Goal: Task Accomplishment & Management: Manage account settings

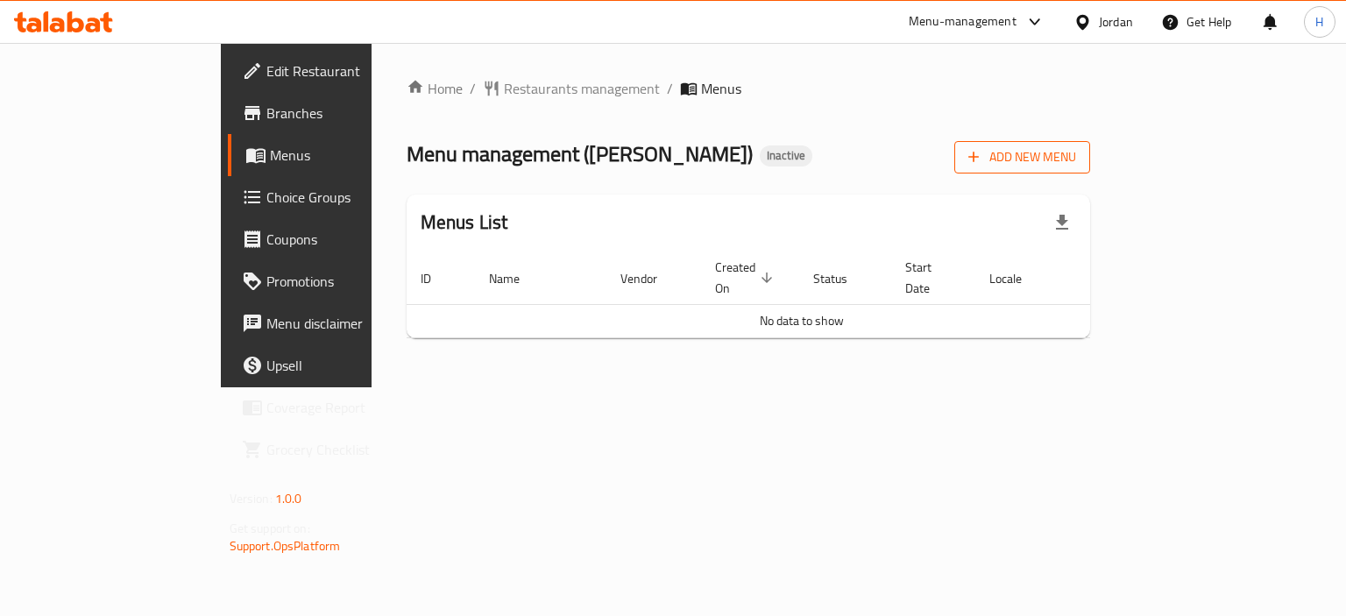
click at [1076, 164] on span "Add New Menu" at bounding box center [1022, 157] width 108 height 22
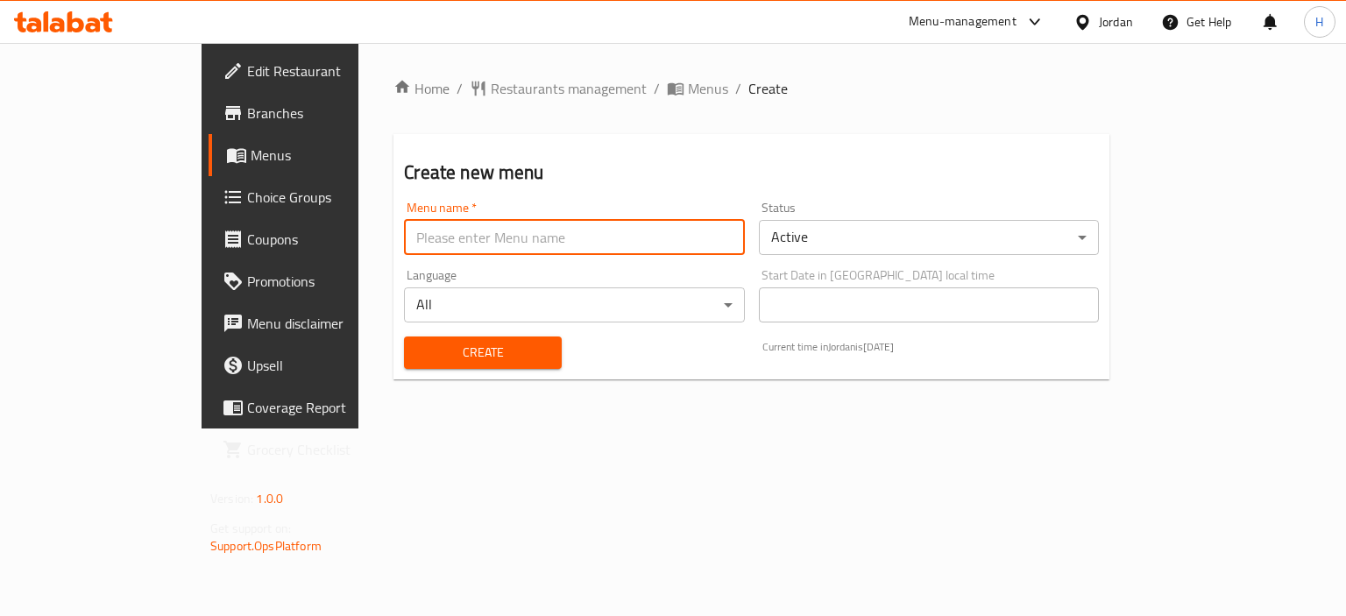
click at [420, 246] on input "text" at bounding box center [574, 237] width 340 height 35
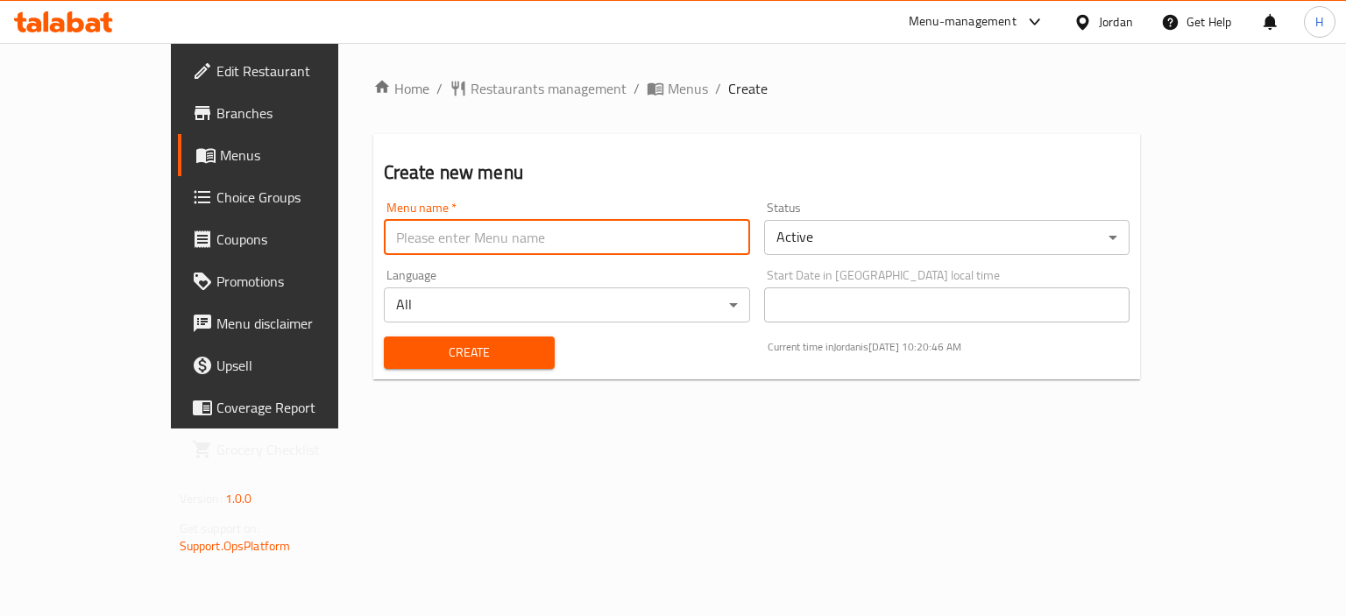
type input "Gazar"
click at [442, 359] on span "Create" at bounding box center [469, 353] width 143 height 22
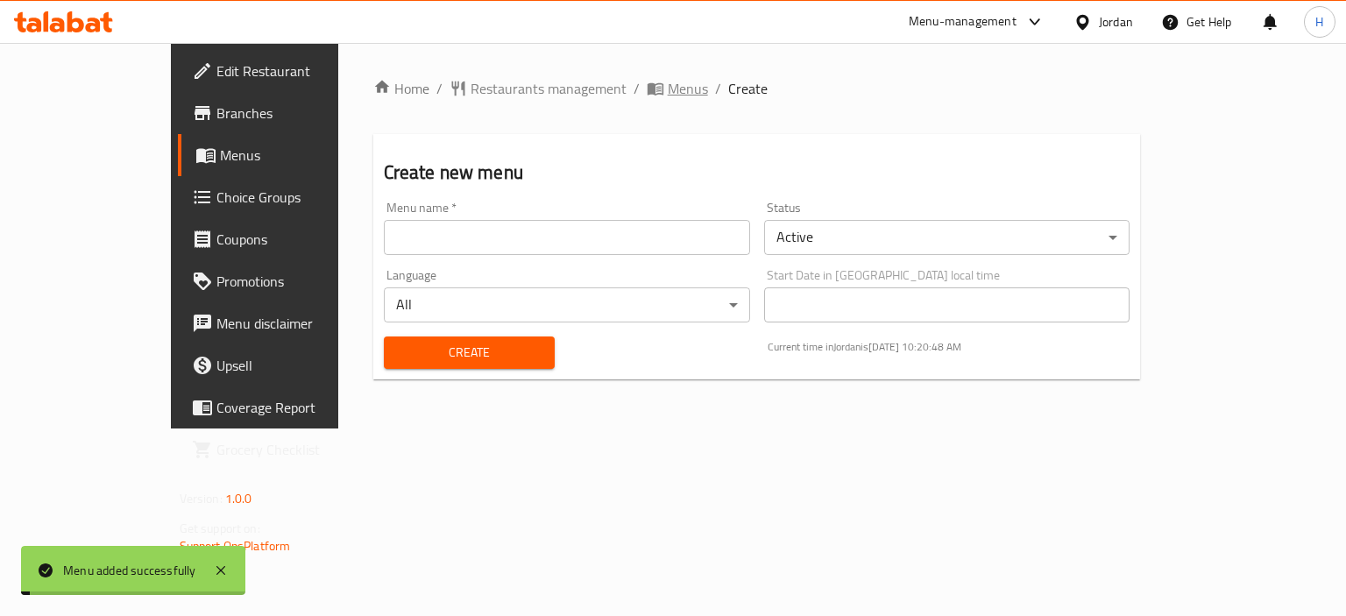
click at [668, 90] on span "Menus" at bounding box center [688, 88] width 40 height 21
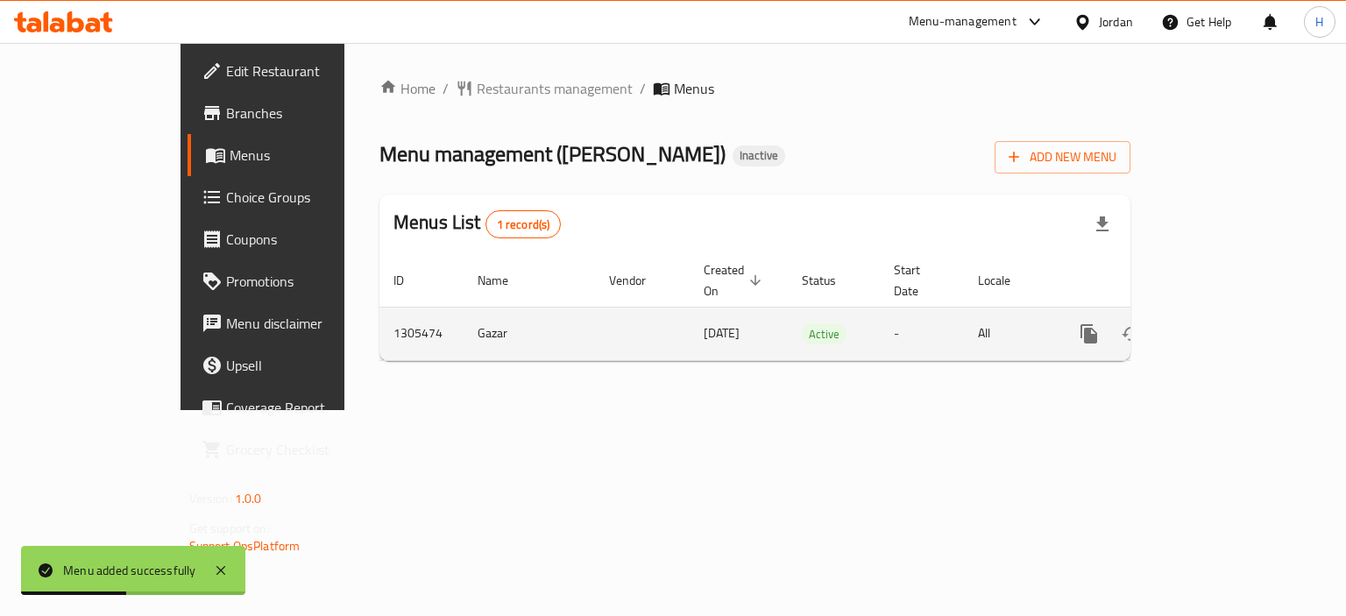
click at [1226, 323] on icon "enhanced table" at bounding box center [1215, 333] width 21 height 21
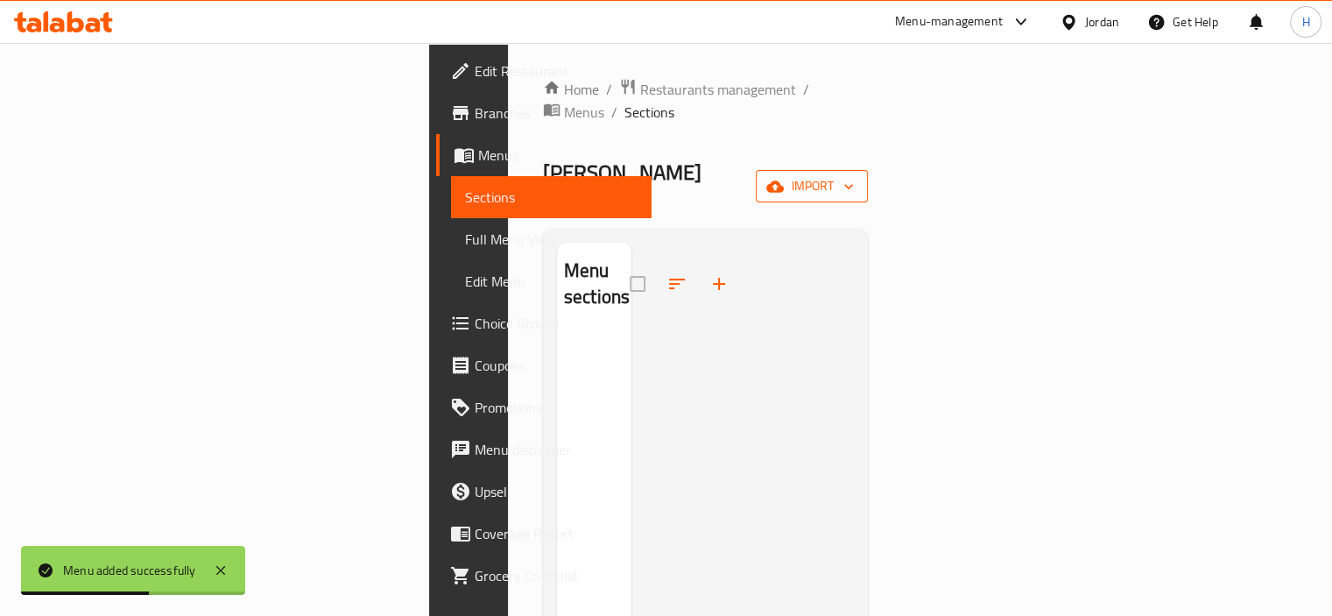
click at [868, 170] on button "import" at bounding box center [812, 186] width 112 height 32
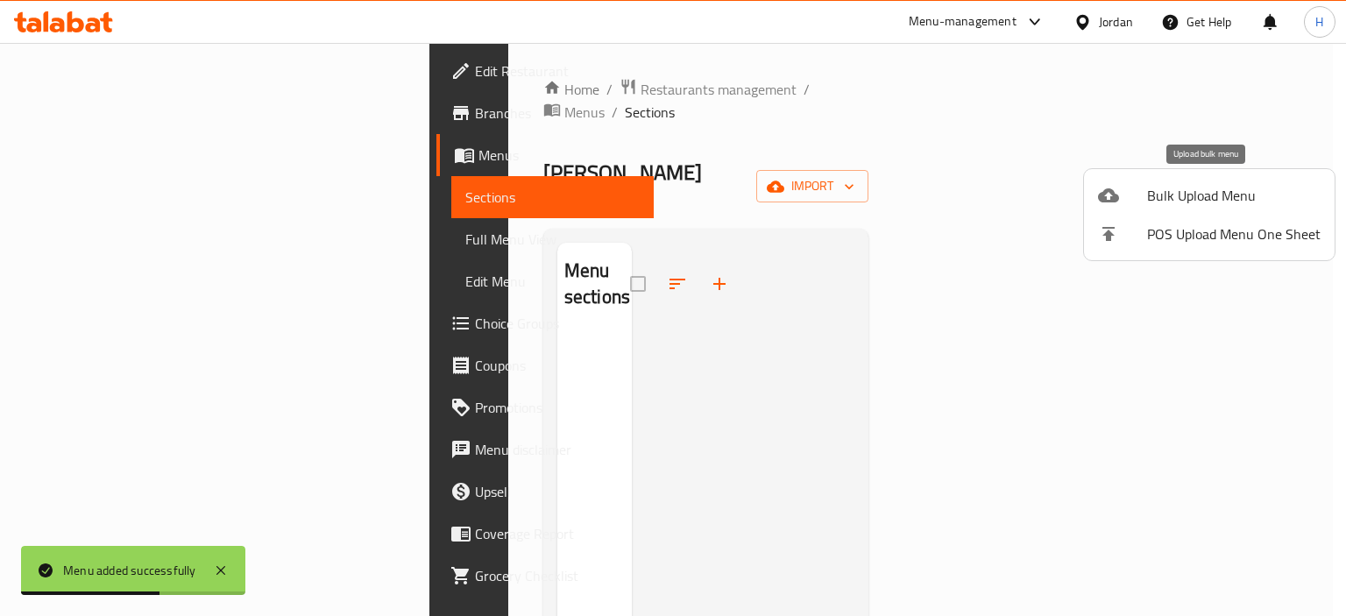
click at [1217, 188] on span "Bulk Upload Menu" at bounding box center [1233, 195] width 173 height 21
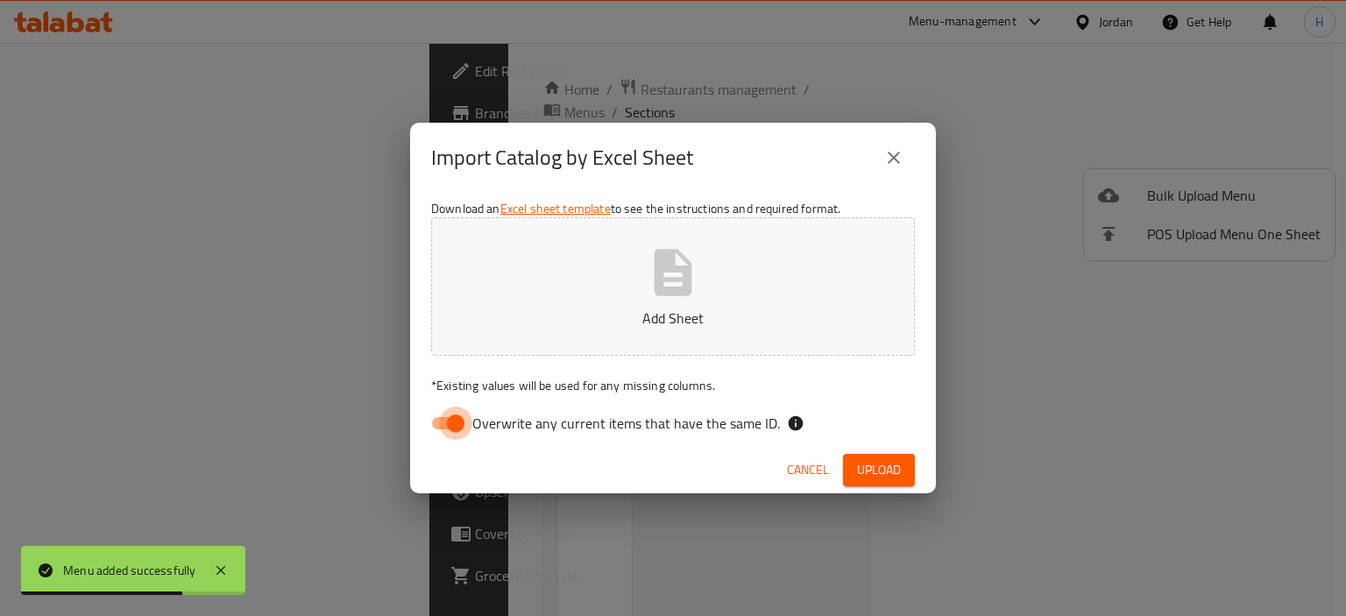
click at [460, 420] on input "Overwrite any current items that have the same ID." at bounding box center [456, 422] width 100 height 33
checkbox input "false"
click at [558, 324] on p "Add Sheet" at bounding box center [672, 317] width 429 height 21
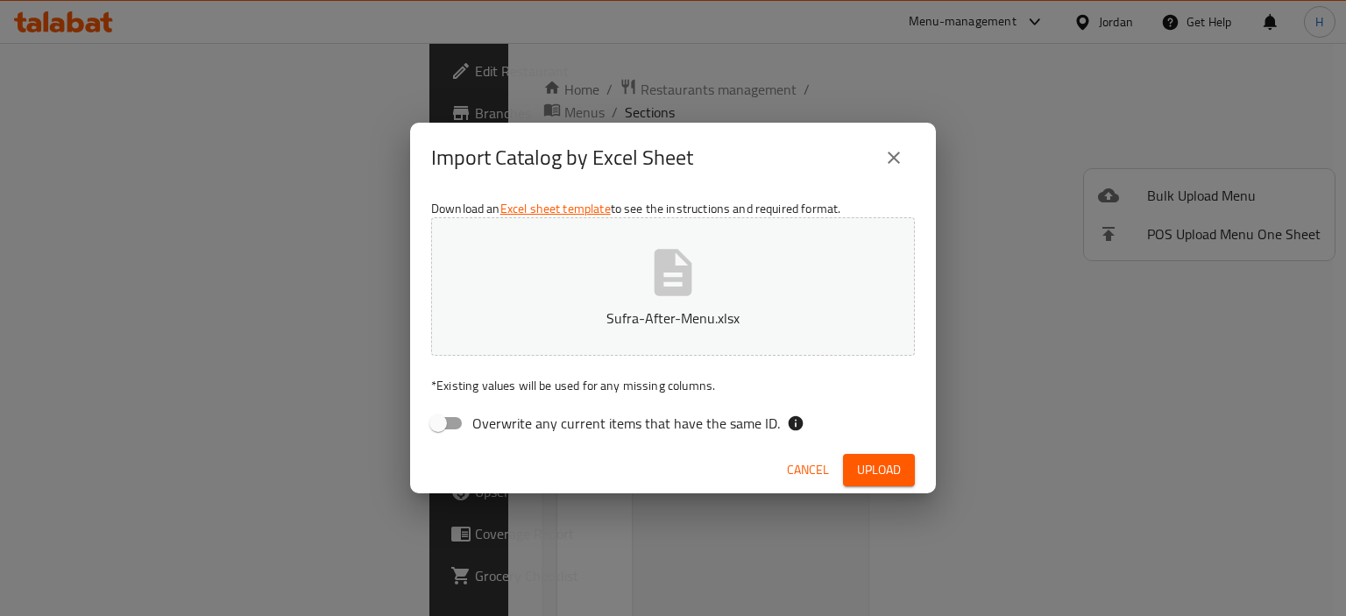
click at [853, 479] on button "Upload" at bounding box center [879, 470] width 72 height 32
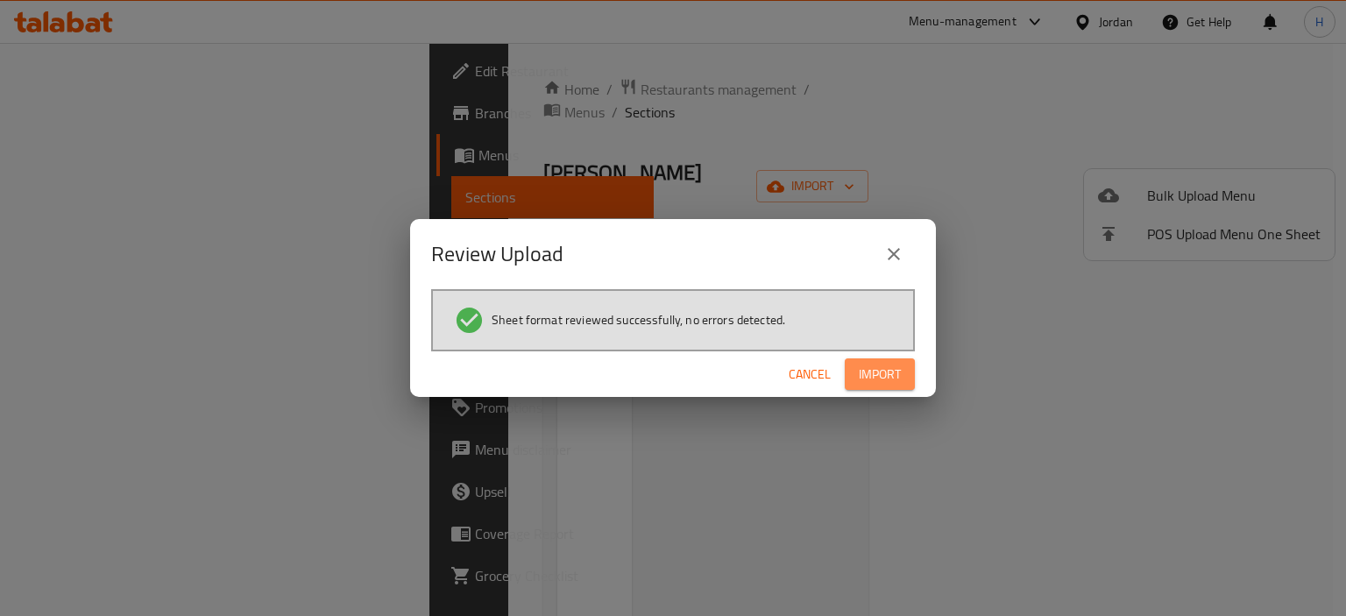
click at [885, 372] on span "Import" at bounding box center [879, 375] width 42 height 22
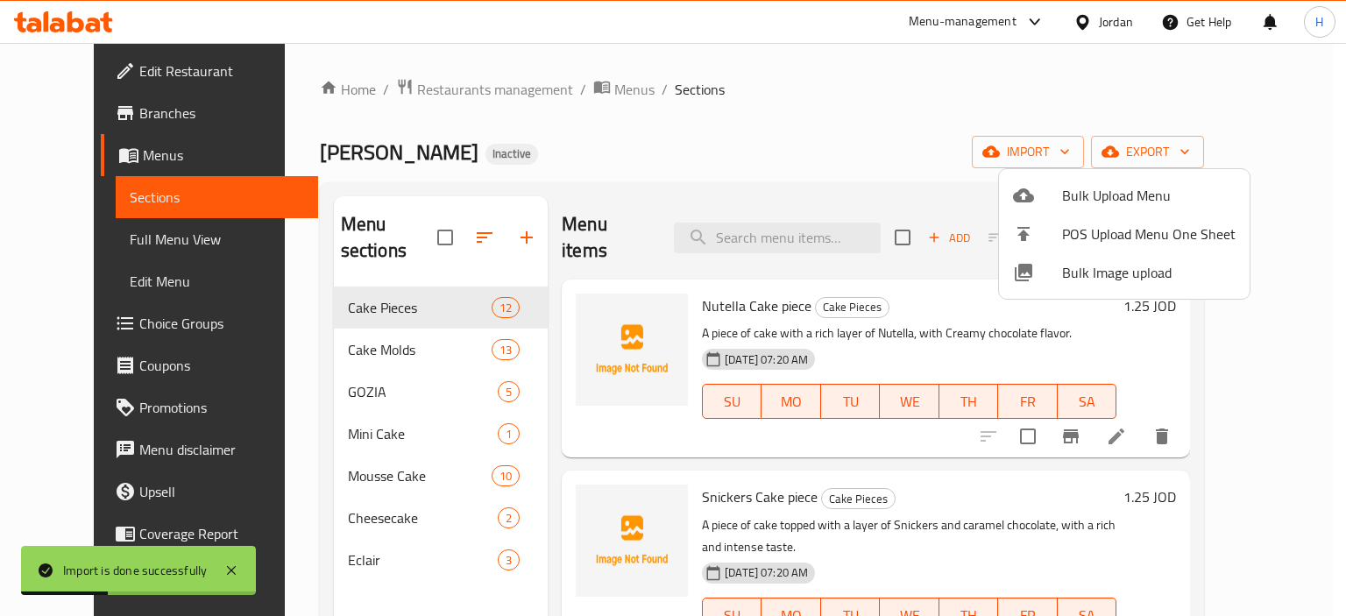
click at [1077, 272] on span "Bulk Image upload" at bounding box center [1148, 272] width 173 height 21
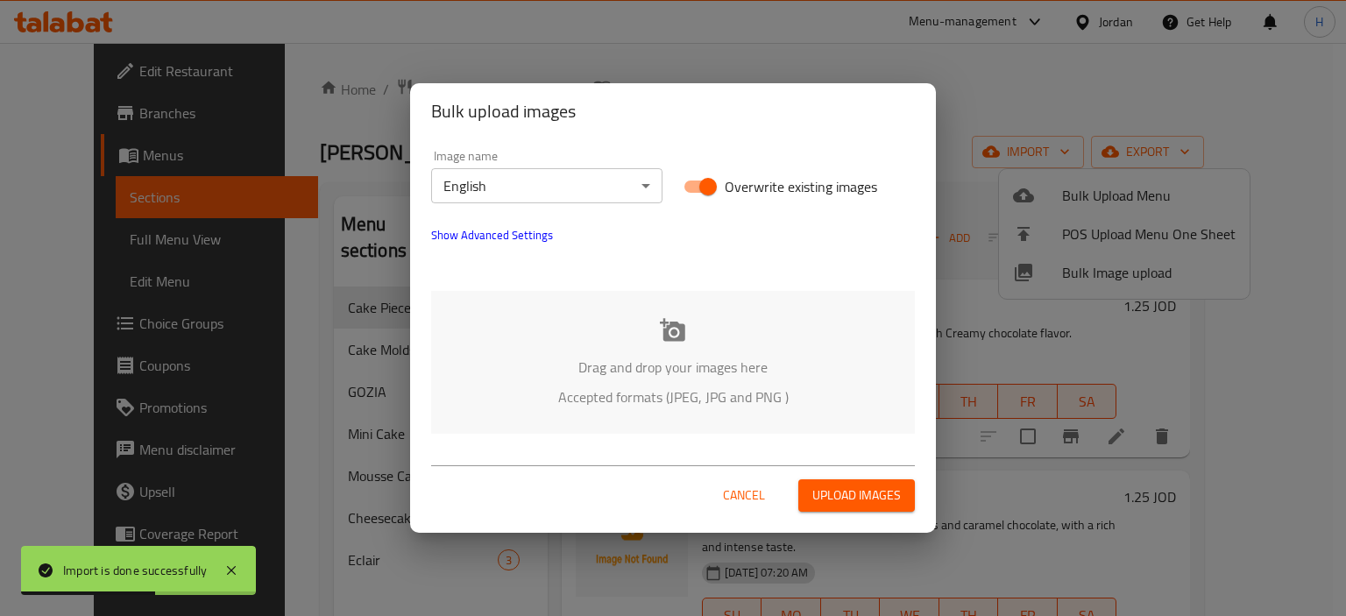
click at [572, 339] on div "Drag and drop your images here Accepted formats (JPEG, JPG and PNG )" at bounding box center [673, 362] width 484 height 143
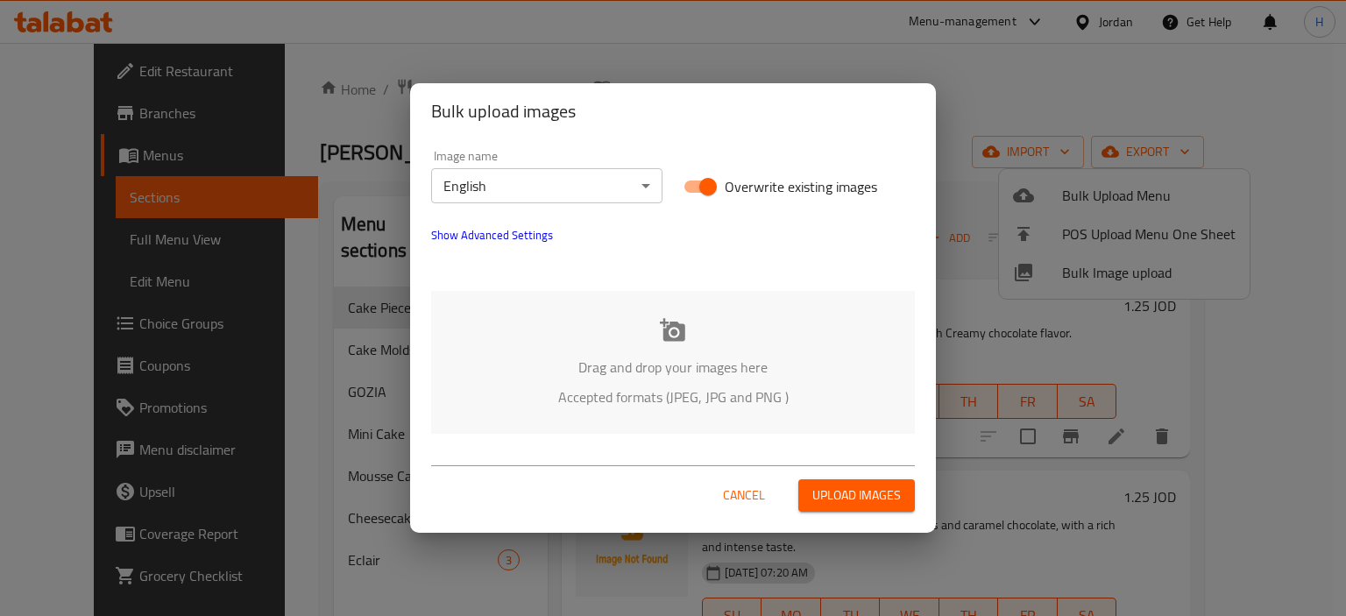
click at [571, 187] on body "​ Menu-management Jordan Get Help H Edit Restaurant Branches Menus Sections Ful…" at bounding box center [673, 329] width 1346 height 573
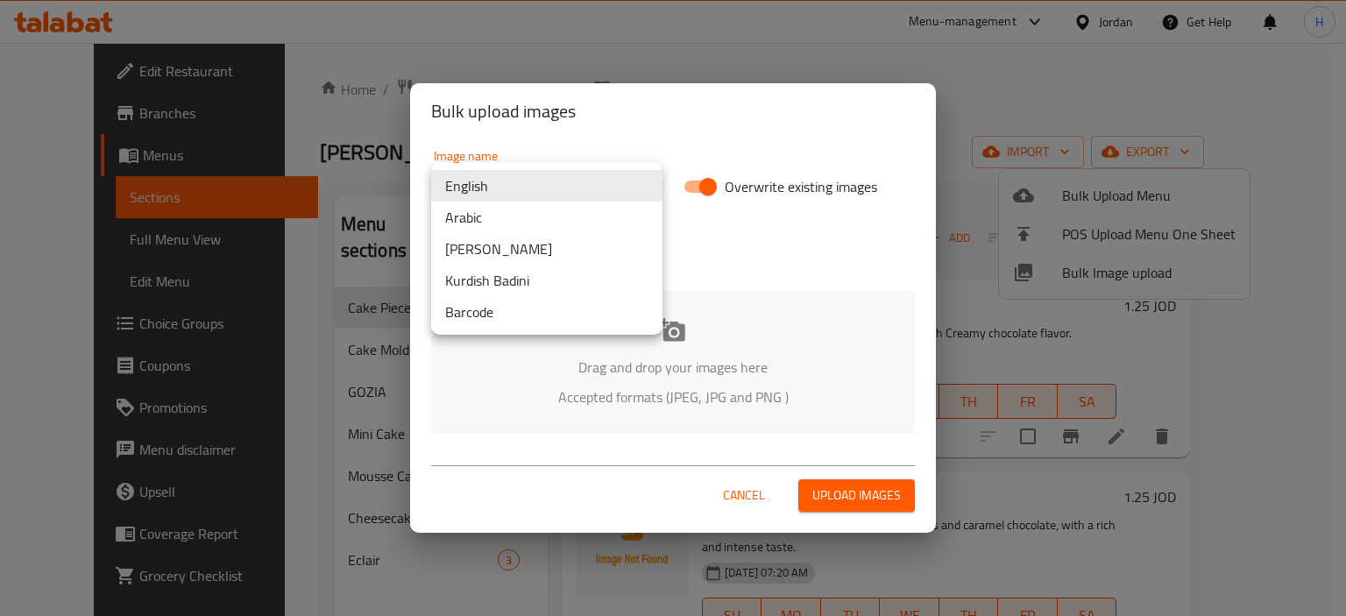
click at [516, 215] on li "Arabic" at bounding box center [546, 217] width 231 height 32
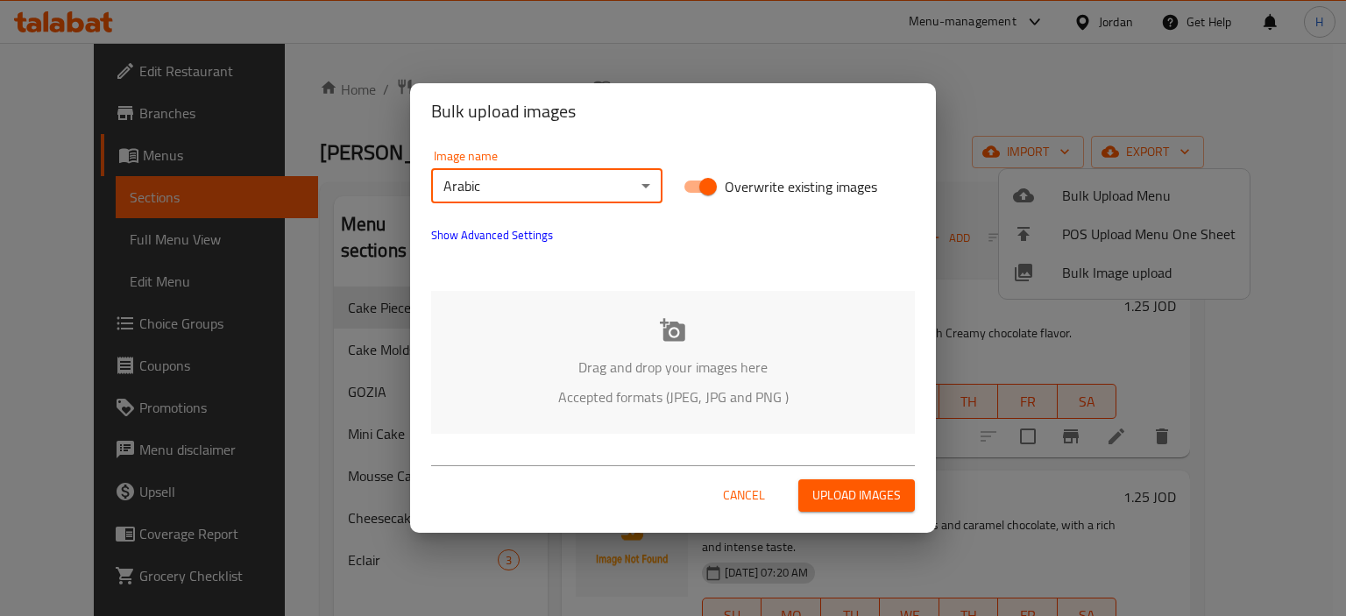
click at [597, 319] on div "Drag and drop your images here Accepted formats (JPEG, JPG and PNG )" at bounding box center [673, 362] width 484 height 143
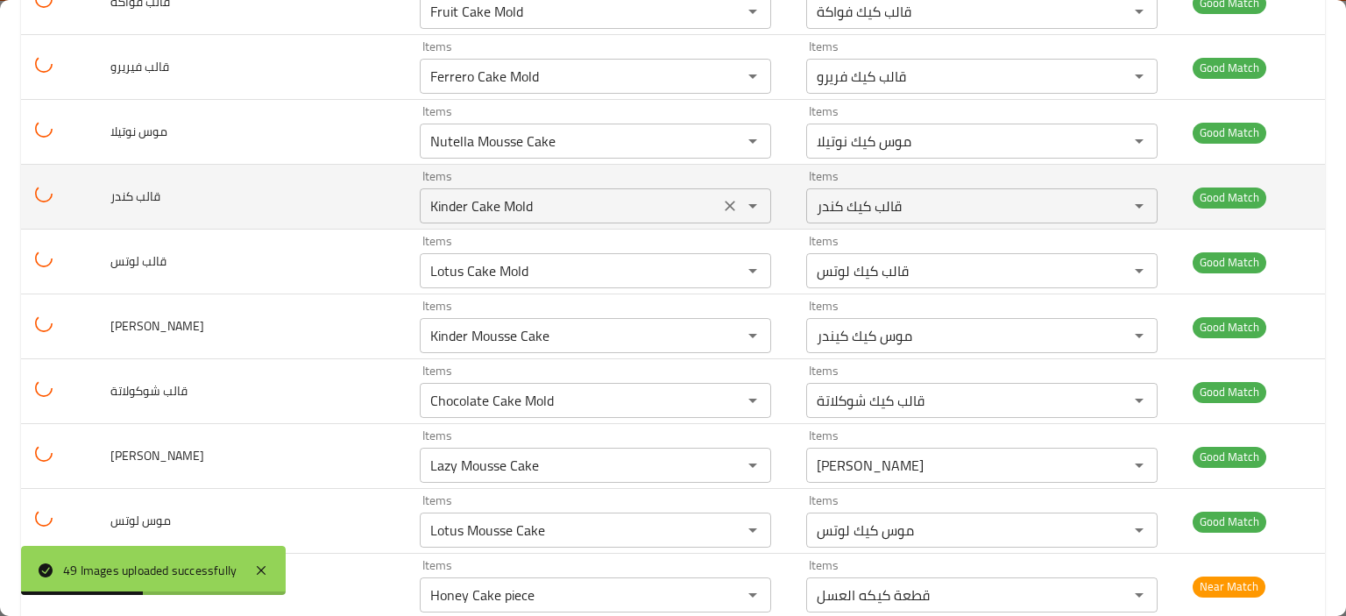
scroll to position [2015, 0]
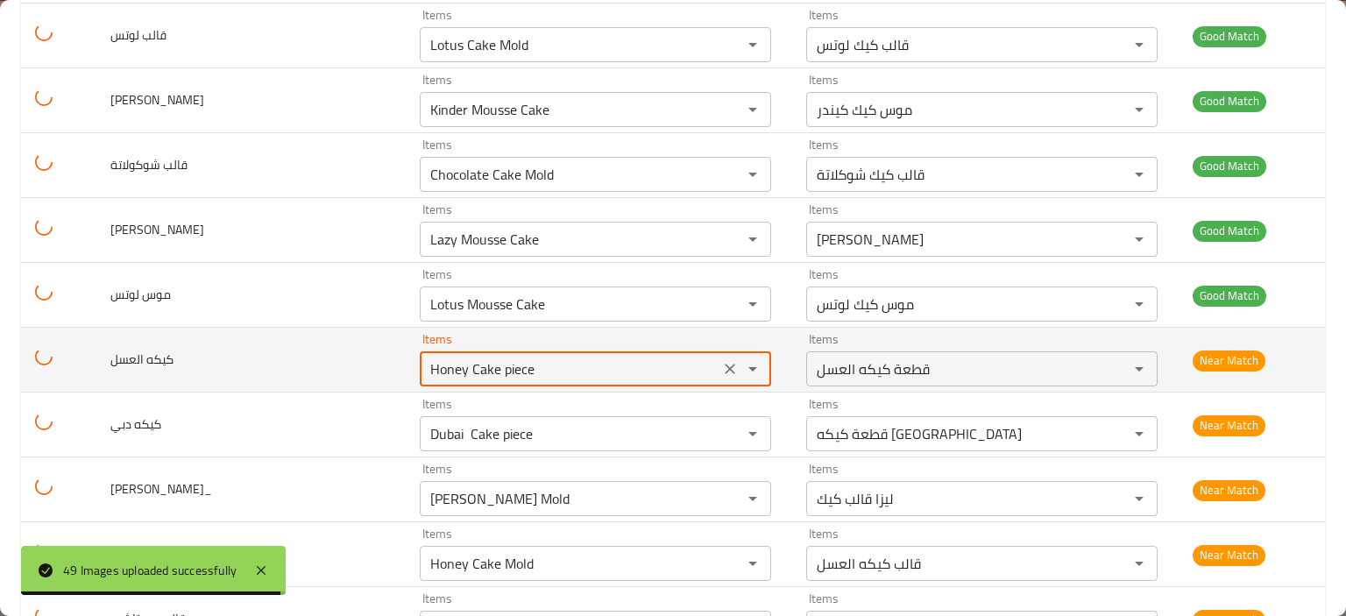
drag, startPoint x: 443, startPoint y: 364, endPoint x: 361, endPoint y: 364, distance: 82.3
click at [406, 364] on td "Items Honey Cake piece Items" at bounding box center [599, 360] width 386 height 65
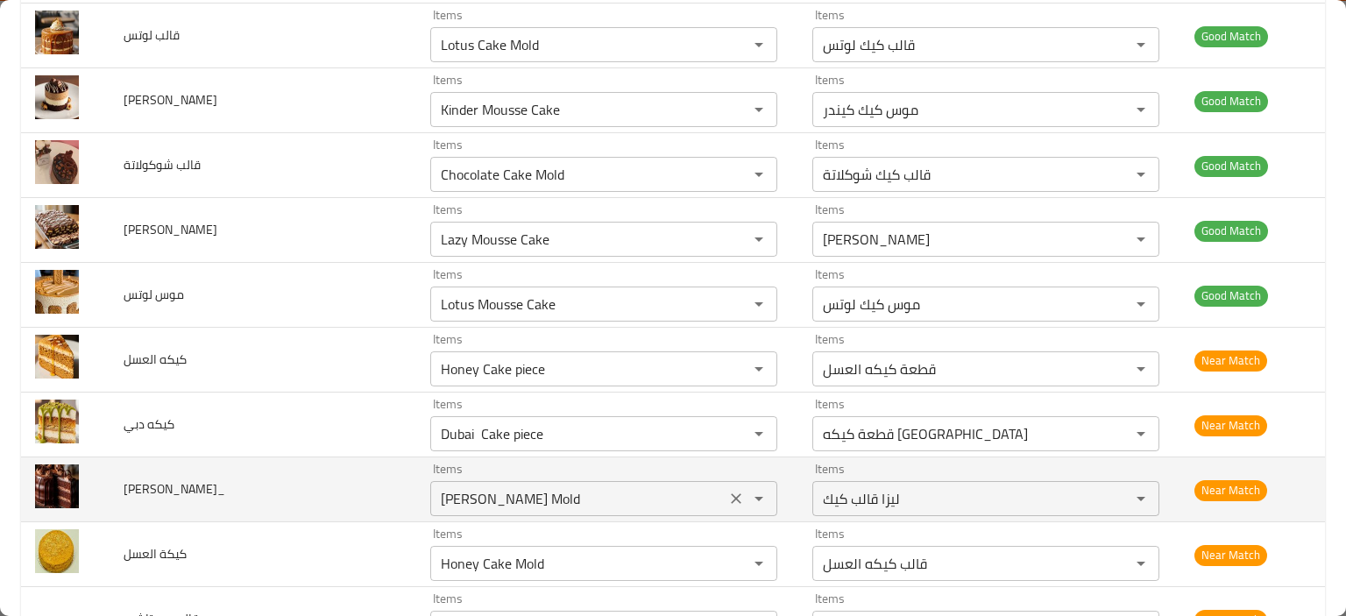
click at [442, 492] on كيك_ "[PERSON_NAME] Mold" at bounding box center [577, 498] width 285 height 25
click at [470, 500] on كيك_ "[PERSON_NAME] Mold" at bounding box center [577, 498] width 285 height 25
click at [465, 498] on كيك_ "[PERSON_NAME] Mold" at bounding box center [577, 498] width 285 height 25
click at [435, 495] on كيك_ "Lisa Cake" at bounding box center [577, 498] width 285 height 25
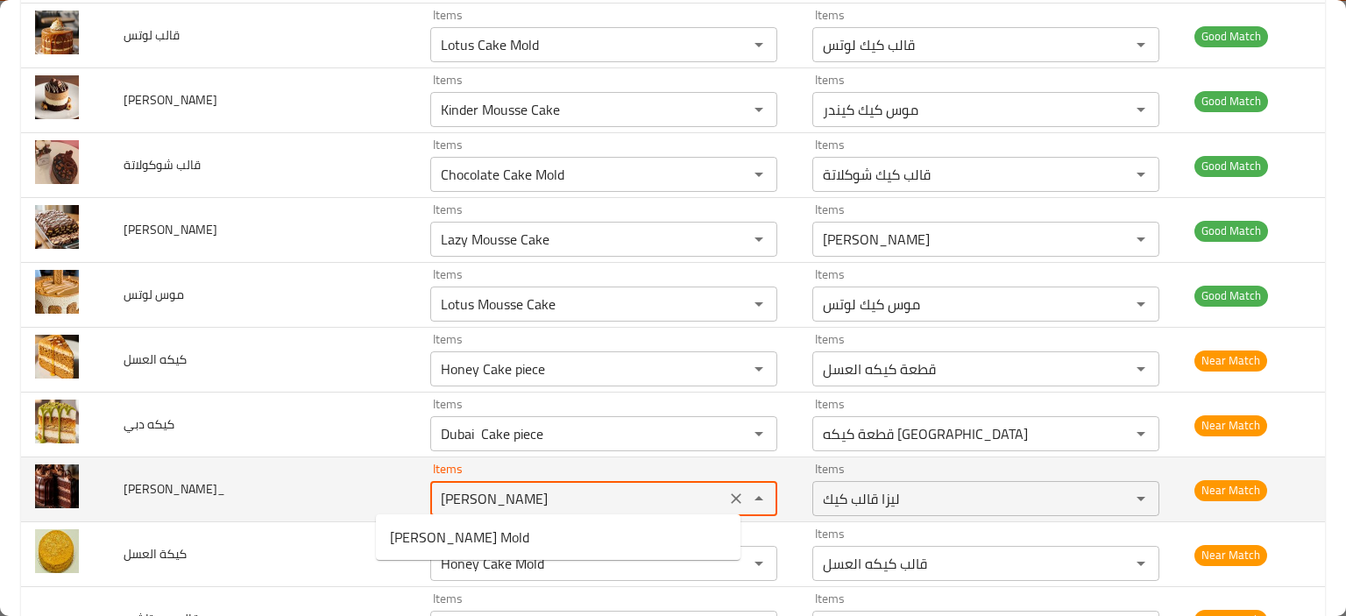
click at [435, 495] on كيك_ "Lisa Cake" at bounding box center [577, 498] width 285 height 25
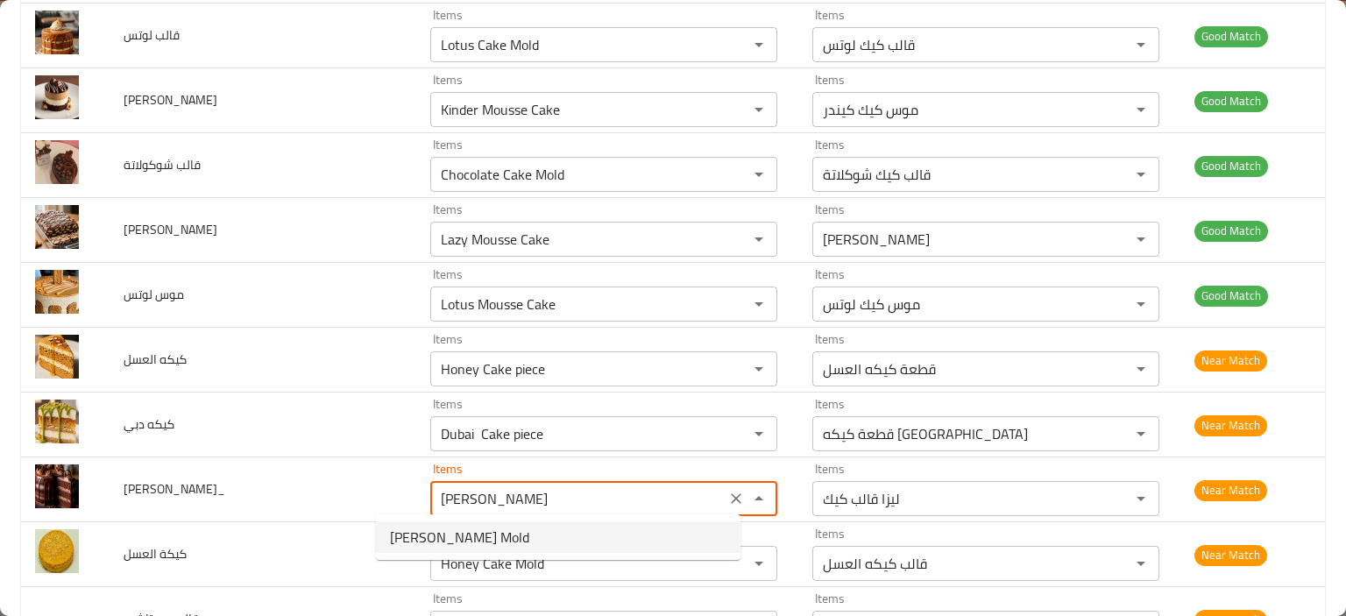
click at [427, 533] on span "[PERSON_NAME] Mold" at bounding box center [459, 536] width 139 height 21
type كيك_ "[PERSON_NAME] Mold"
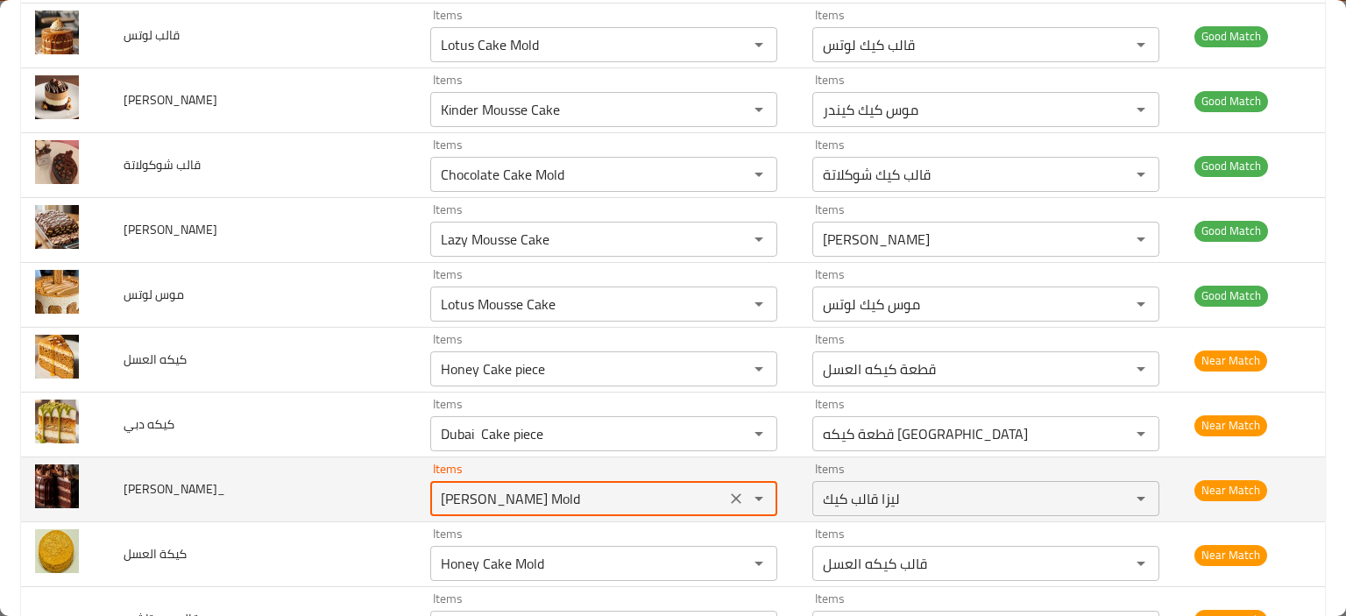
drag, startPoint x: 438, startPoint y: 498, endPoint x: 296, endPoint y: 486, distance: 142.4
click at [296, 486] on tr "ليزا كيك_ Items Lisa Cake Mold Items Items ليزا قالب كيك Items Near Match" at bounding box center [673, 489] width 1304 height 65
click at [295, 486] on td "ليزا كيك_" at bounding box center [263, 489] width 307 height 65
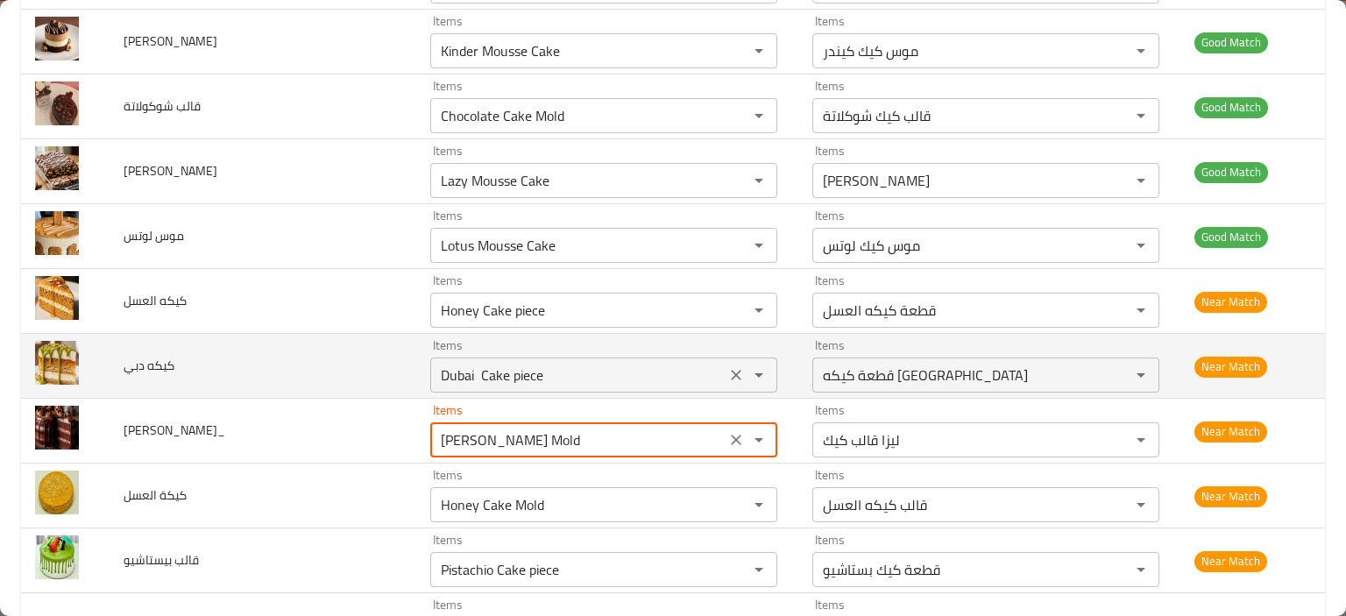
scroll to position [2102, 0]
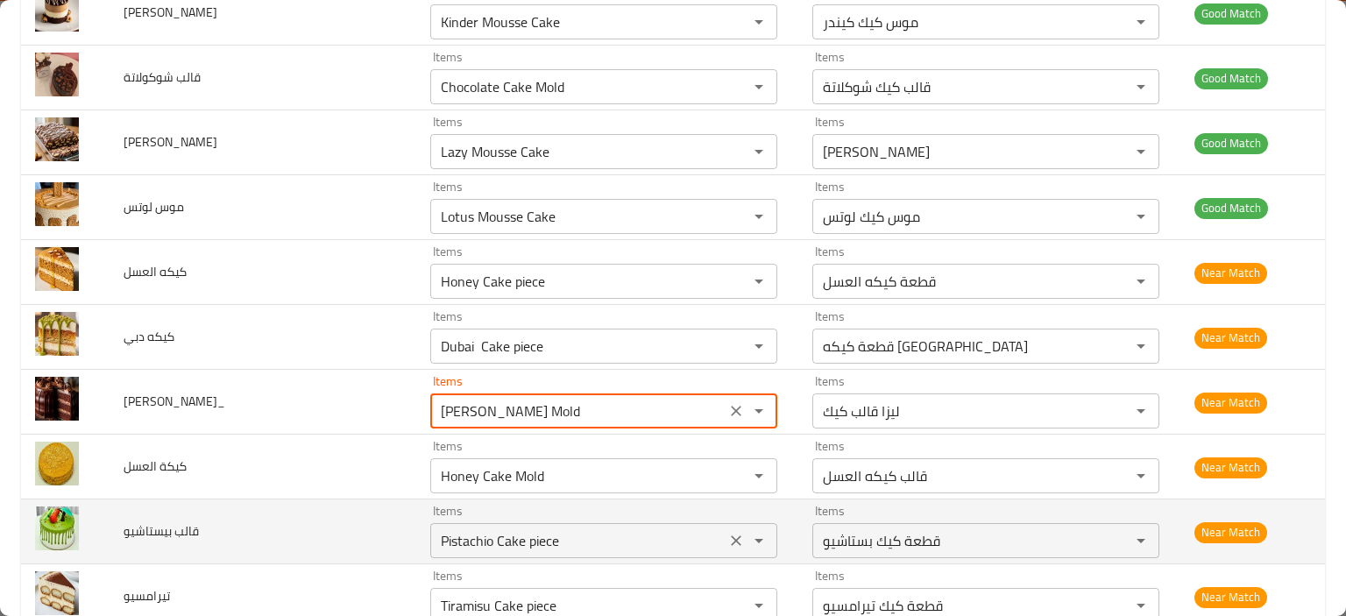
click at [435, 539] on بيستاشيو "Pistachio Cake piece" at bounding box center [577, 540] width 285 height 25
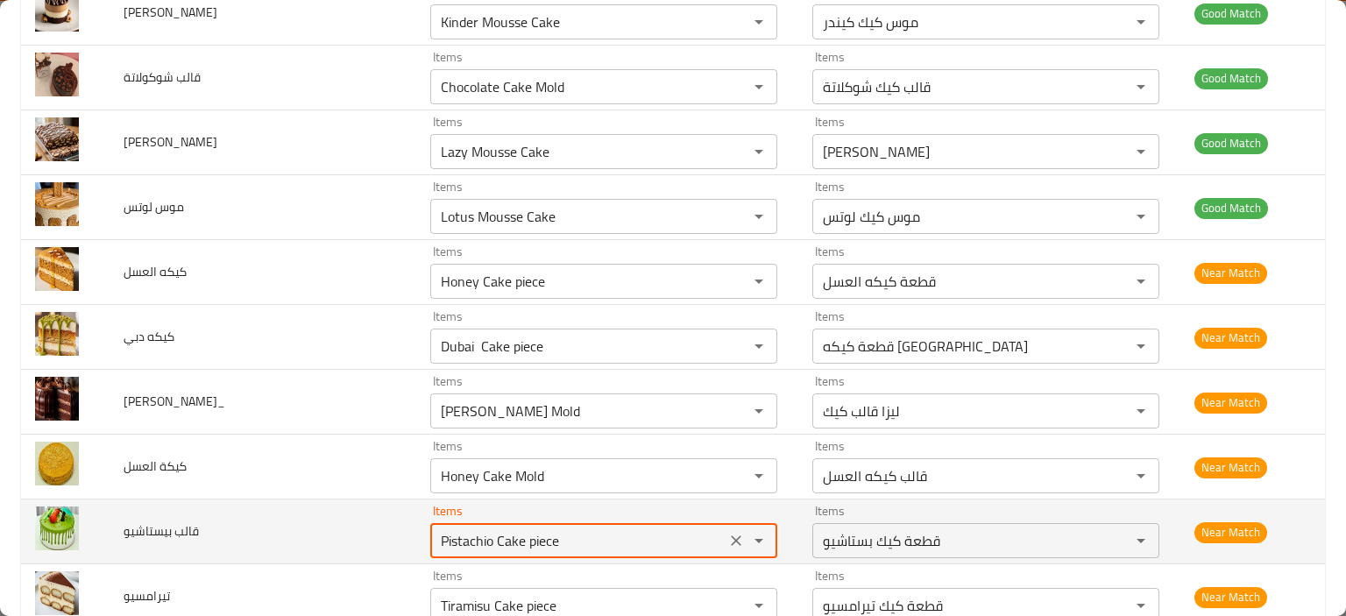
click at [435, 539] on بيستاشيو "Pistachio Cake piece" at bounding box center [577, 540] width 285 height 25
click at [449, 542] on بيستاشيو "Pistachio Cake piece" at bounding box center [577, 540] width 285 height 25
click at [435, 534] on بيستاشيو "Pistachio Cake piece" at bounding box center [577, 540] width 285 height 25
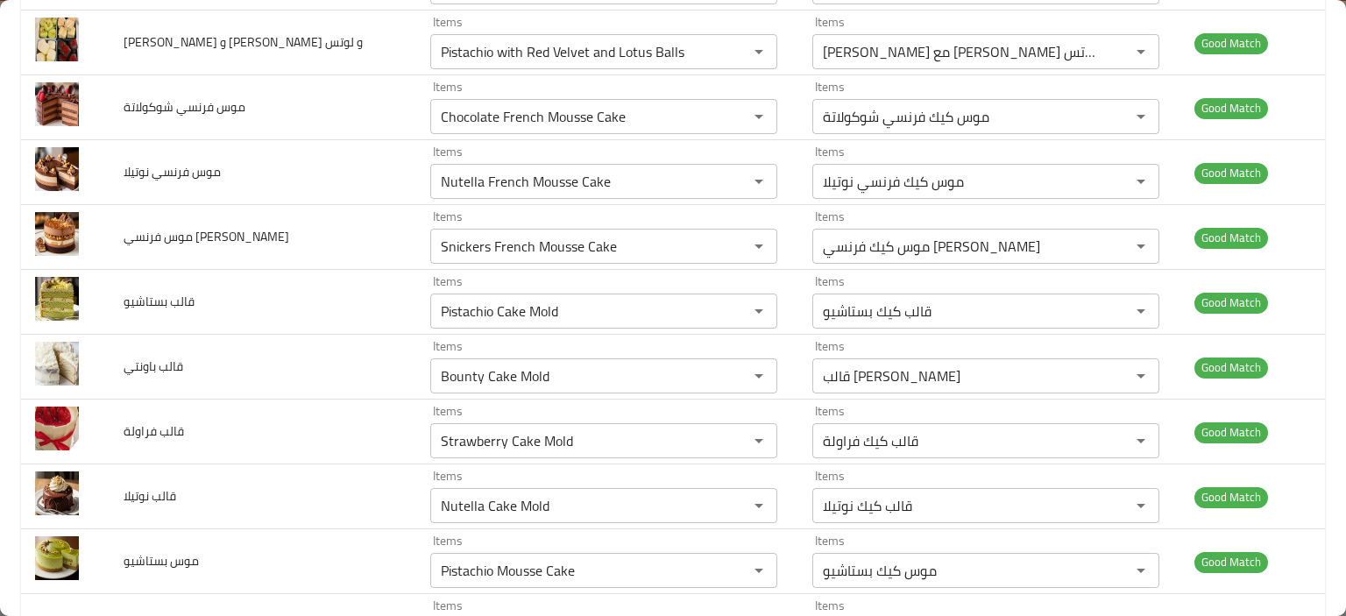
scroll to position [2328, 0]
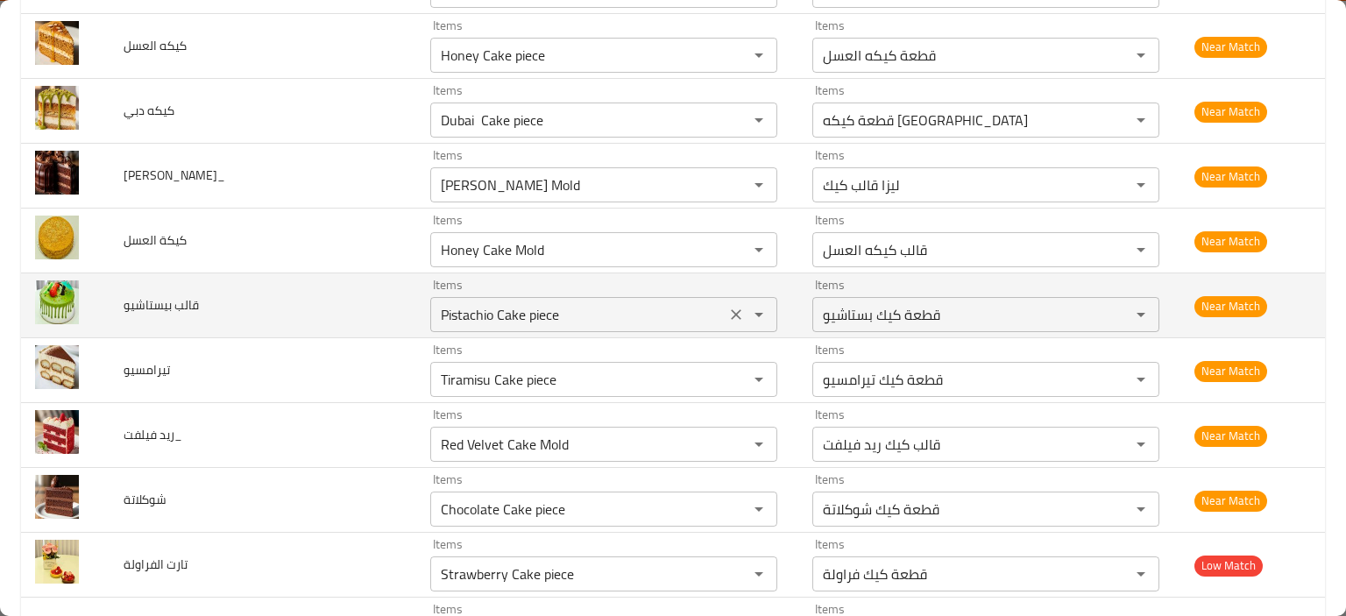
click at [498, 302] on بيستاشيو "Pistachio Cake piece" at bounding box center [577, 314] width 285 height 25
click at [491, 302] on بيستاشيو "Pistachio Cake piece" at bounding box center [577, 314] width 285 height 25
type بيستاشيو "Pistachio Cake Mold"
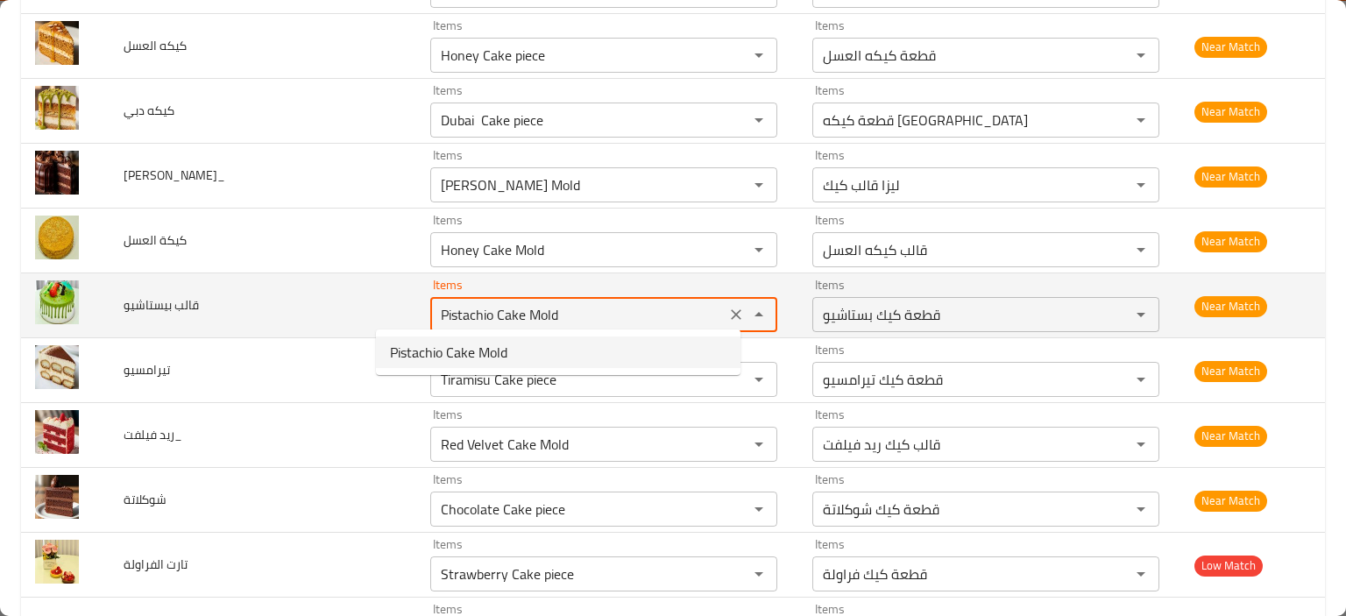
type بيستاشيو-ar "قالب كيك بستاشيو"
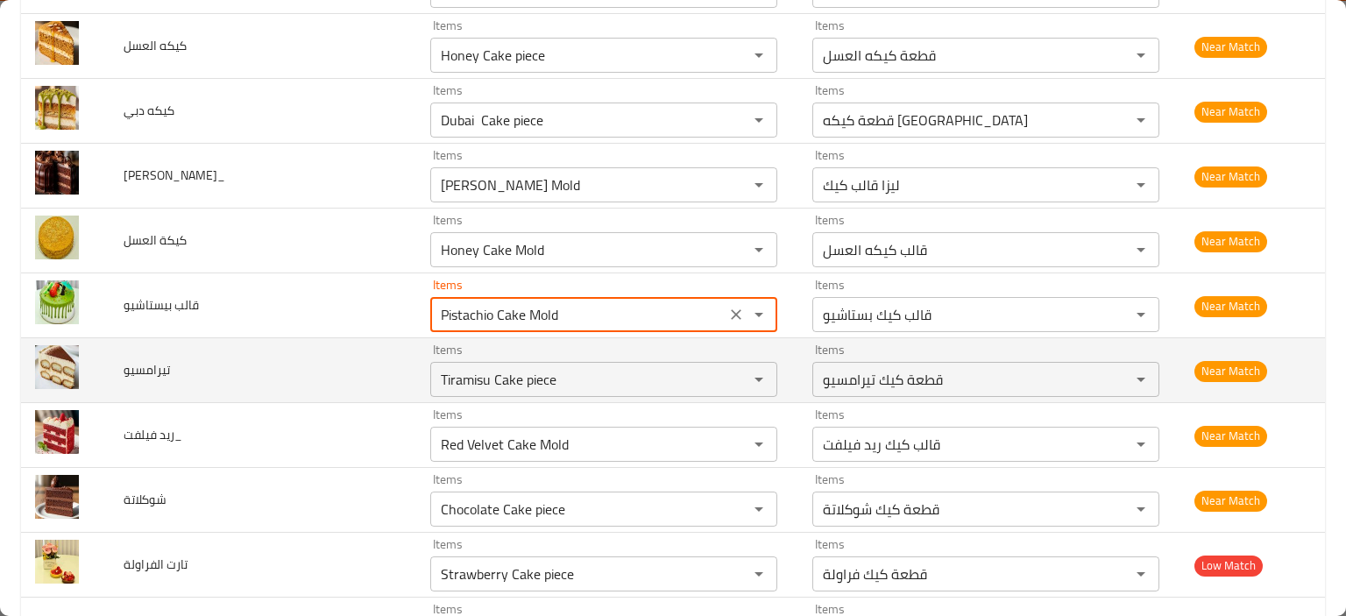
type بيستاشيو "Pistachio Cake Mold"
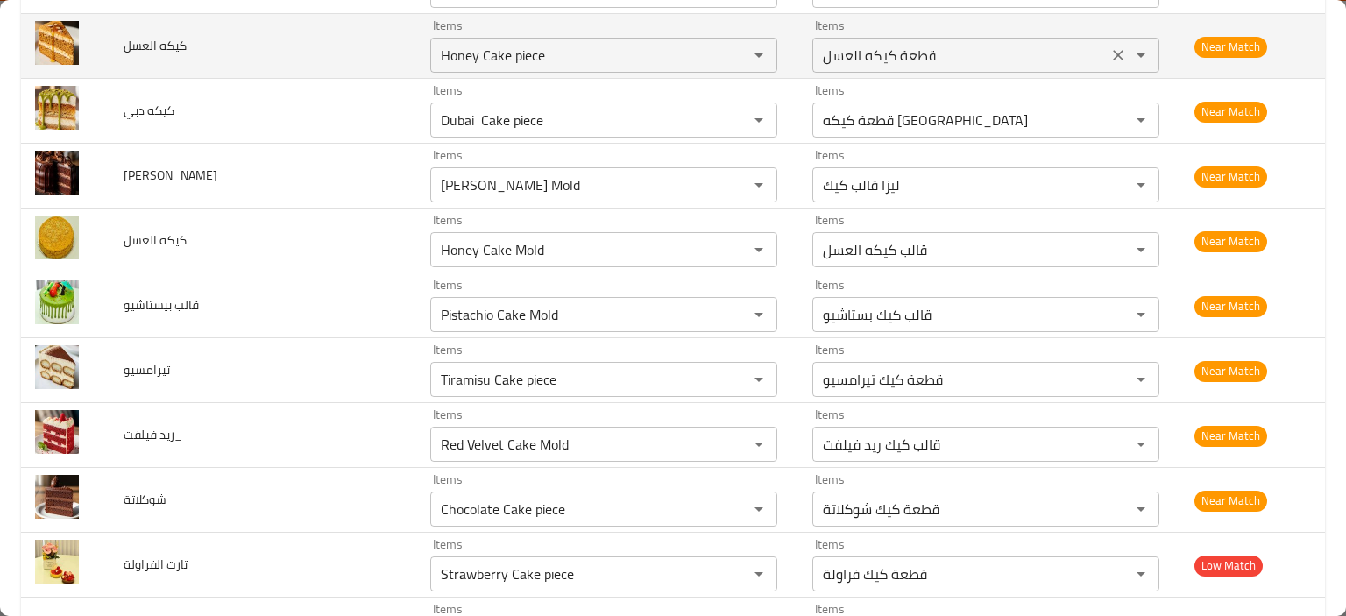
scroll to position [971, 0]
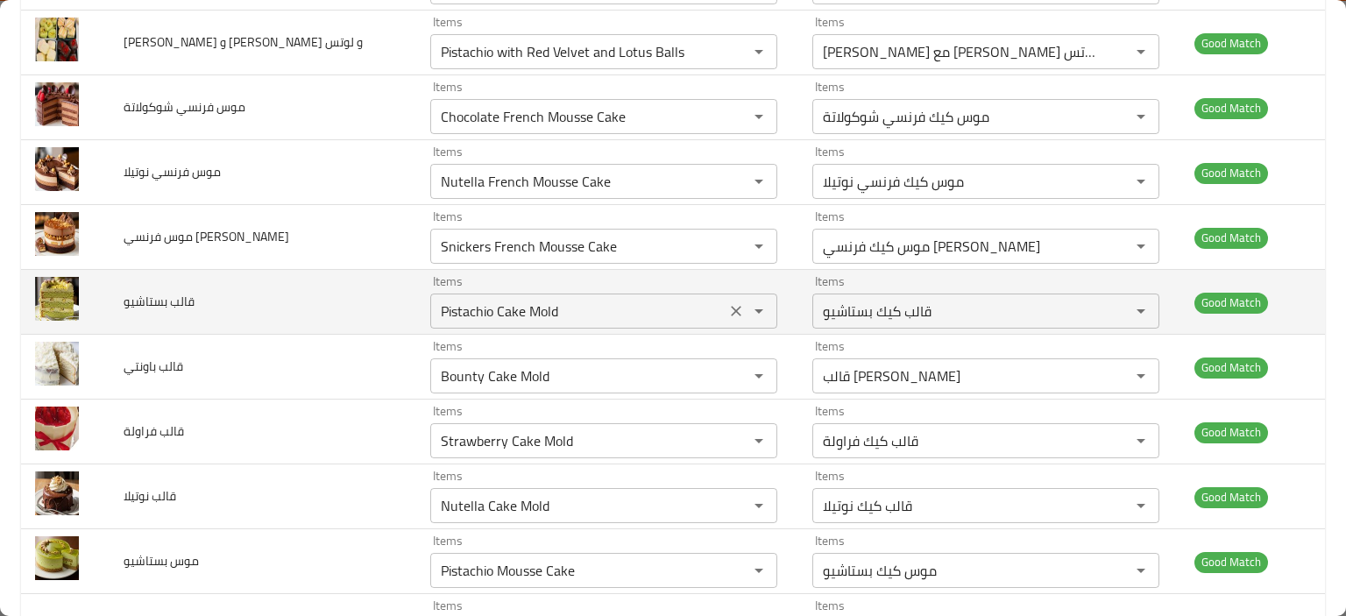
click at [487, 314] on بستاشيو "Pistachio Cake Mold" at bounding box center [577, 311] width 285 height 25
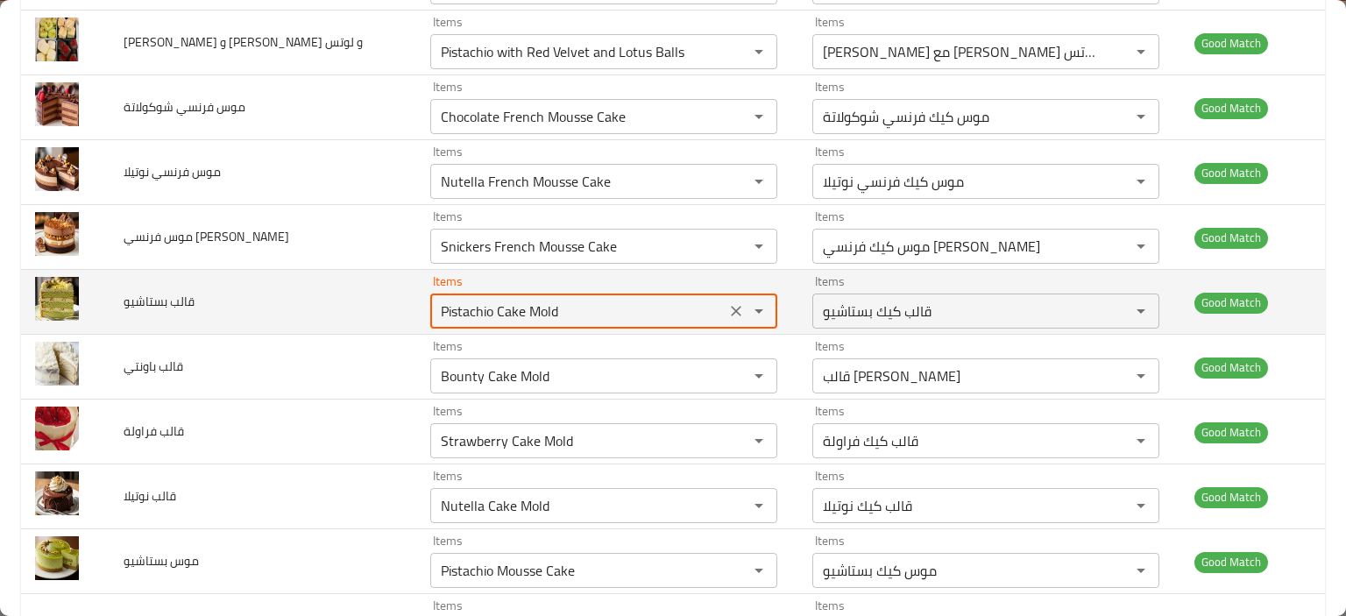
click at [487, 314] on بستاشيو "Pistachio Cake Mold" at bounding box center [577, 311] width 285 height 25
click at [497, 307] on بستاشيو "Pistachio Cake Mold" at bounding box center [577, 311] width 285 height 25
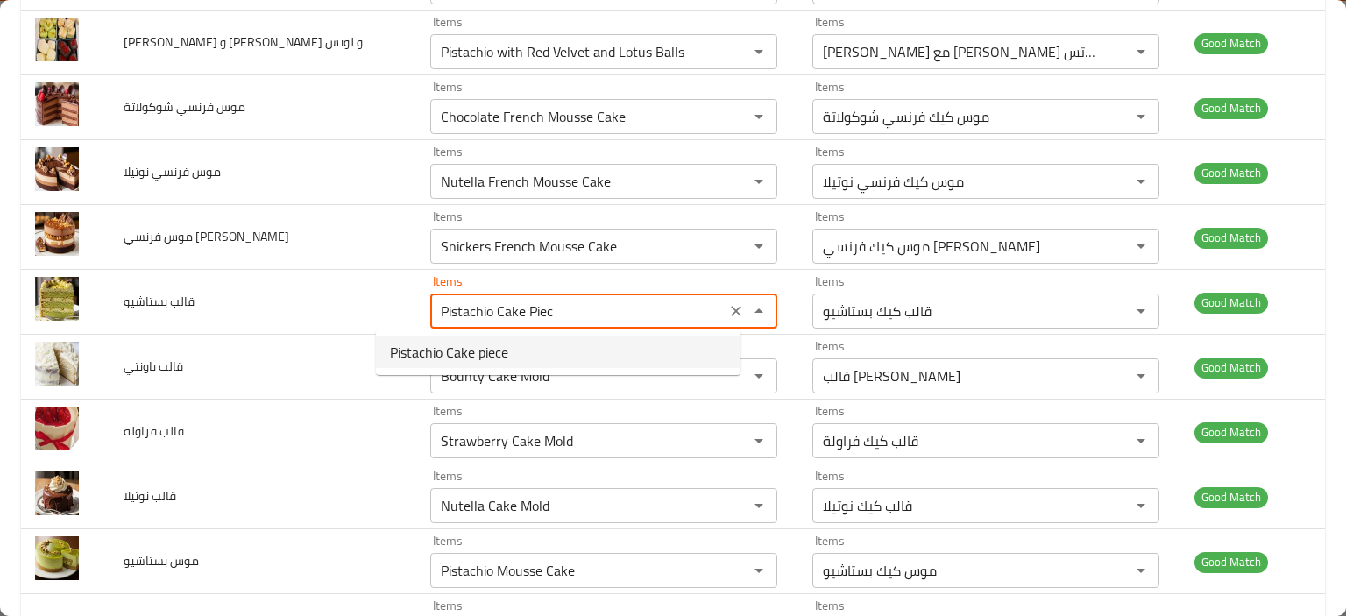
click at [522, 339] on بستاشيو-option-0 "Pistachio Cake piece" at bounding box center [558, 352] width 364 height 32
type بستاشيو "Pistachio Cake piece"
type بستاشيو-ar "قطعة كيك بستاشيو"
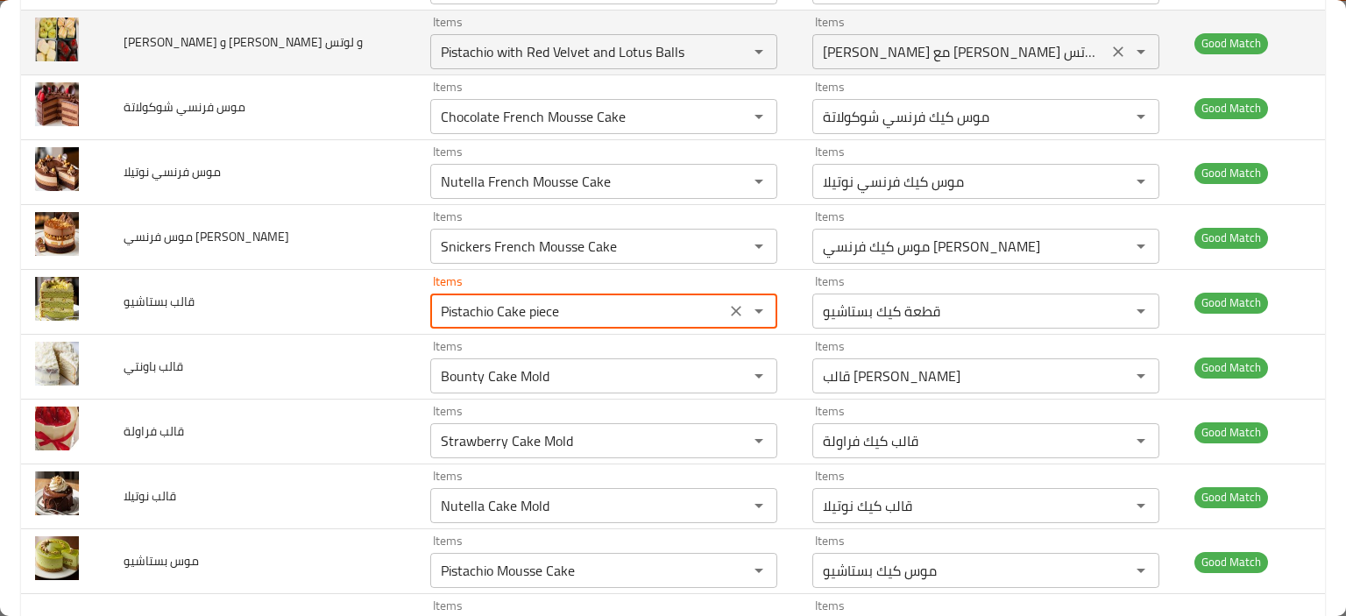
type بستاشيو "Pistachio Cake piece"
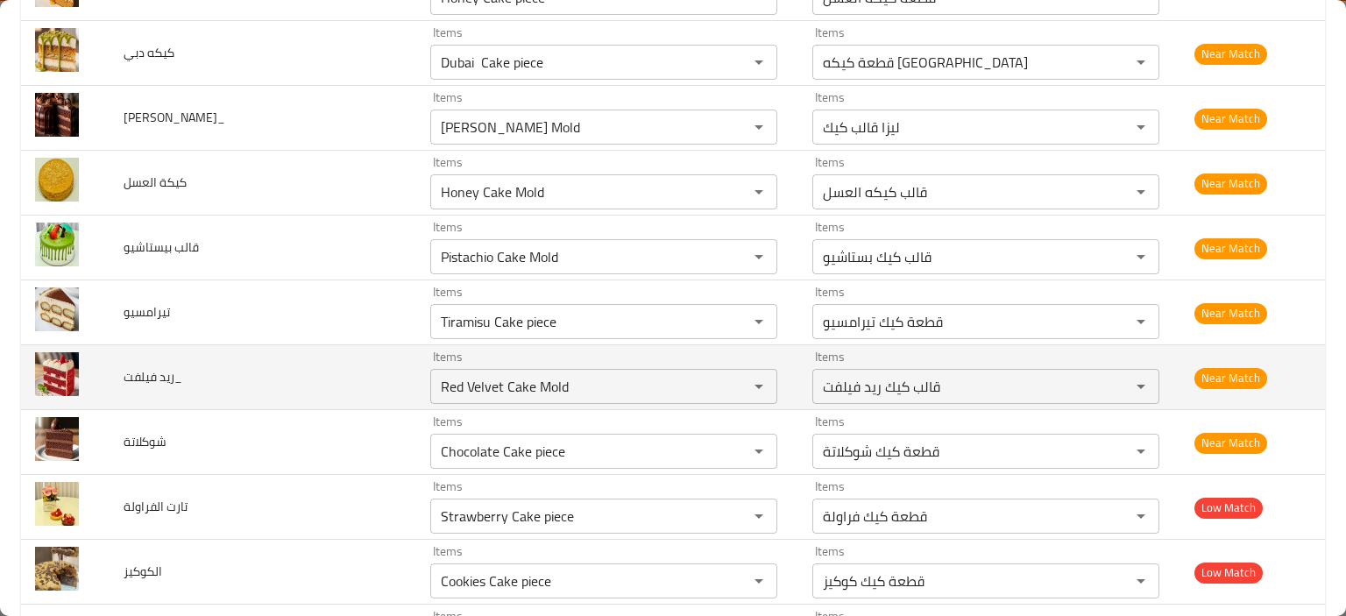
scroll to position [2416, 0]
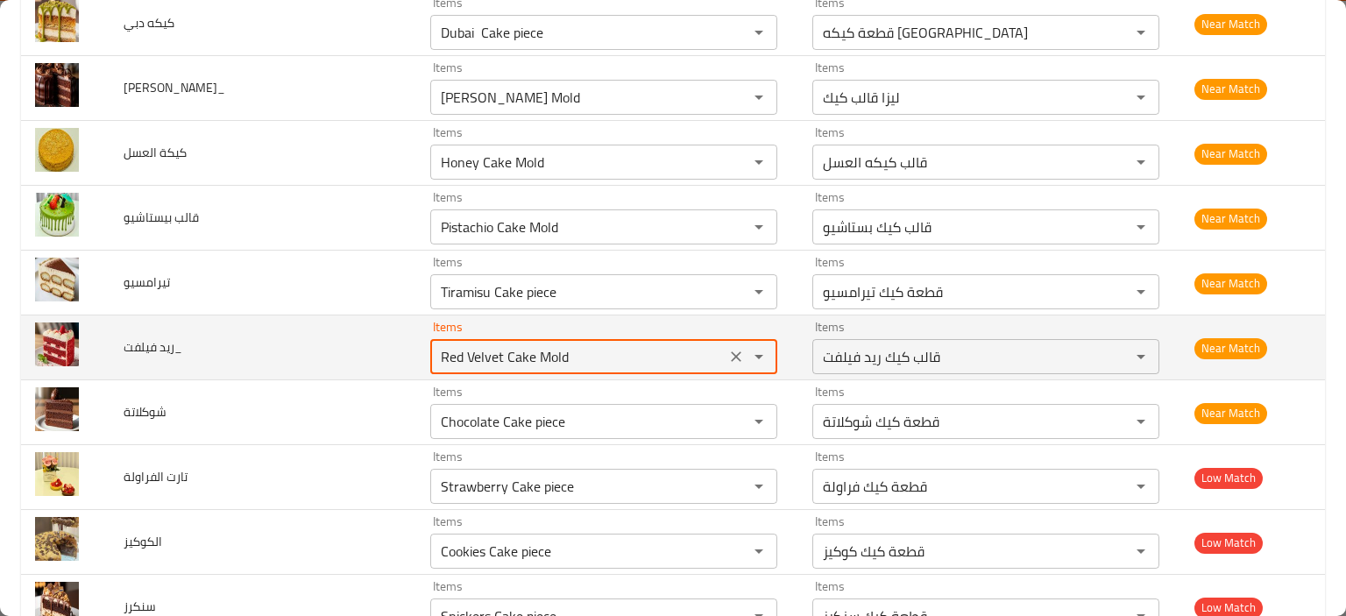
drag, startPoint x: 477, startPoint y: 350, endPoint x: 213, endPoint y: 349, distance: 264.6
click at [213, 349] on tr "ريد فيلفت_ Items Red Velvet Cake Mold Items Items قالب كيك ريد فيلفت Items Near…" at bounding box center [673, 347] width 1304 height 65
click at [249, 364] on td "ريد فيلفت_" at bounding box center [263, 347] width 307 height 65
click at [498, 351] on فيلفت_ "Red Velvet Cake Mold" at bounding box center [577, 356] width 285 height 25
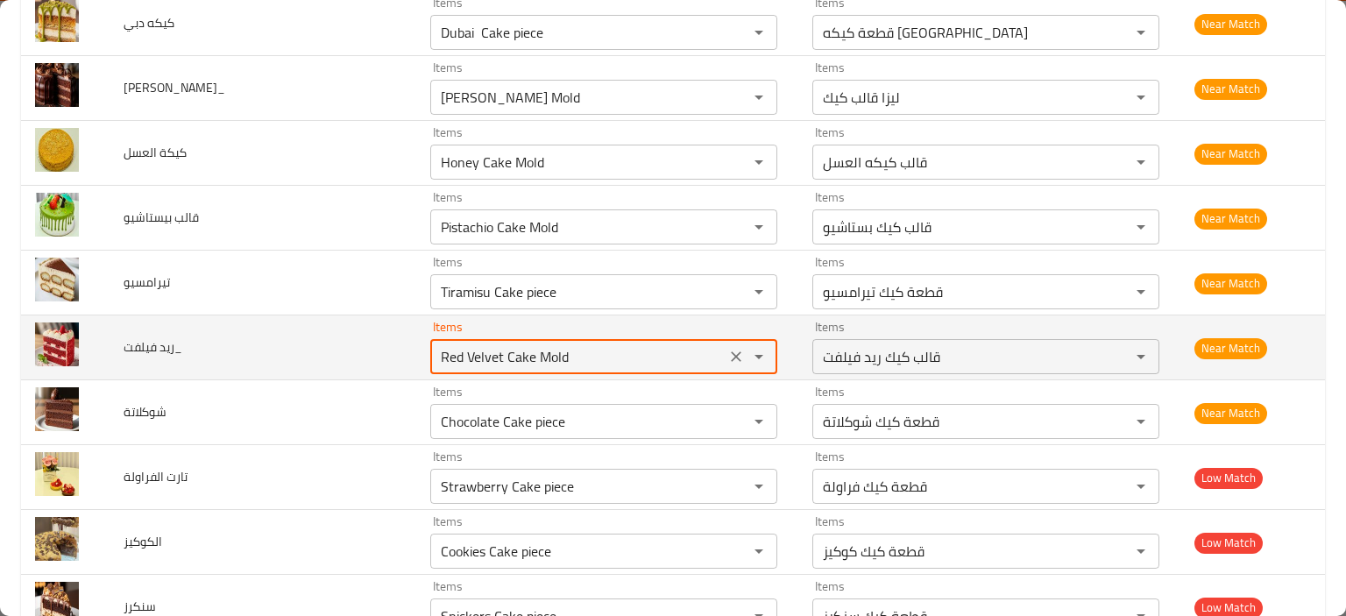
click at [498, 352] on فيلفت_ "Red Velvet Cake Mold" at bounding box center [577, 356] width 285 height 25
click at [500, 352] on فيلفت_ "Red Velvet Cake Mold" at bounding box center [577, 356] width 285 height 25
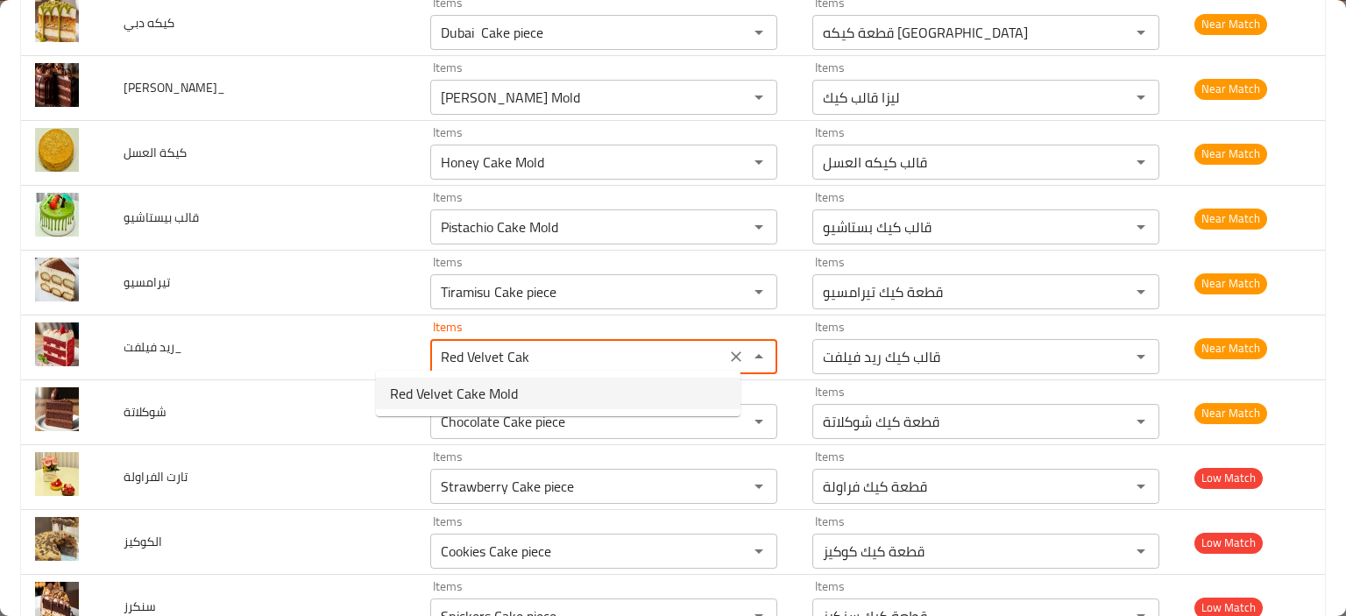
click at [498, 388] on span "Red Velvet Cake Mold" at bounding box center [454, 393] width 128 height 21
type فيلفت_ "Red Velvet Cake Mold"
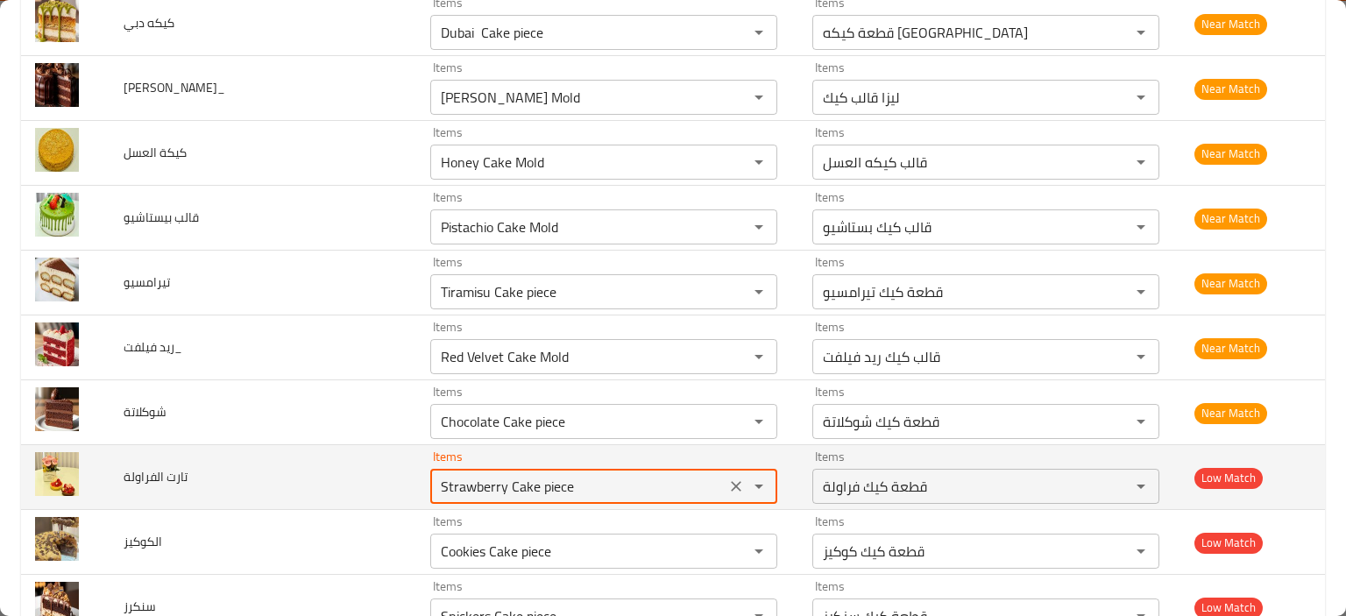
drag, startPoint x: 451, startPoint y: 477, endPoint x: 534, endPoint y: 477, distance: 83.2
click at [534, 477] on الفراولة "Strawberry Cake piece" at bounding box center [577, 486] width 285 height 25
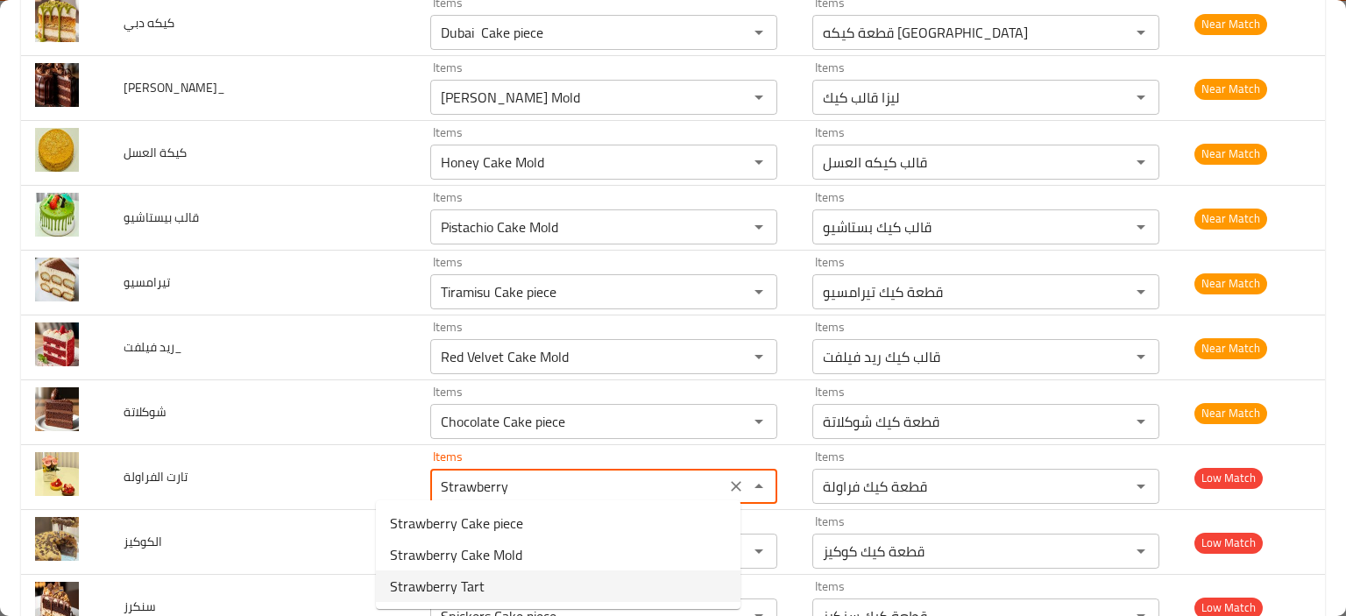
click at [464, 583] on span "Strawberry Tart" at bounding box center [437, 586] width 95 height 21
type الفراولة "Strawberry Tart"
type الفراولة-ar "تارت فراولة"
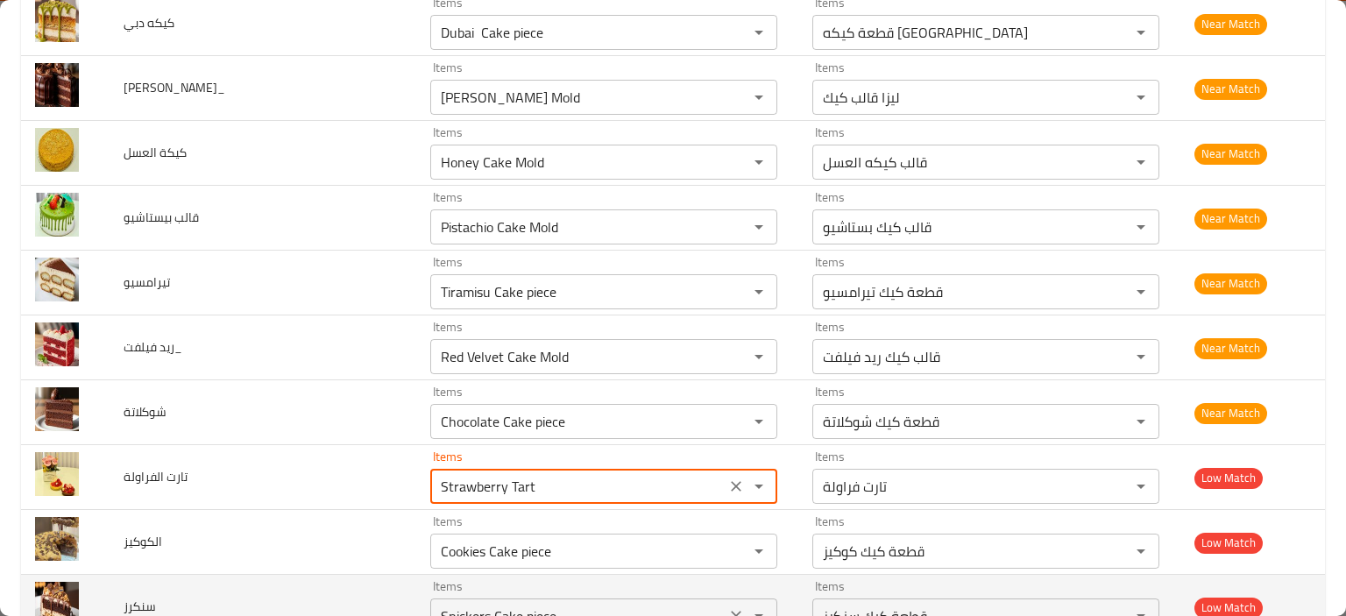
type الفراولة "Strawberry Tart"
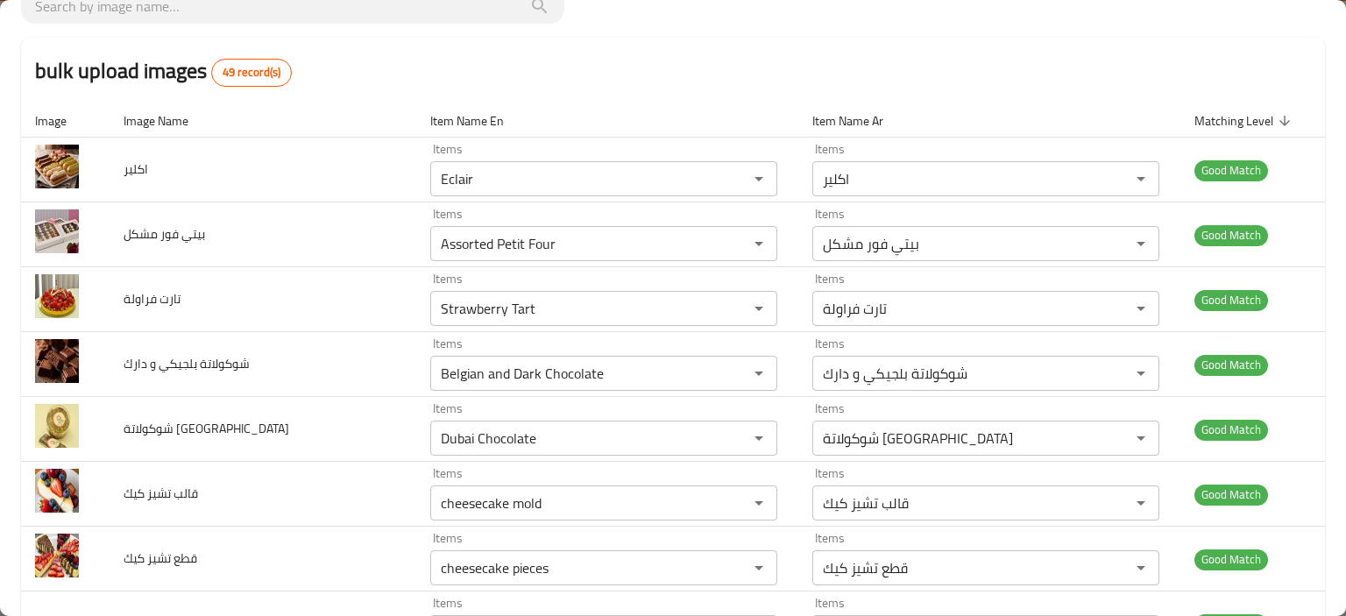
scroll to position [2587, 0]
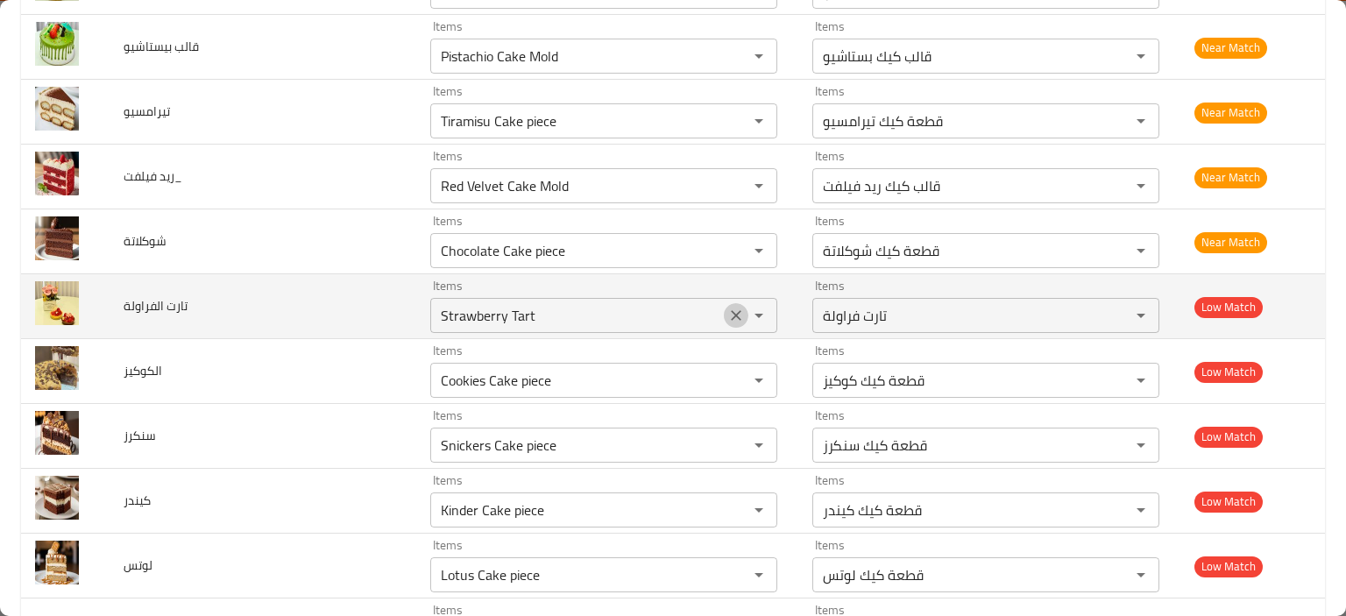
click at [727, 307] on icon "Clear" at bounding box center [736, 316] width 18 height 18
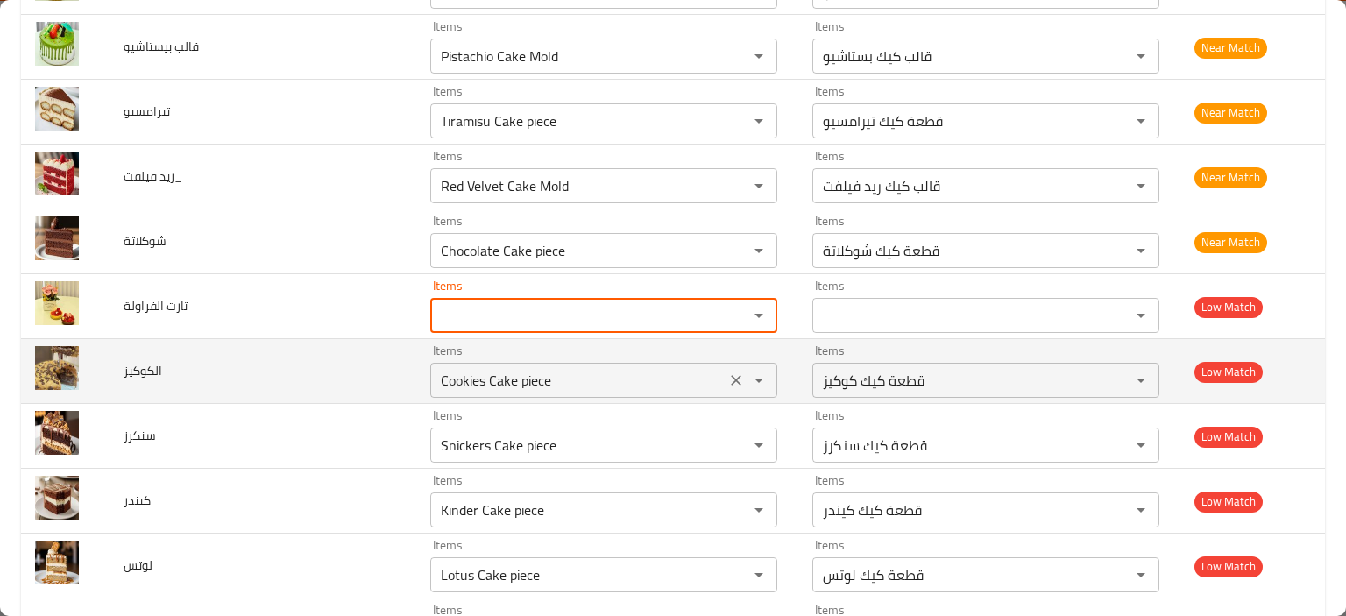
click at [535, 372] on input "Cookies Cake piece" at bounding box center [577, 380] width 285 height 25
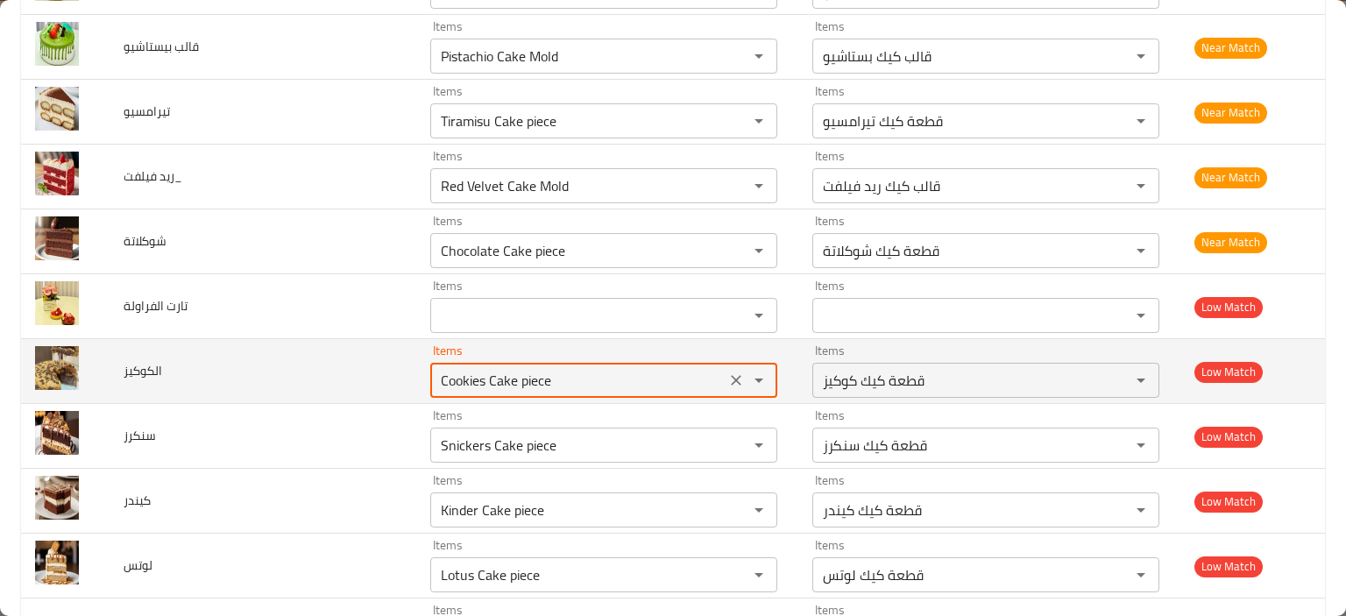
click at [491, 378] on input "Cookies Cake piece" at bounding box center [577, 380] width 285 height 25
click at [435, 368] on input "Cookies Cake piece" at bounding box center [577, 380] width 285 height 25
drag, startPoint x: 436, startPoint y: 368, endPoint x: 521, endPoint y: 367, distance: 85.0
click at [521, 368] on input "Cookies Cake piece" at bounding box center [577, 380] width 285 height 25
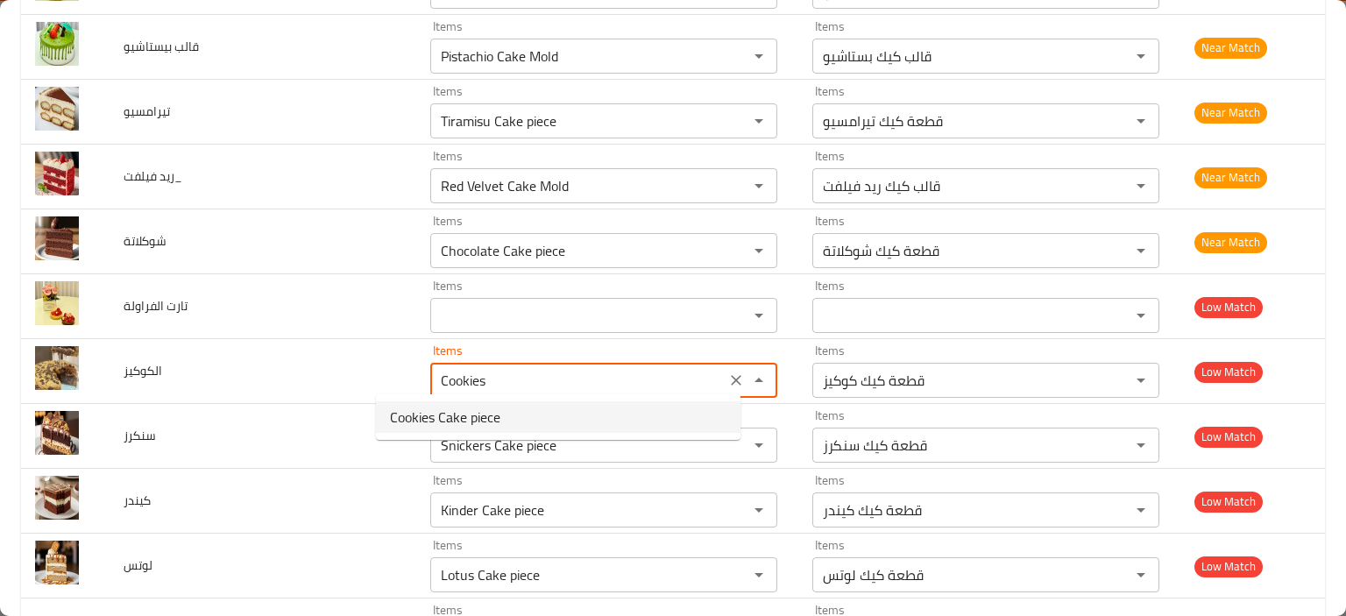
click at [501, 415] on li "Cookies Cake piece" at bounding box center [558, 417] width 364 height 32
type input "Cookies Cake piece"
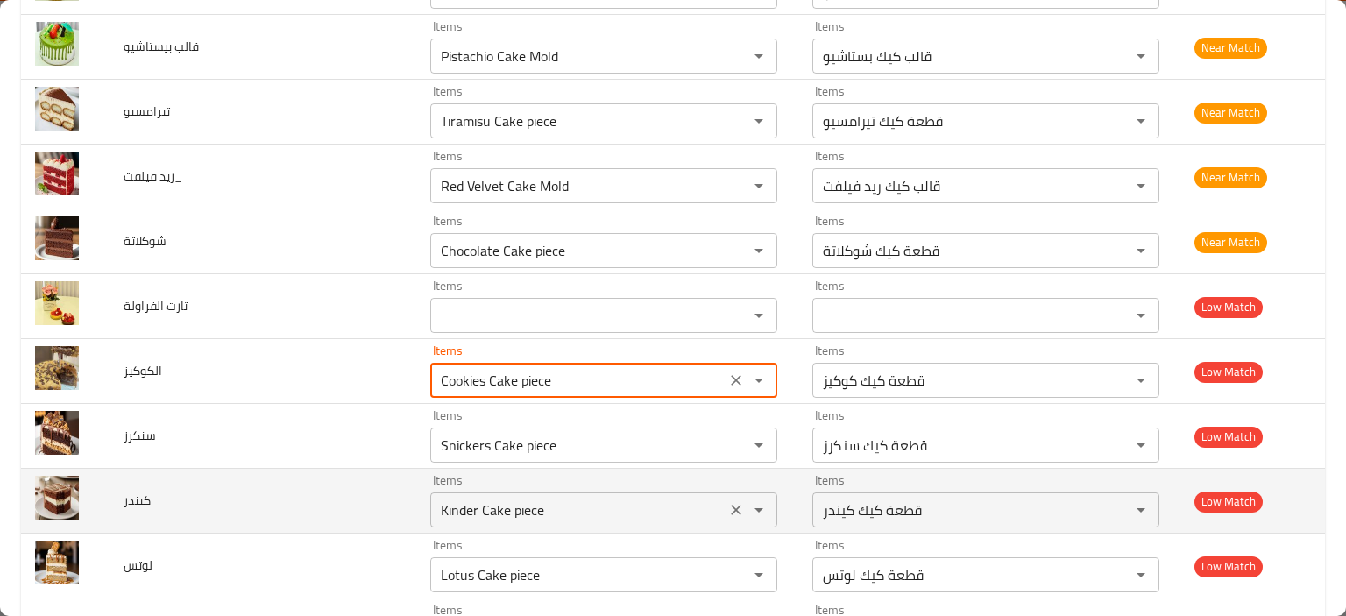
click at [470, 504] on input "Kinder Cake piece" at bounding box center [577, 510] width 285 height 25
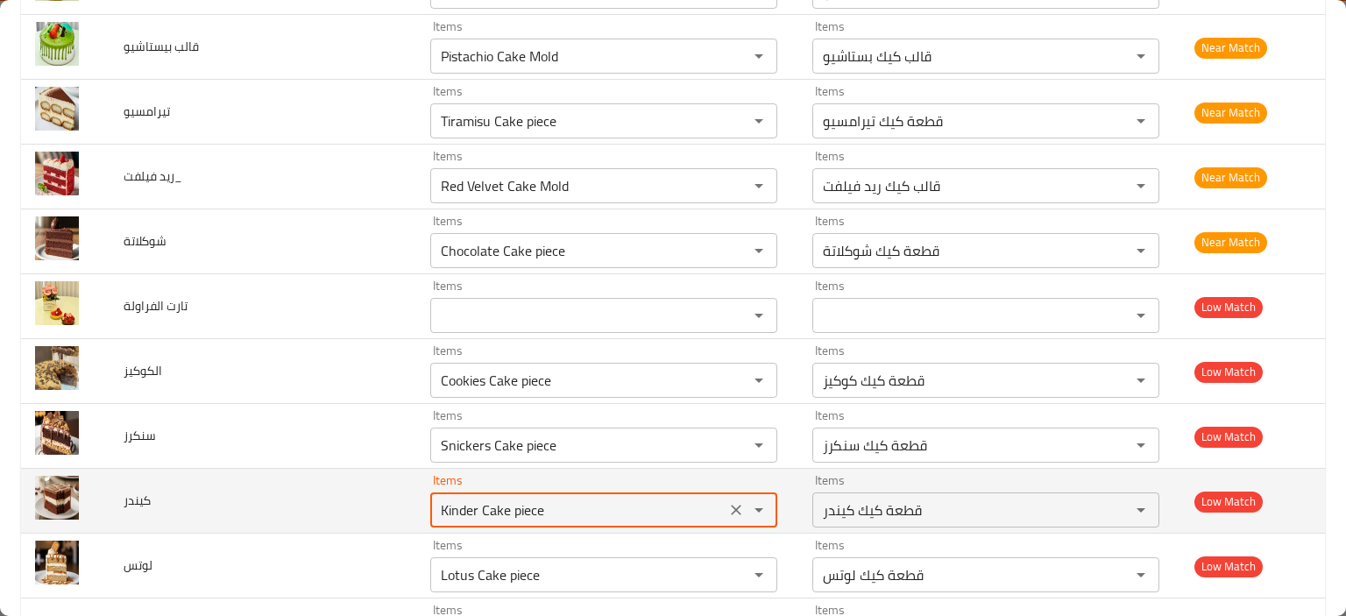
click at [435, 504] on input "Kinder Cake piece" at bounding box center [577, 510] width 285 height 25
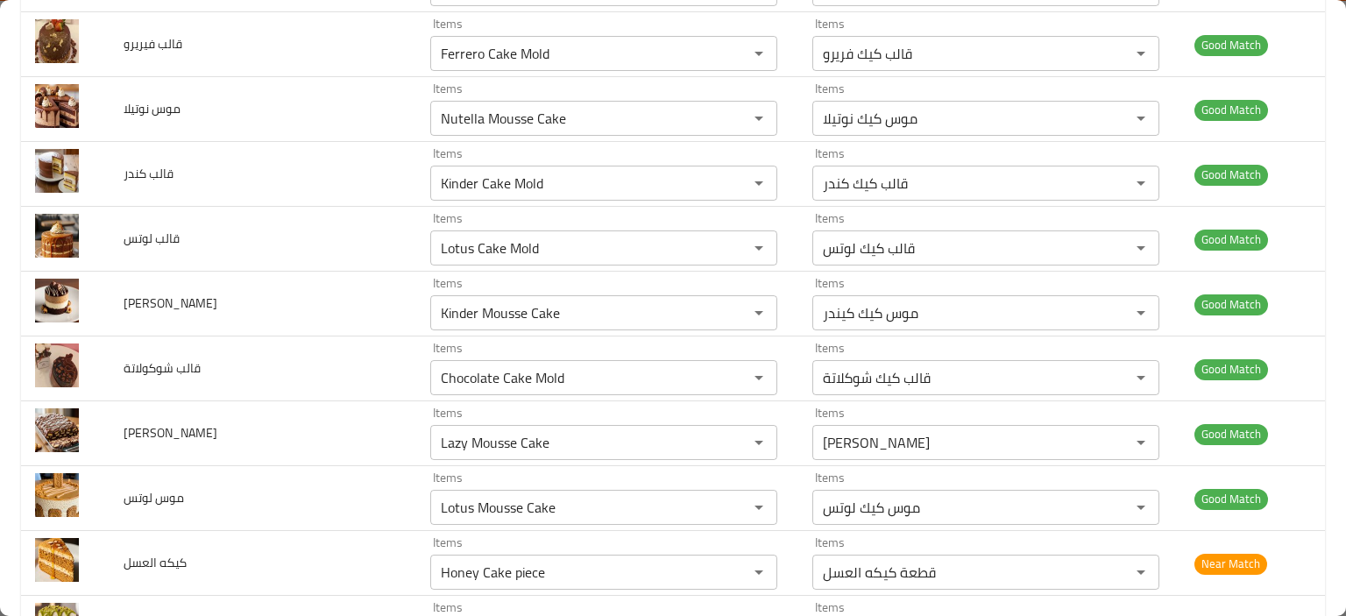
scroll to position [2781, 0]
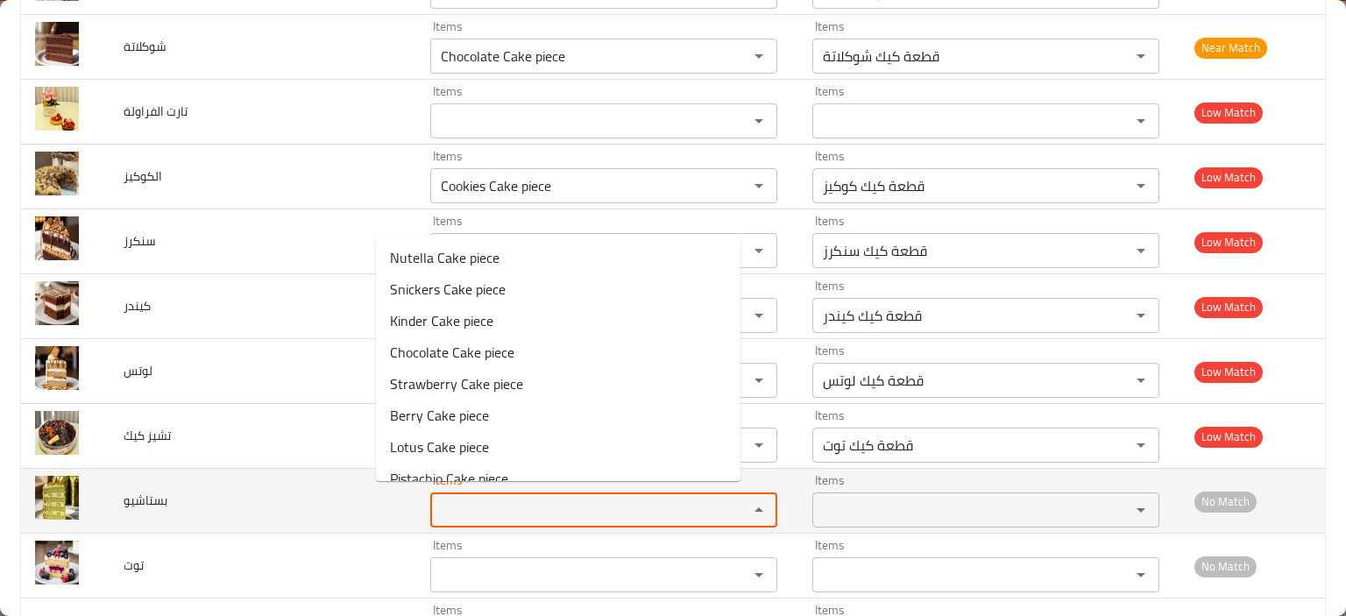
click at [435, 504] on input "Items" at bounding box center [577, 510] width 285 height 25
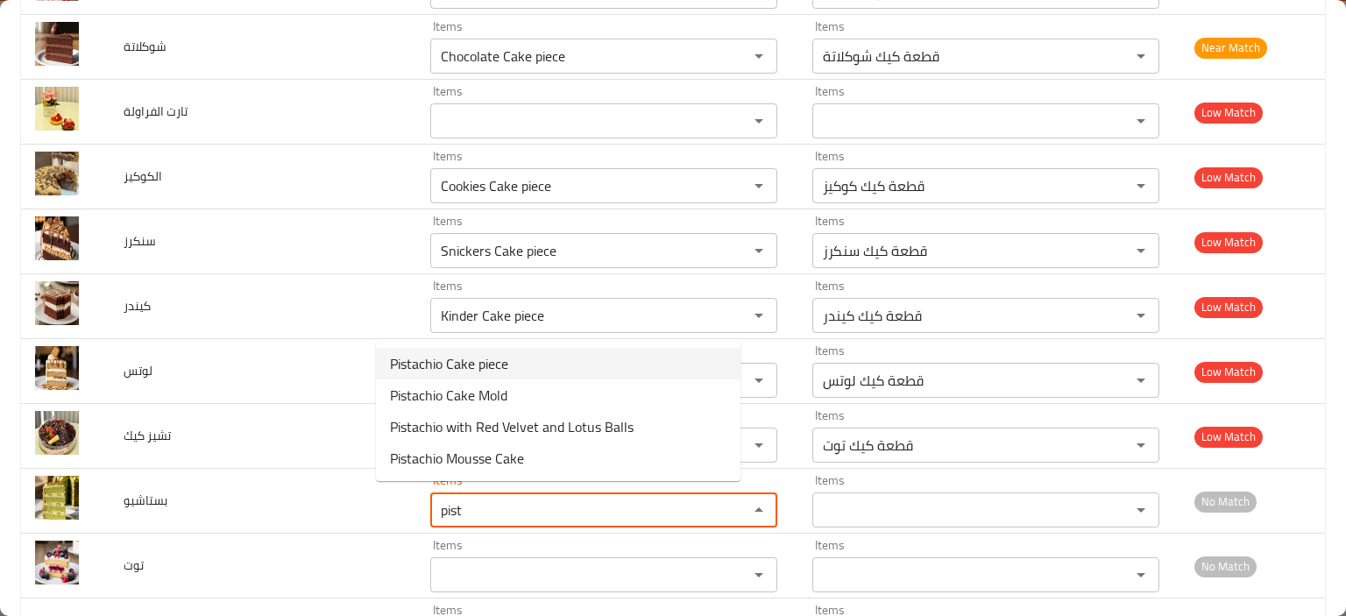
click at [566, 367] on li "Pistachio Cake piece" at bounding box center [558, 364] width 364 height 32
type input "Pistachio Cake piece"
type input "قطعة كيك بستاشيو"
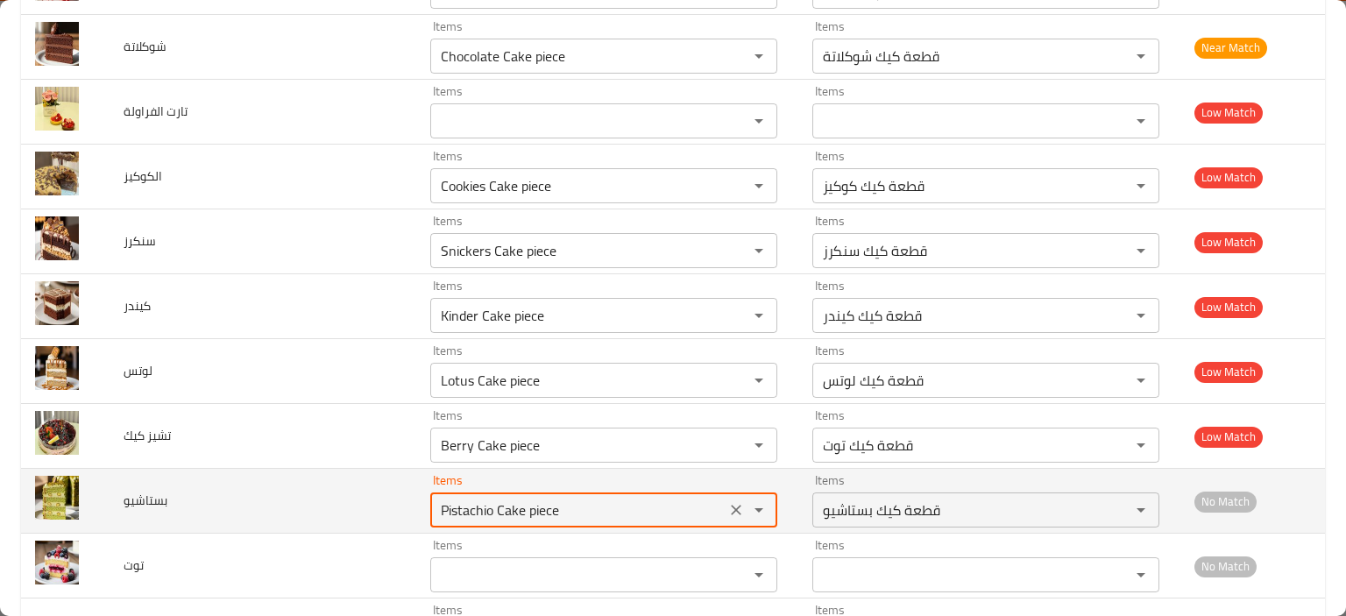
drag, startPoint x: 471, startPoint y: 504, endPoint x: 343, endPoint y: 504, distance: 128.8
click at [343, 502] on tr "بستاشيو Items Pistachio Cake piece Items Items قطعة كيك بستاشيو Items No Match" at bounding box center [673, 501] width 1304 height 65
click at [319, 511] on td "بستاشيو" at bounding box center [263, 501] width 307 height 65
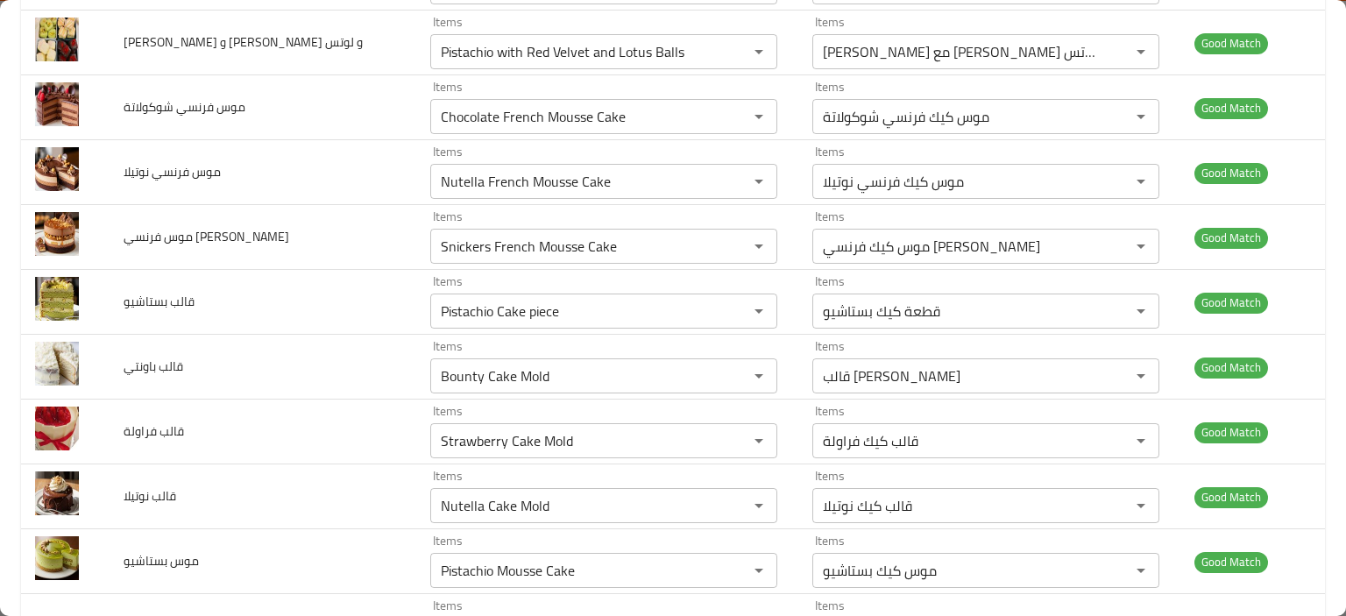
scroll to position [2855, 0]
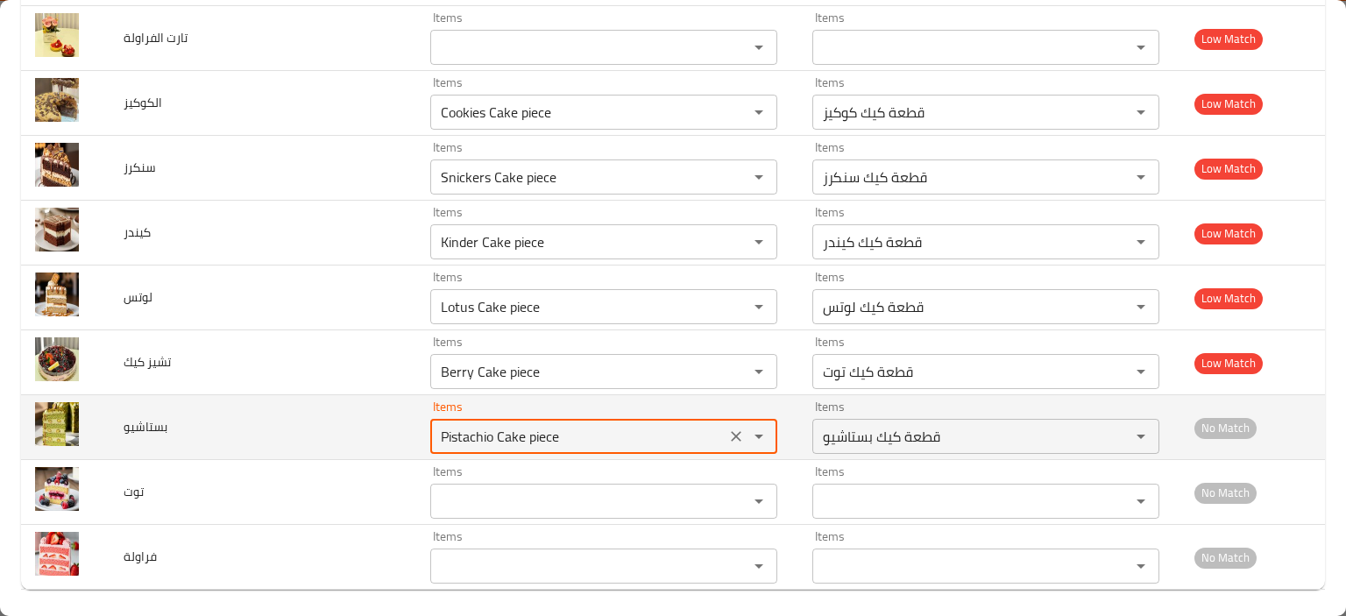
click at [490, 424] on input "Pistachio Cake piece" at bounding box center [577, 436] width 285 height 25
click at [484, 430] on input "Pistachio Cake piece" at bounding box center [577, 436] width 285 height 25
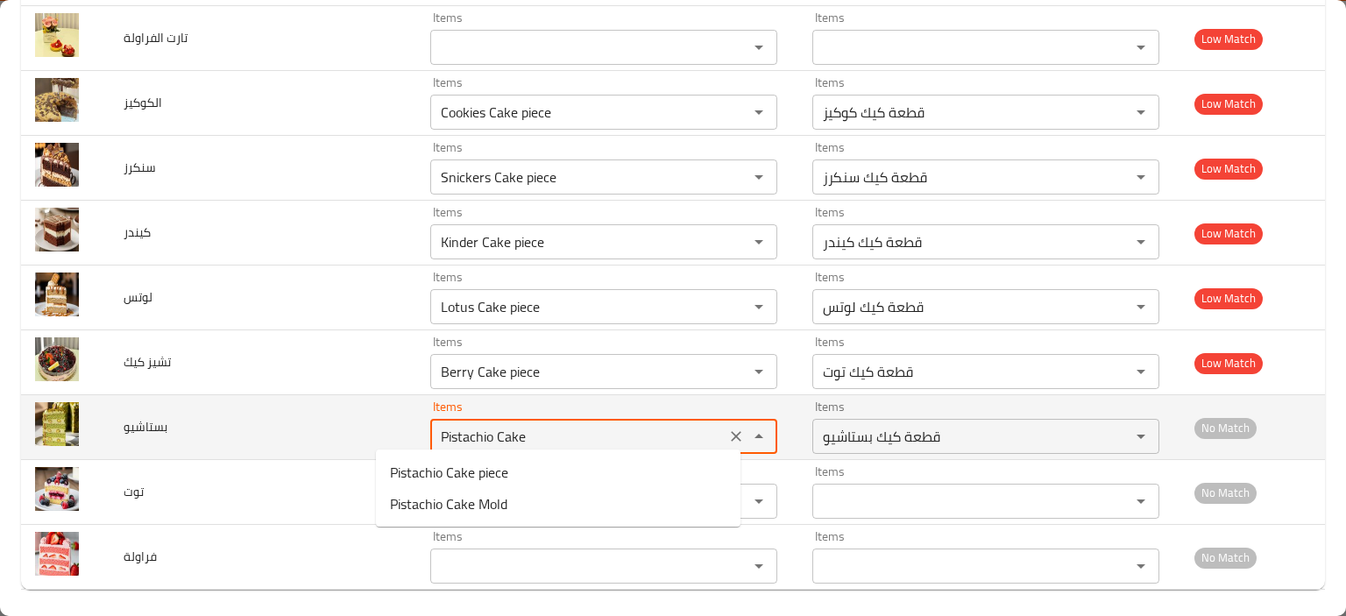
type input "Pistachio Cake"
click at [727, 427] on icon "Clear" at bounding box center [736, 436] width 18 height 18
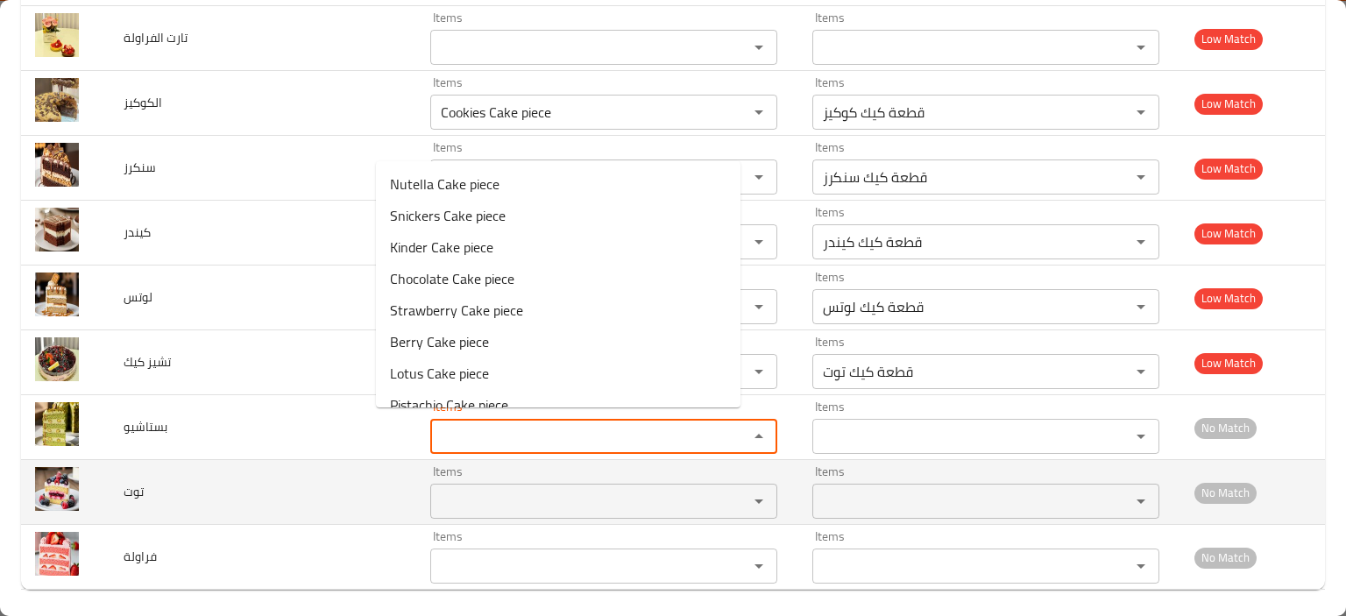
click at [529, 507] on div "Items" at bounding box center [603, 501] width 347 height 35
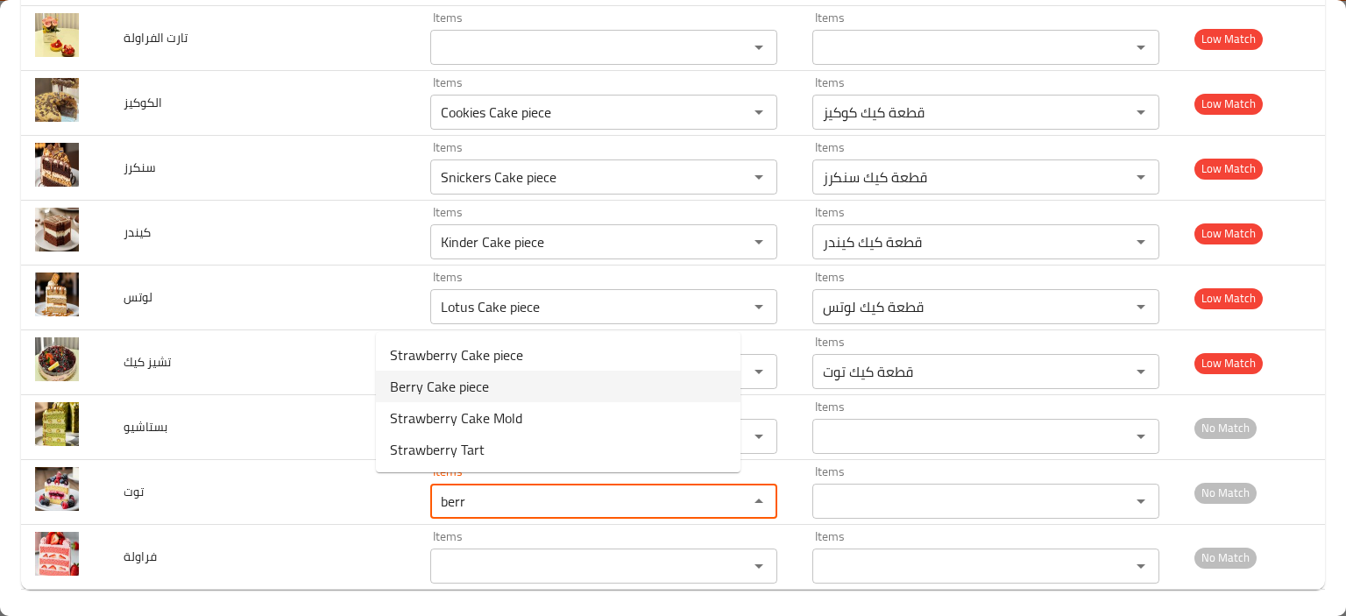
click at [498, 384] on li "Berry Cake piece" at bounding box center [558, 387] width 364 height 32
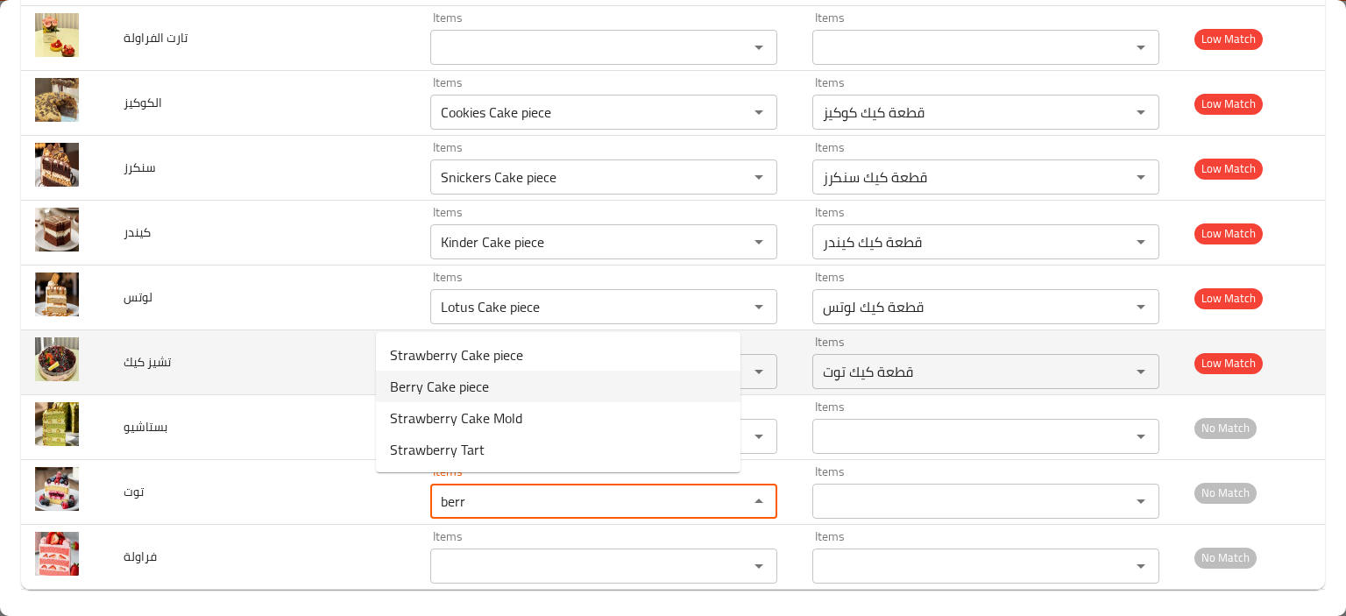
type input "Berry Cake piece"
type input "قطعة كيك توت"
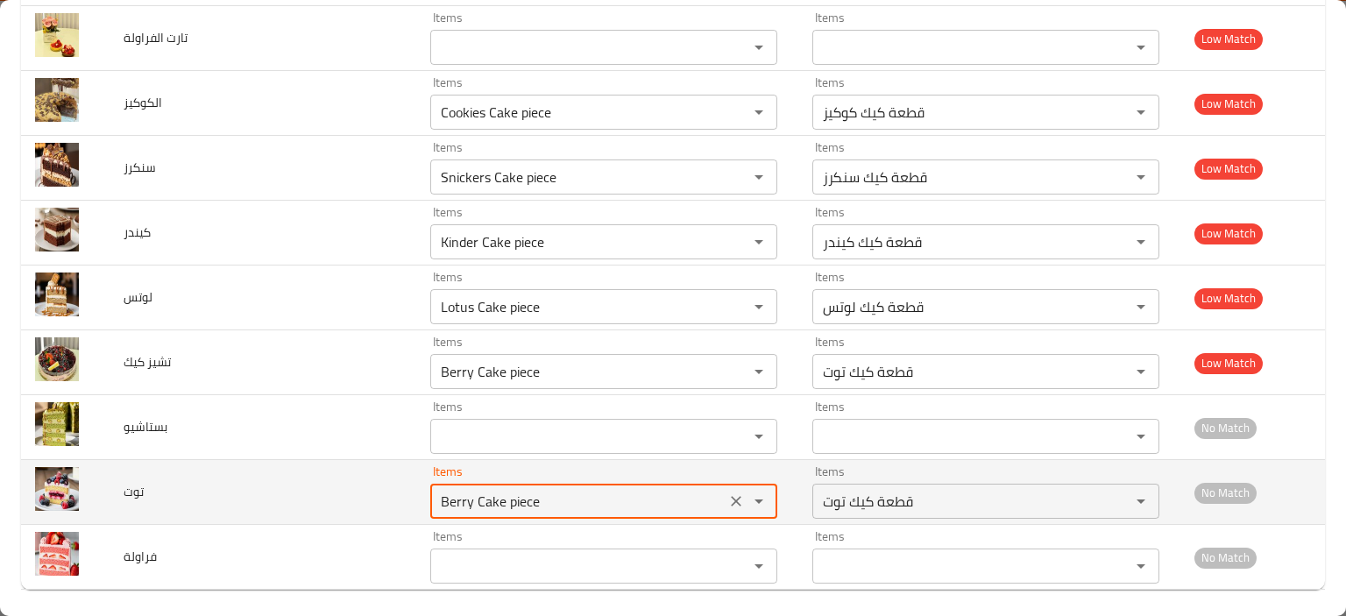
drag, startPoint x: 445, startPoint y: 490, endPoint x: 345, endPoint y: 495, distance: 100.0
click at [345, 495] on tr "توت Items Berry Cake piece Items Items قطعة كيك توت Items No Match" at bounding box center [673, 492] width 1304 height 65
type input "Berry Cake piece"
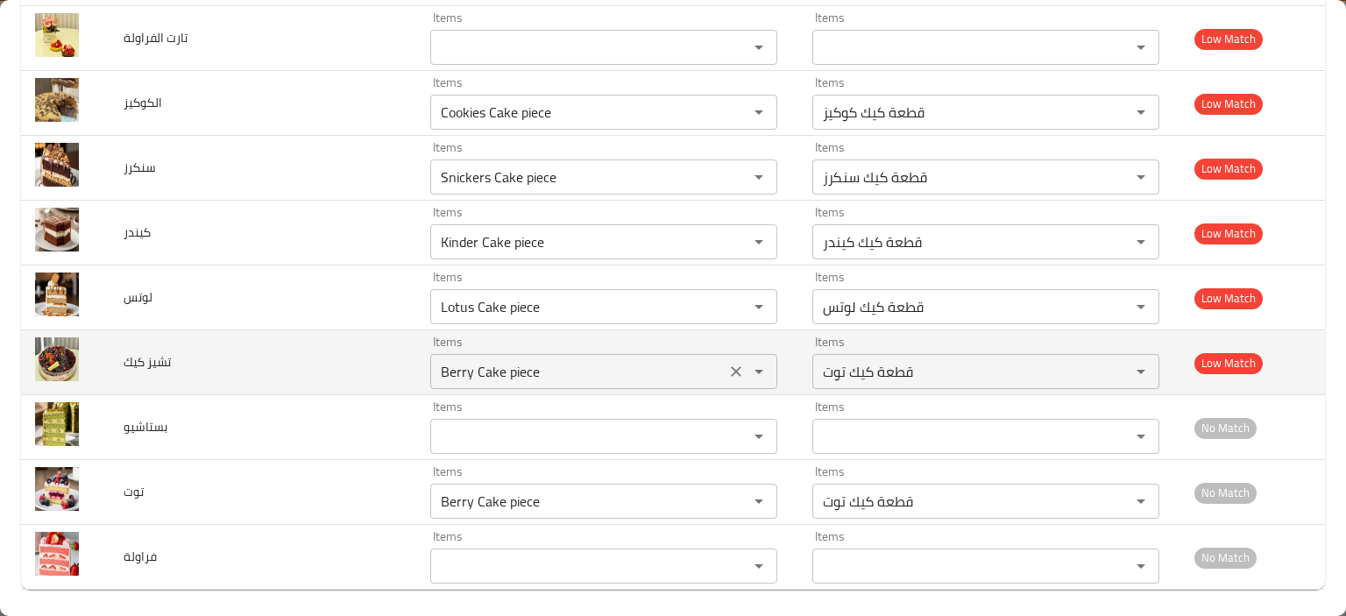
click at [435, 366] on كيك "Berry Cake piece" at bounding box center [577, 371] width 285 height 25
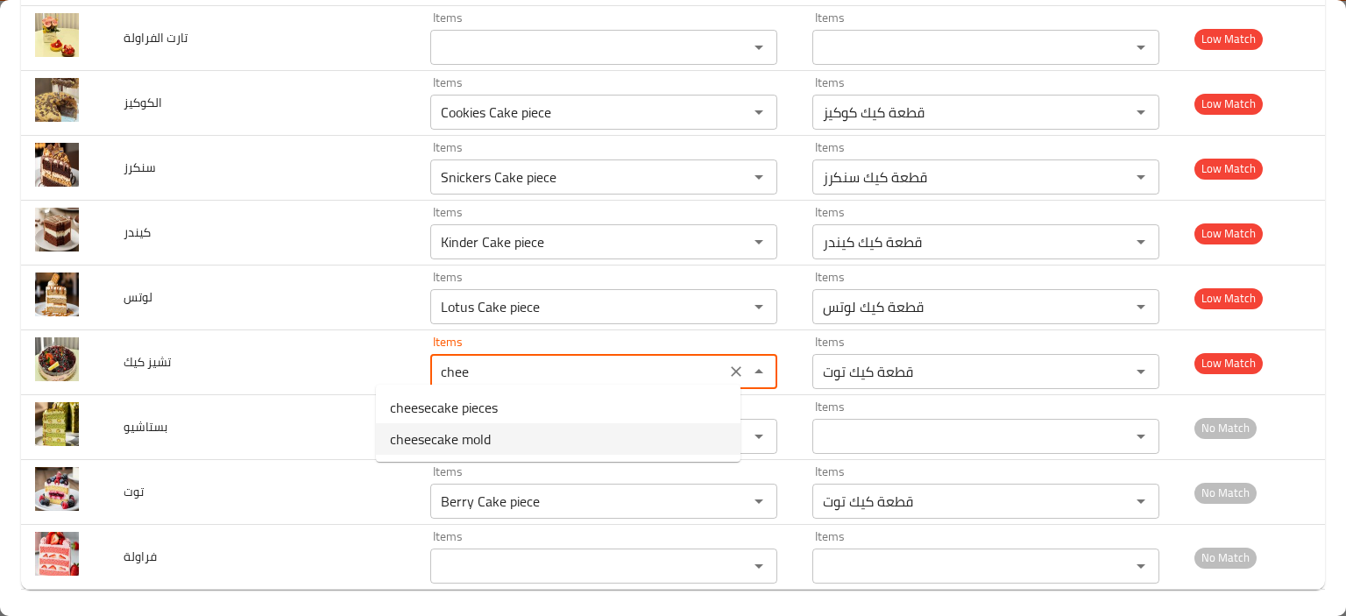
click at [477, 431] on span "cheesecake mold" at bounding box center [440, 438] width 101 height 21
type كيك "cheesecake mold"
type كيك-ar "قالب تشيز كيك"
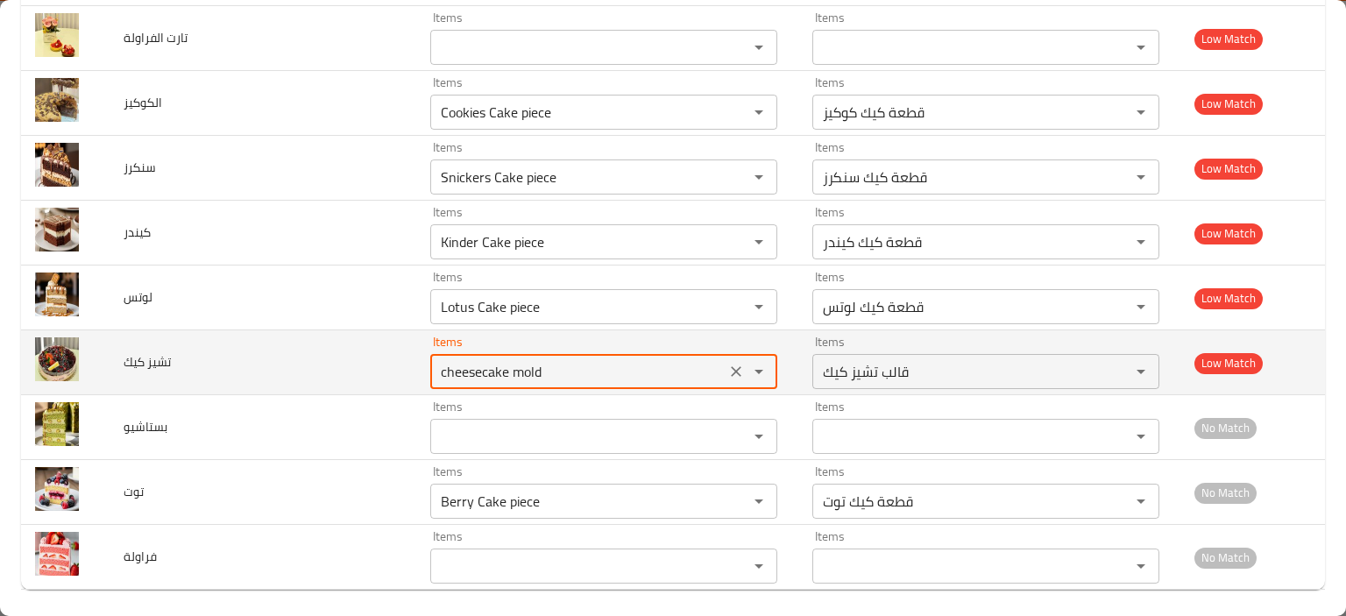
drag, startPoint x: 454, startPoint y: 365, endPoint x: 297, endPoint y: 372, distance: 157.0
click at [296, 373] on tr "تشيز كيك Items cheesecake mold Items Items قالب تشيز كيك Items Low Match" at bounding box center [673, 362] width 1304 height 65
type كيك "cheesecake mold"
click at [297, 371] on td "تشيز كيك" at bounding box center [263, 362] width 307 height 65
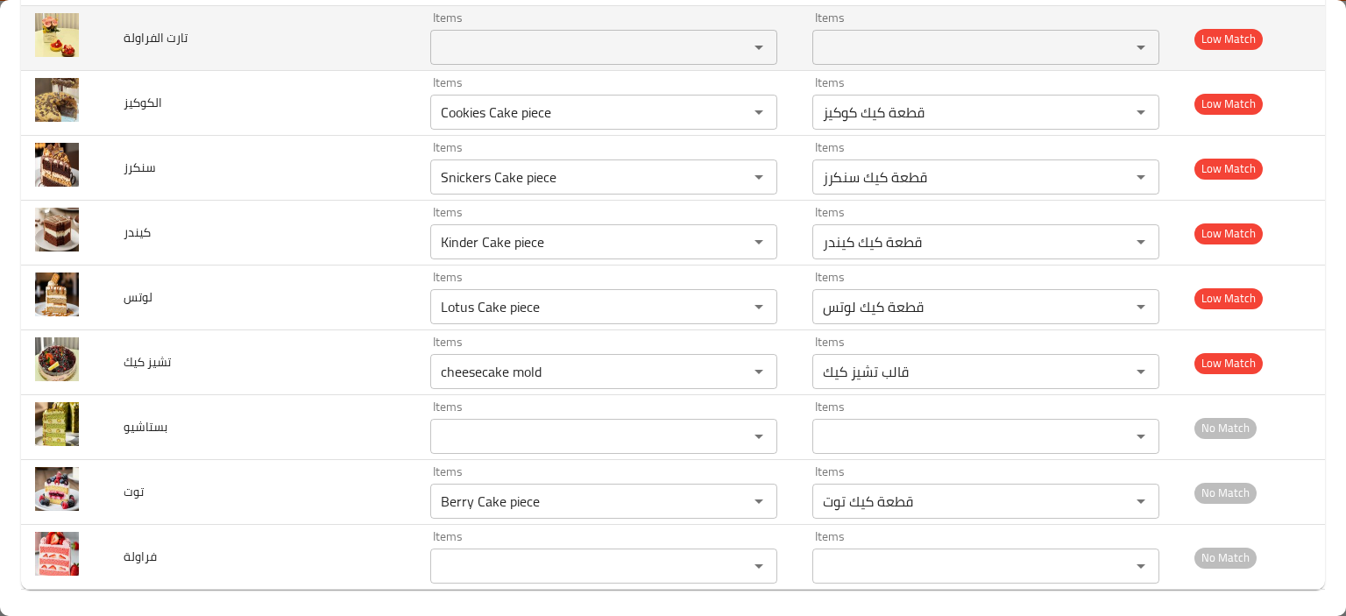
scroll to position [389, 0]
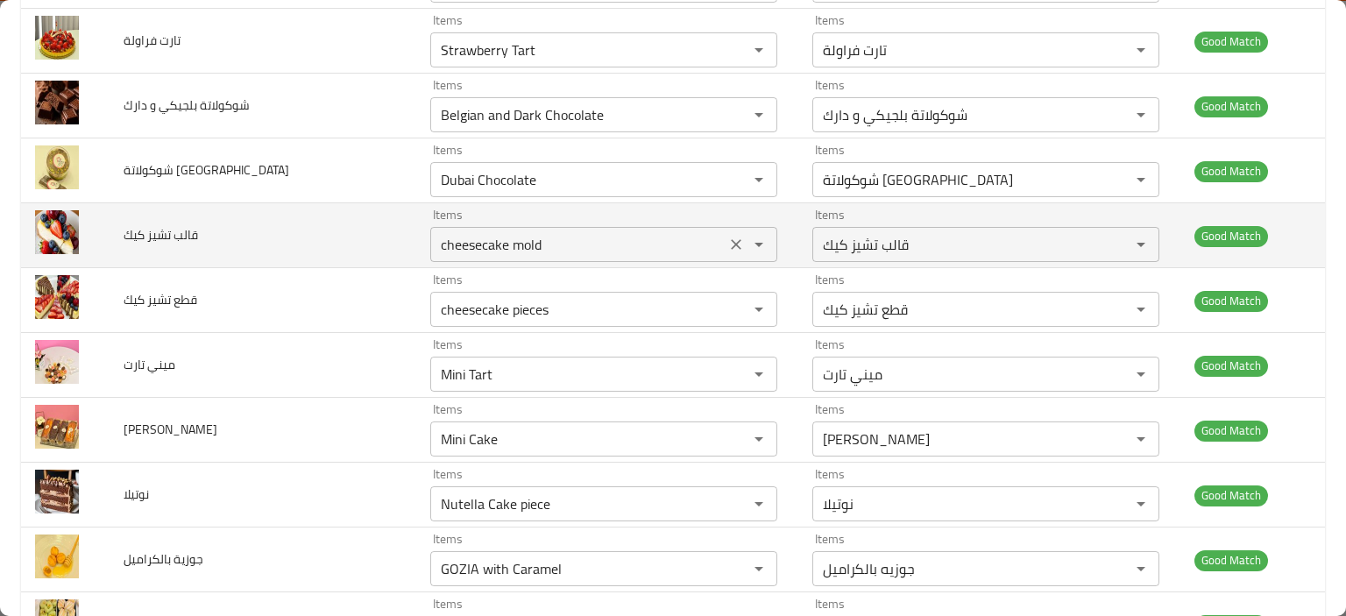
click at [727, 246] on icon "Clear" at bounding box center [736, 245] width 18 height 18
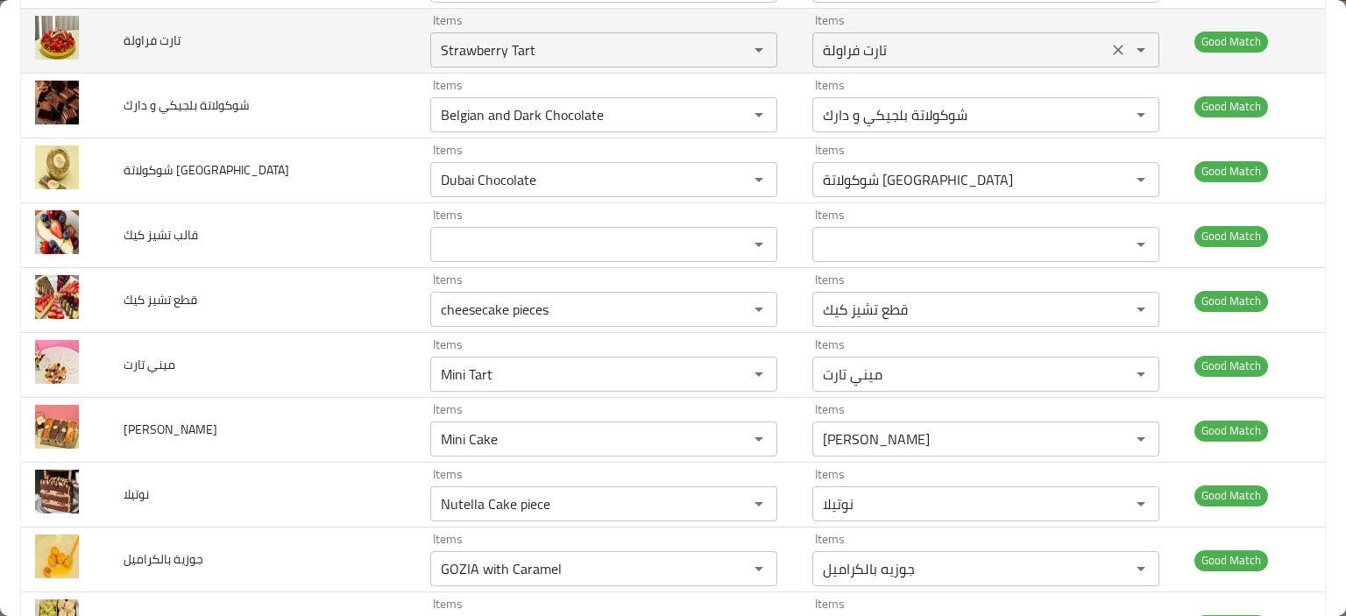
scroll to position [2855, 0]
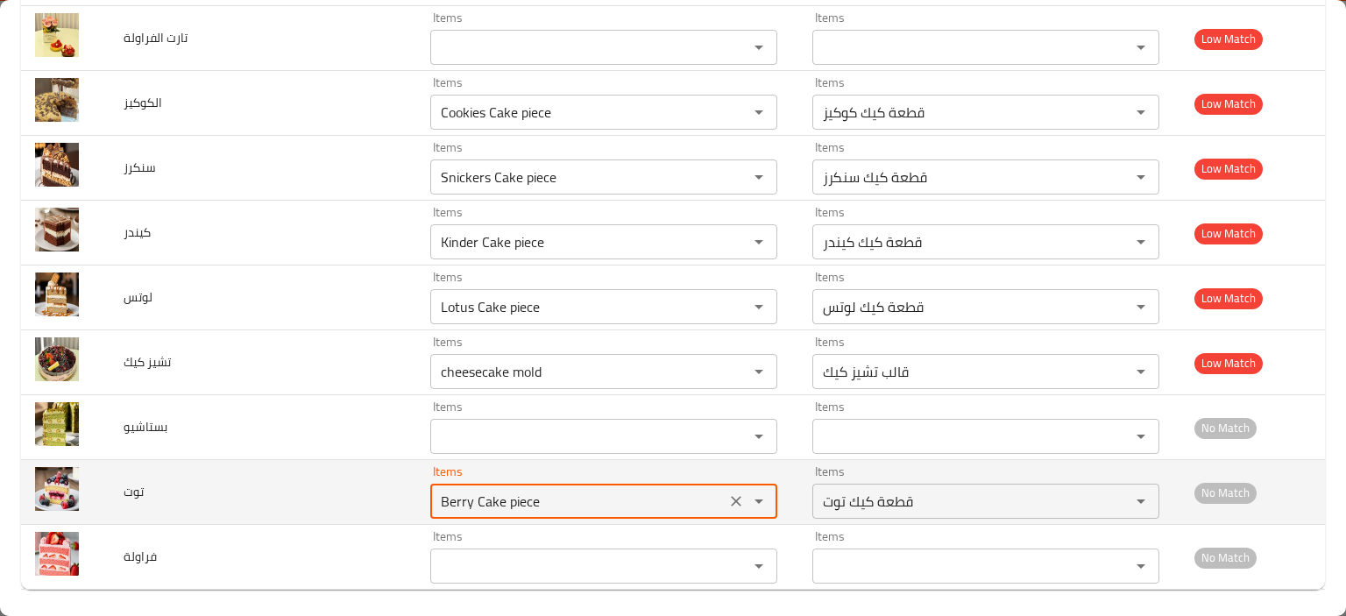
drag, startPoint x: 445, startPoint y: 491, endPoint x: 294, endPoint y: 491, distance: 150.7
click at [294, 491] on tr "توت Items Berry Cake piece Items Items قطعة كيك توت Items No Match" at bounding box center [673, 492] width 1304 height 65
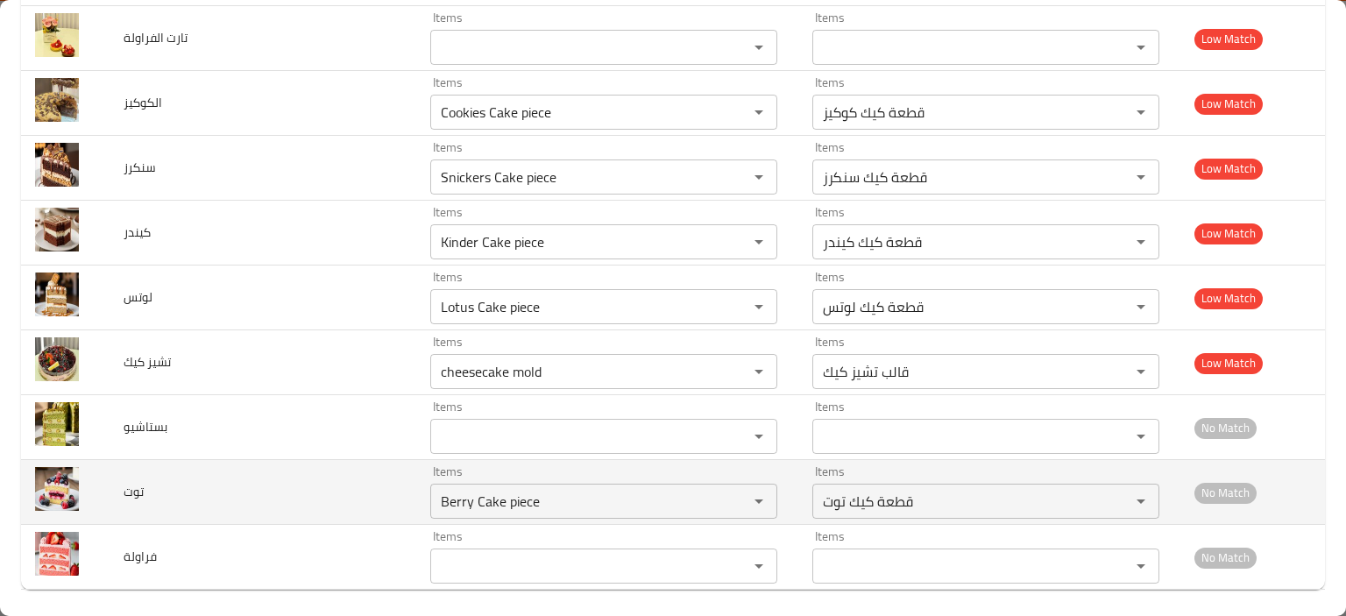
click at [316, 493] on td "توت" at bounding box center [263, 492] width 307 height 65
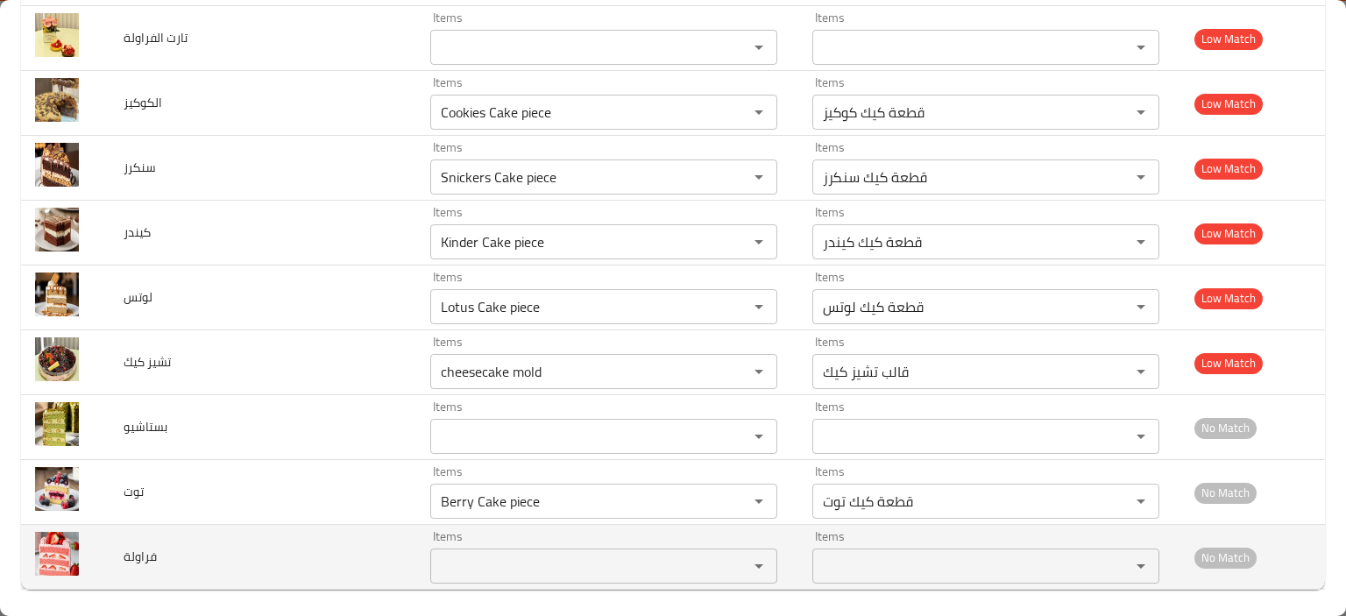
click at [435, 563] on input "Items" at bounding box center [577, 566] width 285 height 25
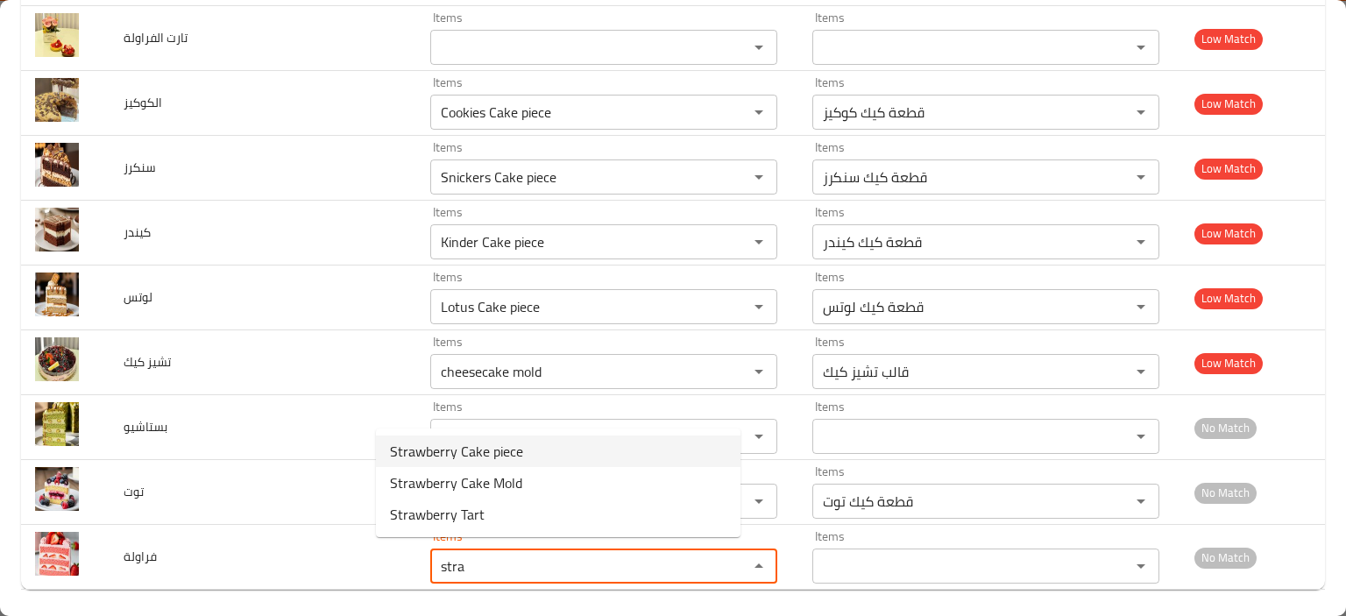
click at [481, 451] on span "Strawberry Cake piece" at bounding box center [456, 451] width 133 height 21
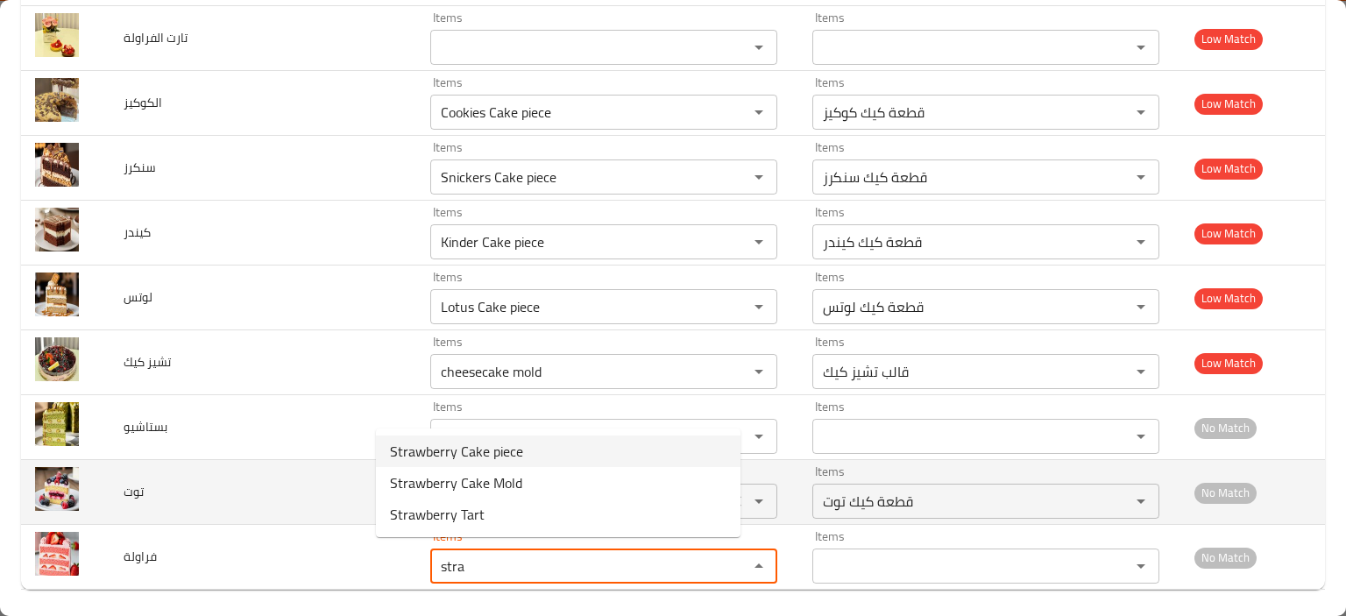
type input "Strawberry Cake piece"
type input "قطعة كيك فراولة"
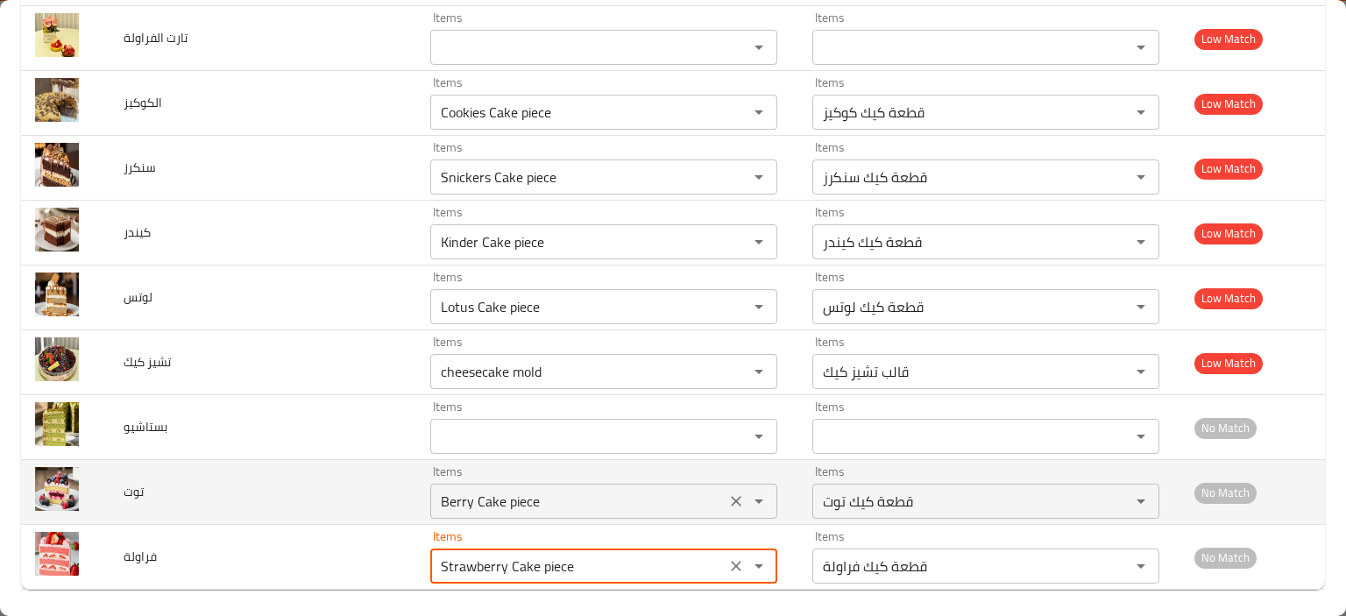
type input "Strawberry Cake piece"
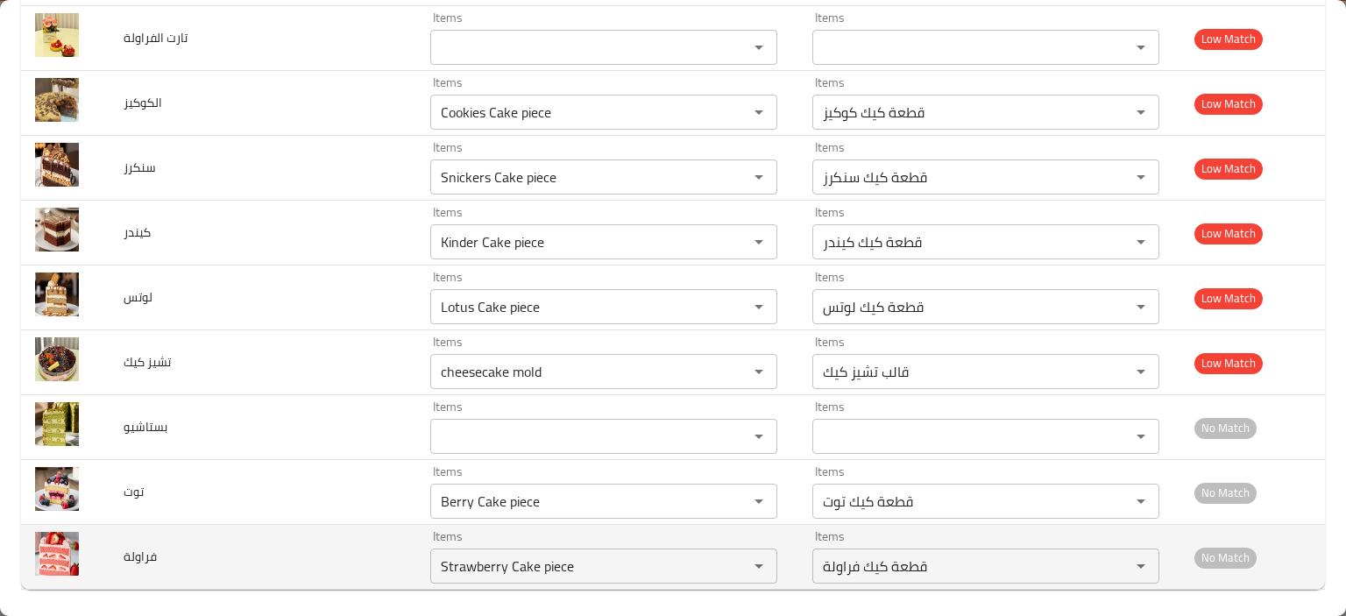
click at [190, 570] on td "فراولة" at bounding box center [263, 557] width 307 height 65
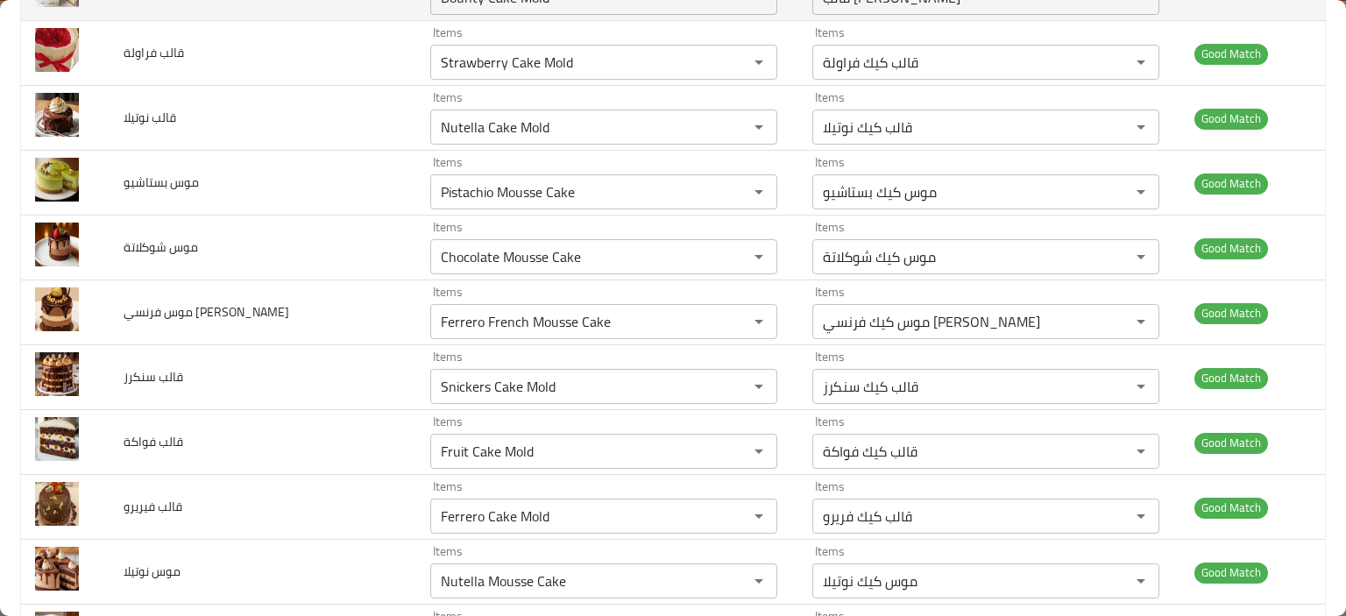
scroll to position [1402, 0]
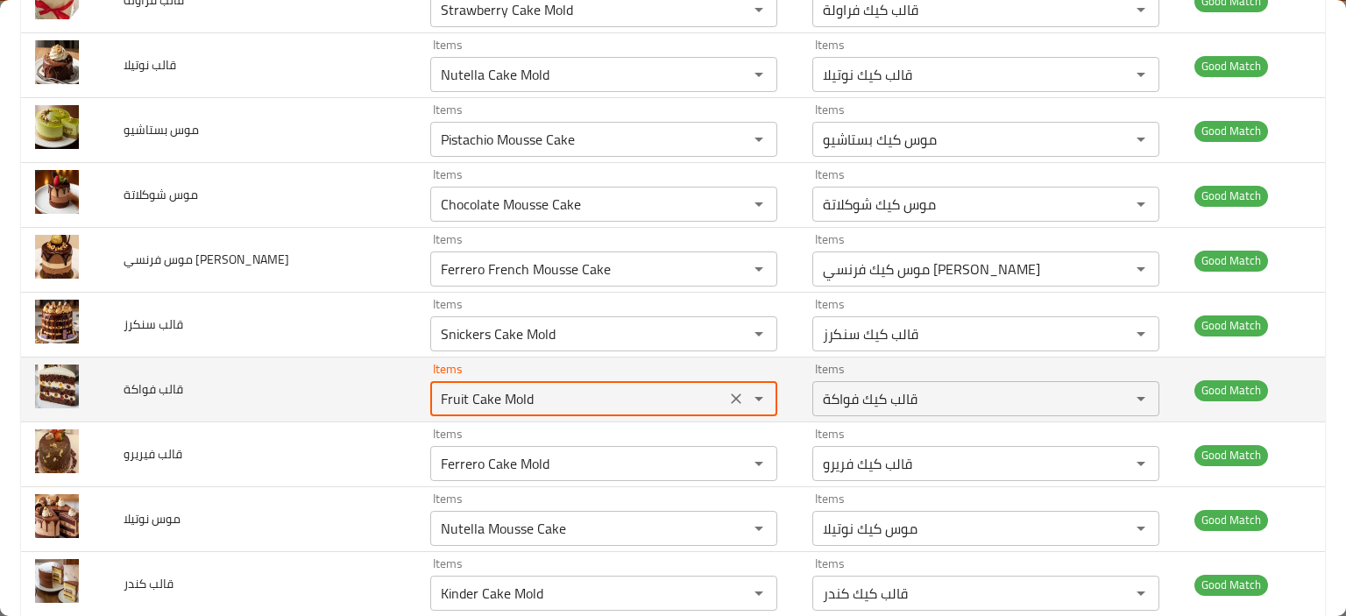
drag, startPoint x: 442, startPoint y: 395, endPoint x: 328, endPoint y: 395, distance: 113.9
click at [328, 395] on tr "قالب فواكة Items Fruit Cake Mold Items Items قالب كيك فواكة Items Good Match" at bounding box center [673, 389] width 1304 height 65
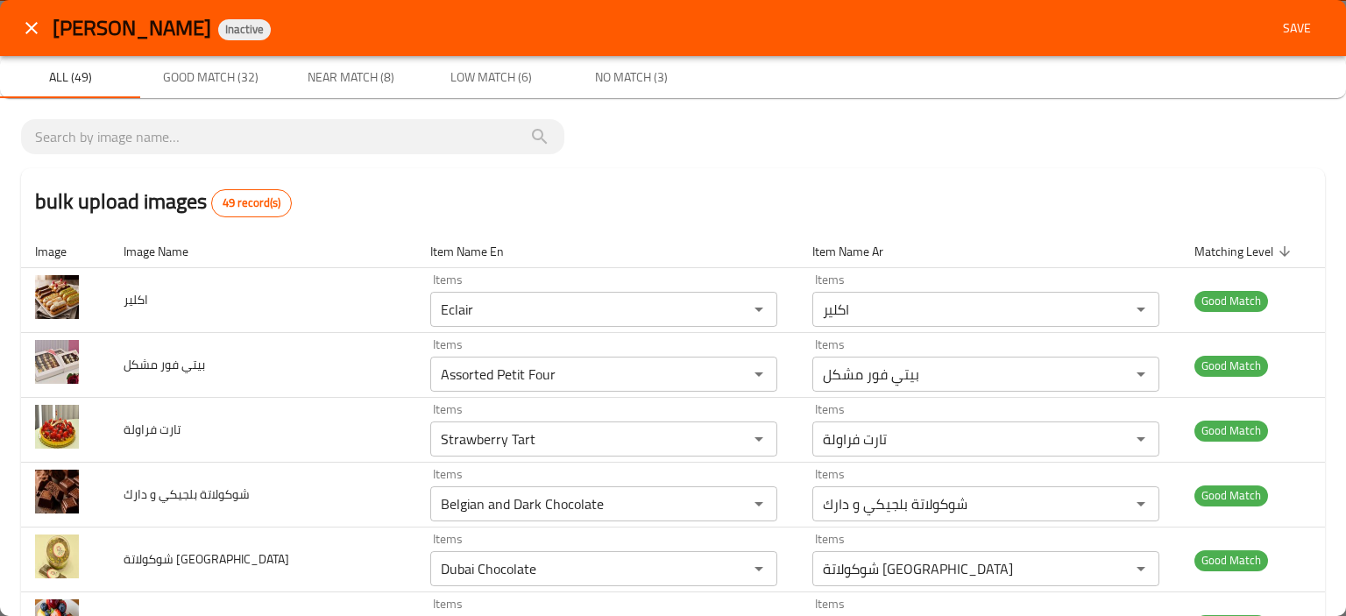
scroll to position [1488, 0]
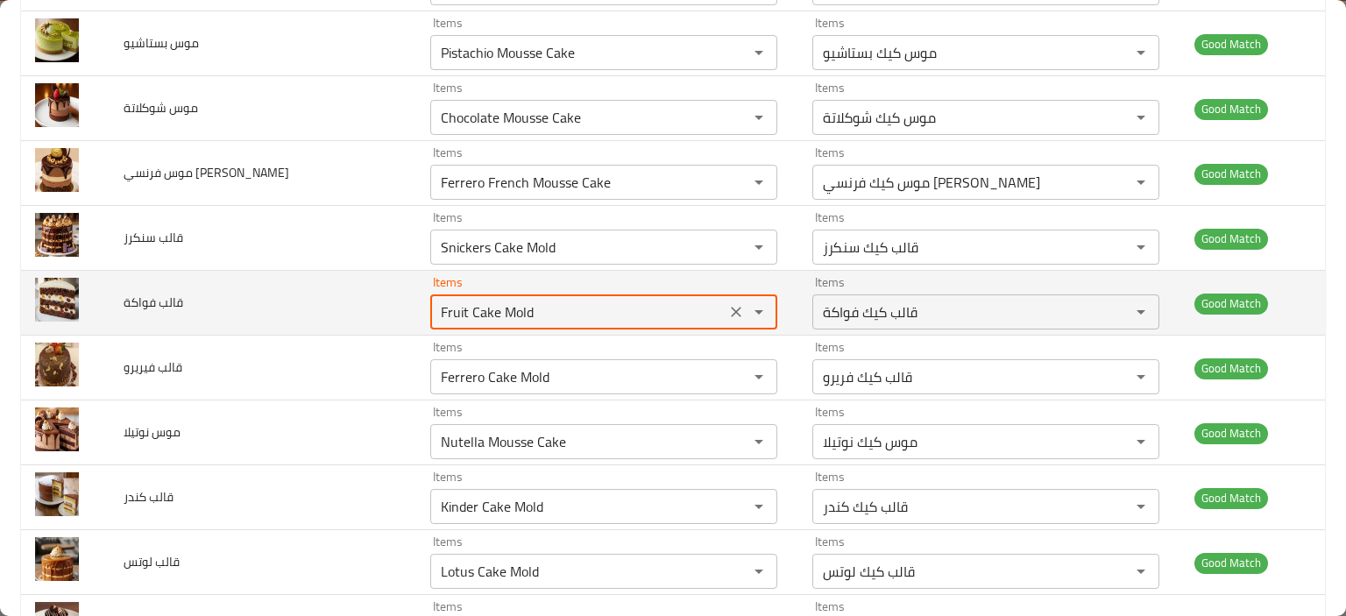
click at [211, 287] on td "قالب فواكة" at bounding box center [263, 303] width 307 height 65
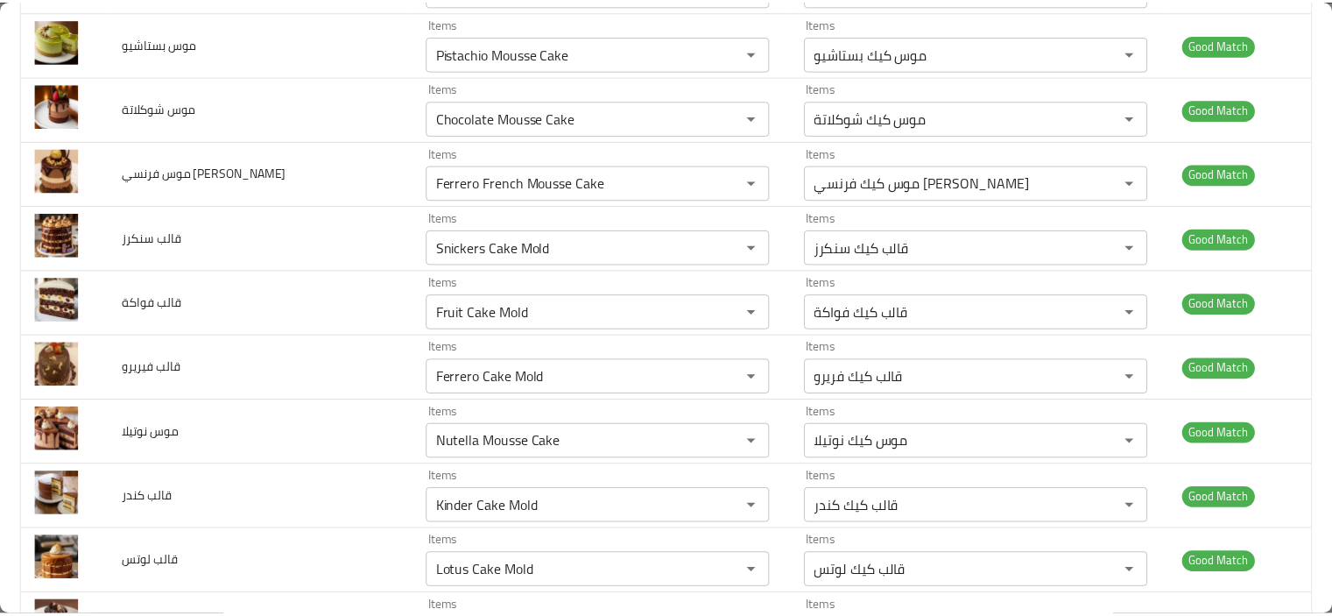
scroll to position [0, 0]
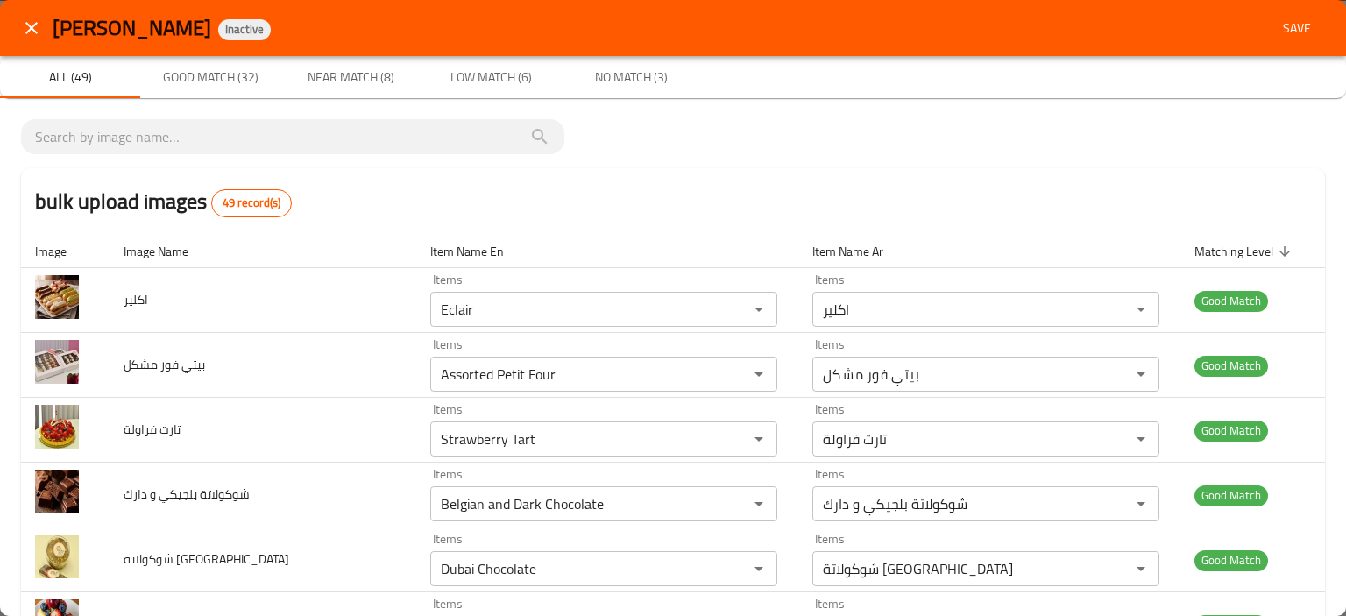
click at [1289, 34] on span "Save" at bounding box center [1296, 29] width 42 height 22
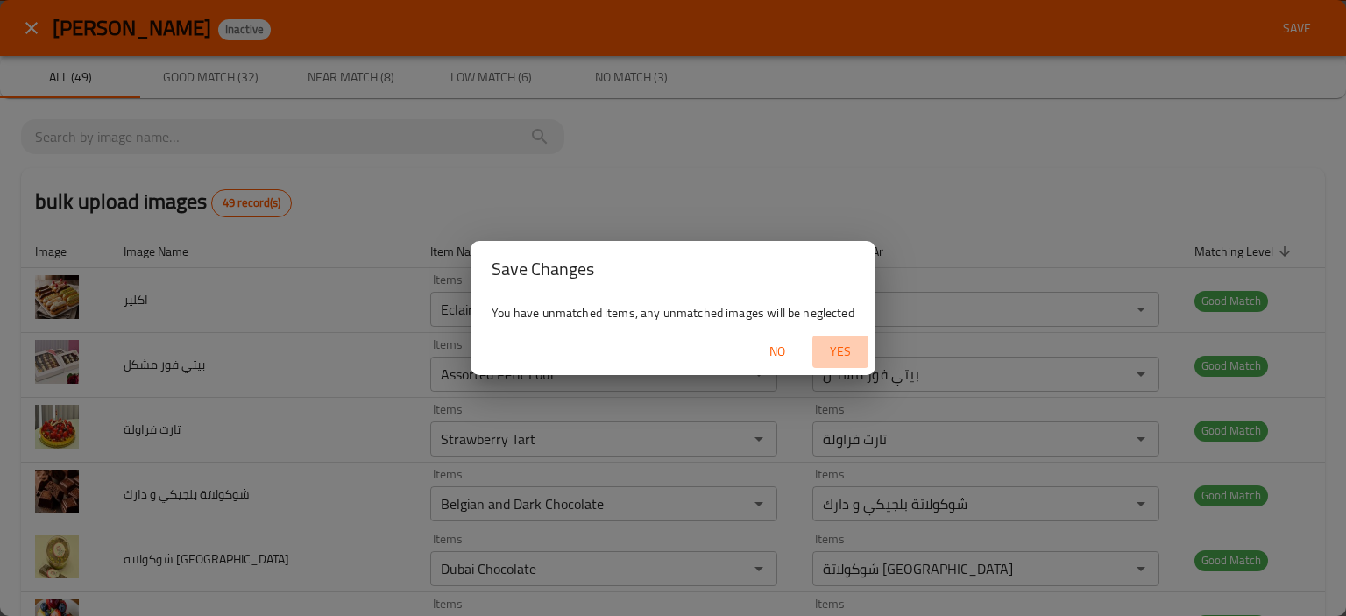
click at [851, 364] on button "Yes" at bounding box center [840, 352] width 56 height 32
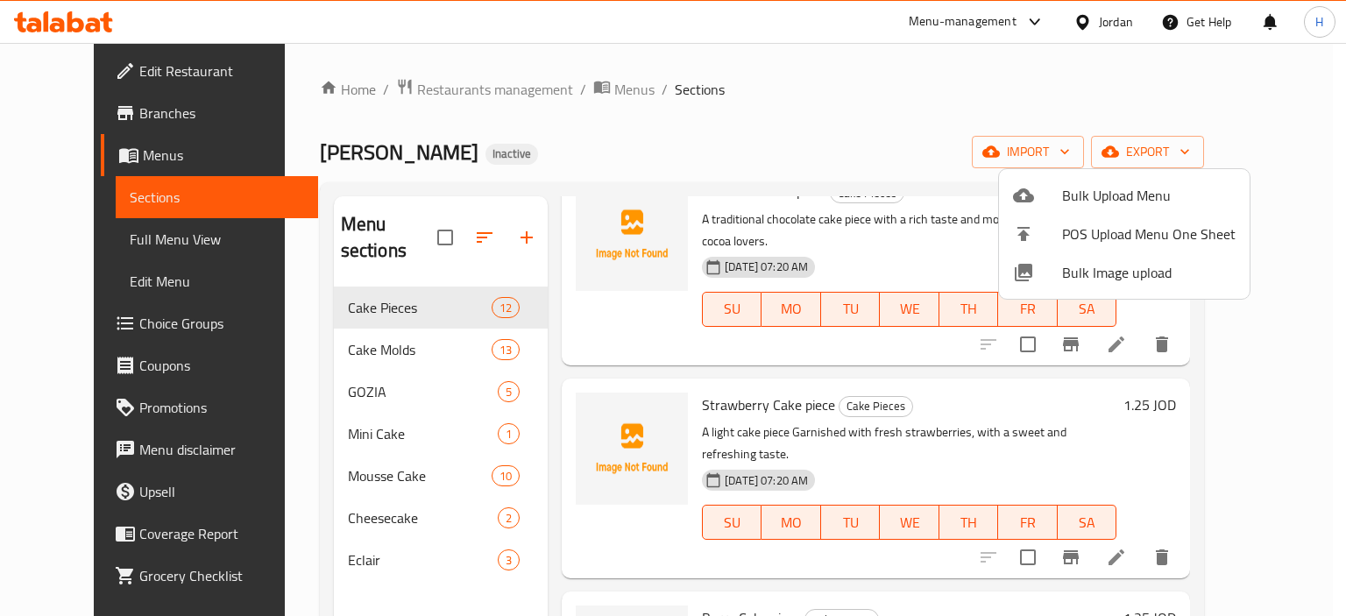
click at [658, 275] on div at bounding box center [673, 308] width 1346 height 616
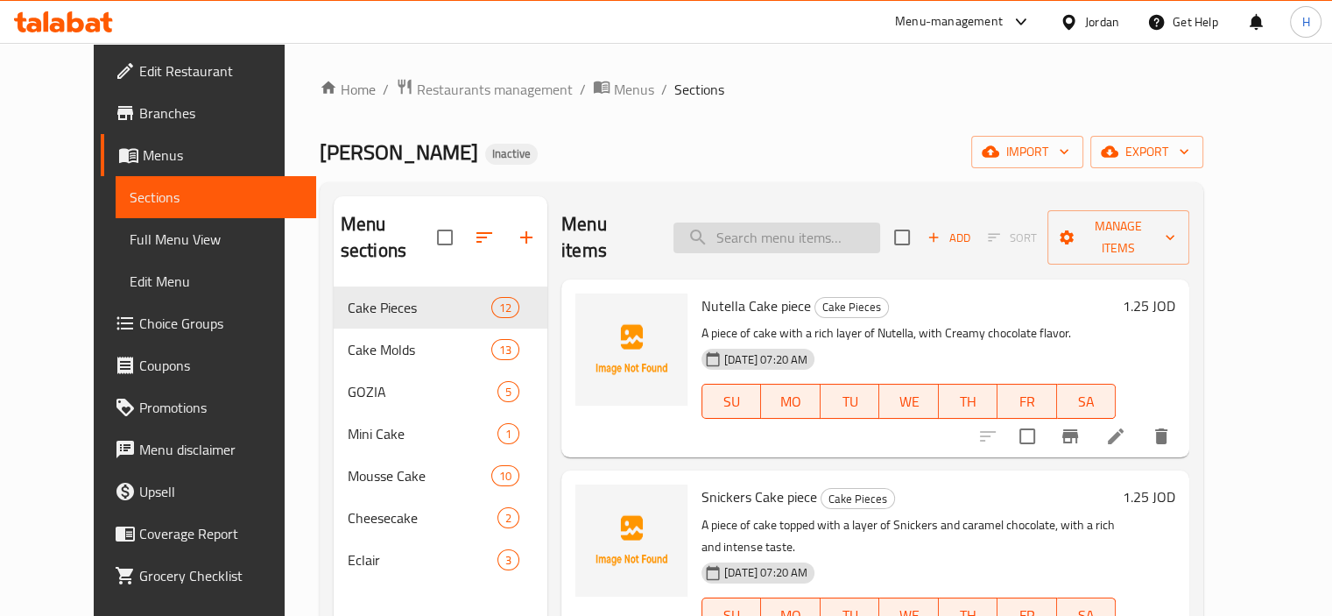
click at [788, 232] on input "search" at bounding box center [777, 238] width 207 height 31
paste input "Nutella Cake piece"
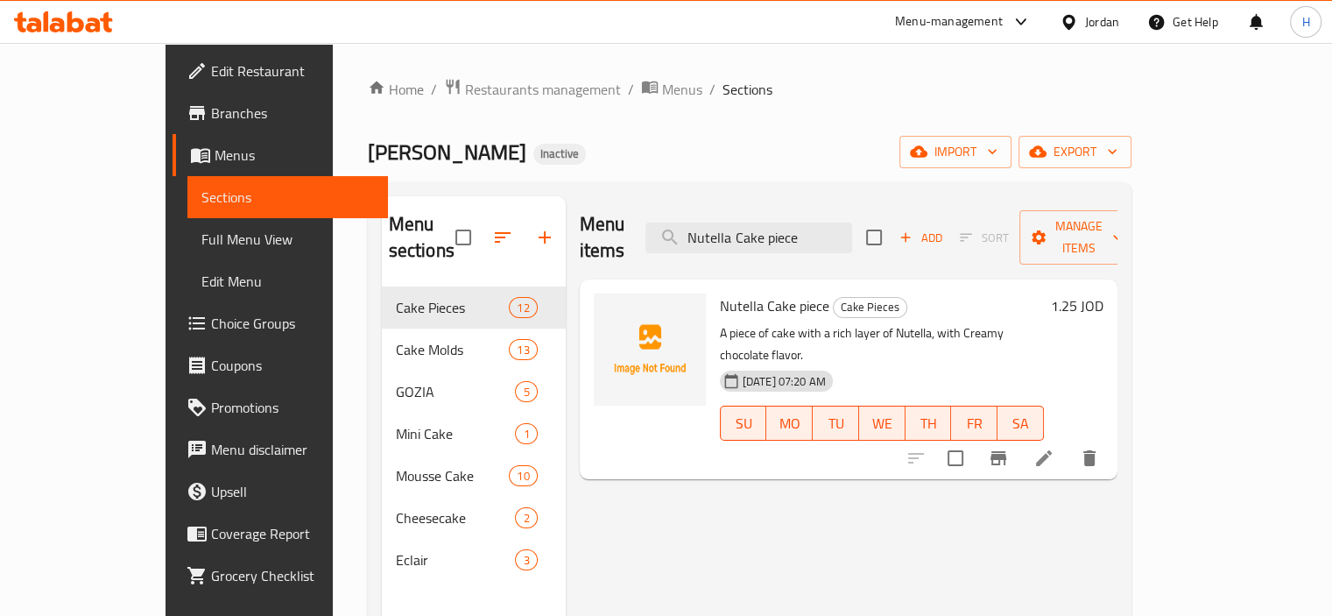
type input "Nutella Cake piece"
click at [1069, 442] on li at bounding box center [1044, 458] width 49 height 32
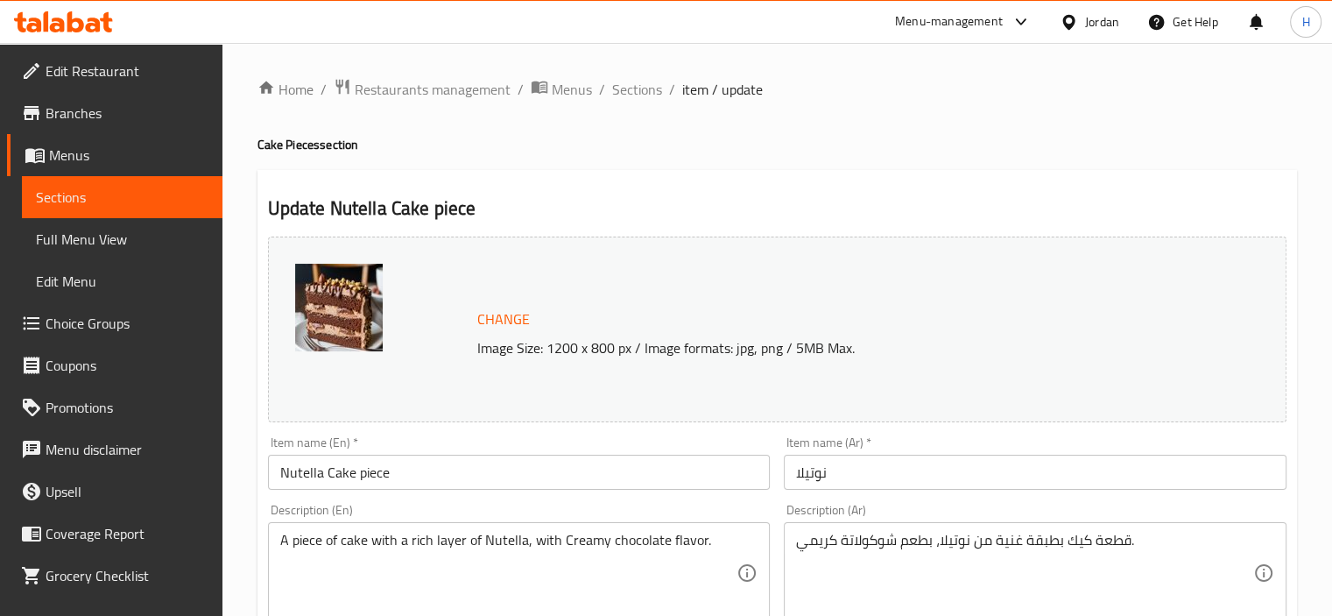
click at [795, 477] on input "نوتيلا" at bounding box center [1035, 472] width 503 height 35
drag, startPoint x: 1128, startPoint y: 541, endPoint x: 1050, endPoint y: 539, distance: 78.0
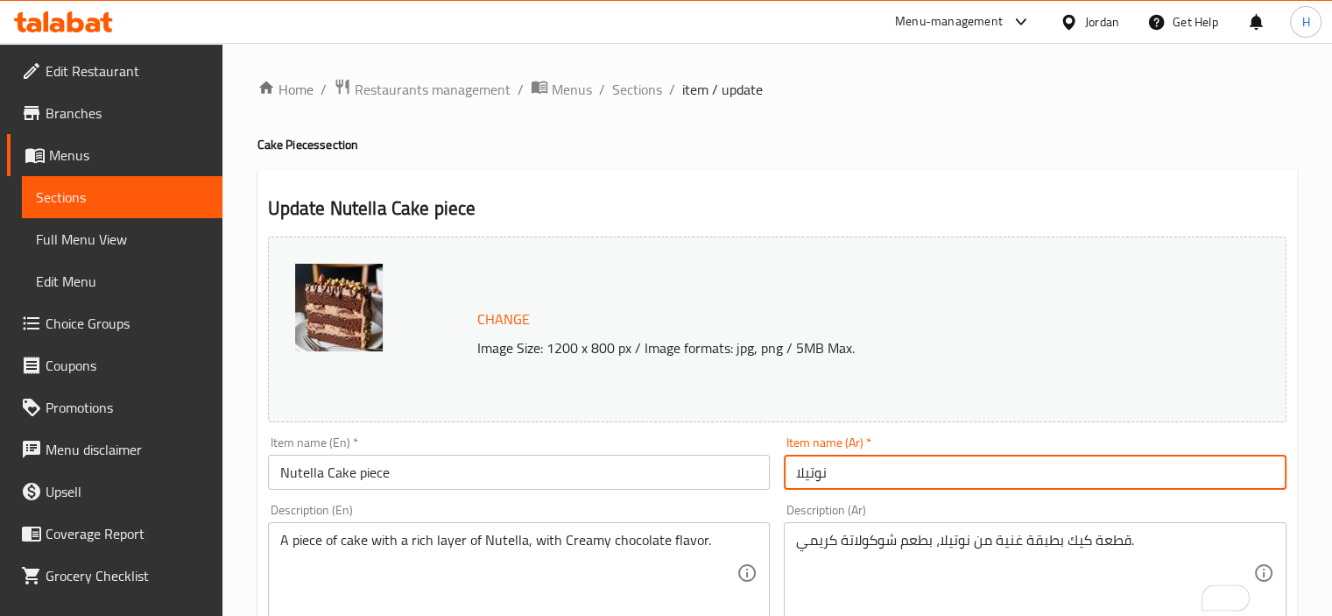
click at [799, 472] on input "نوتيلا" at bounding box center [1035, 472] width 503 height 35
click at [797, 476] on input "نوتيلا" at bounding box center [1035, 472] width 503 height 35
paste input "قطعة كيك"
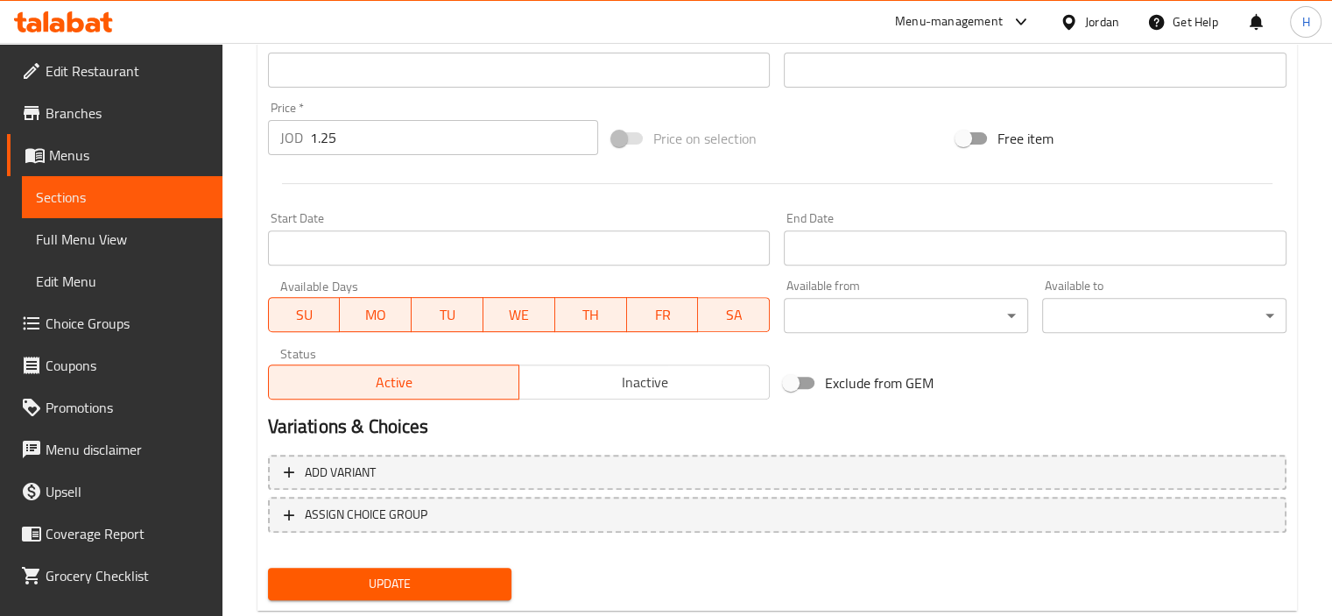
scroll to position [646, 0]
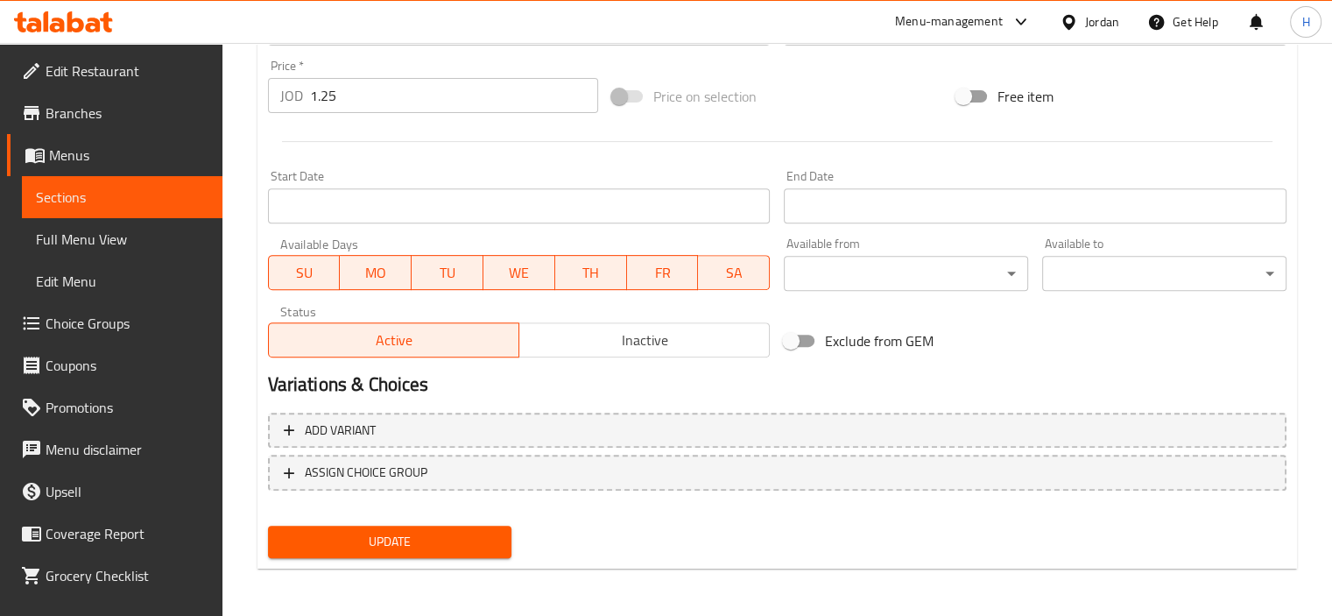
type input "قطعة كيك نوتيلا"
click at [409, 548] on span "Update" at bounding box center [390, 542] width 216 height 22
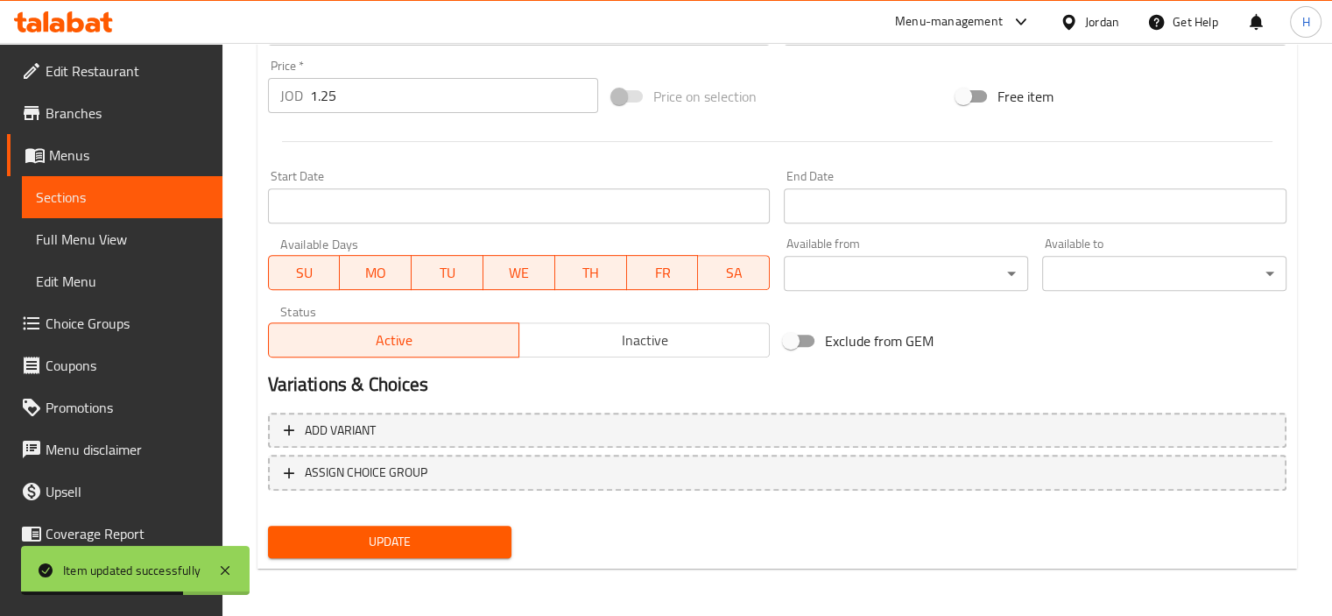
click at [143, 238] on span "Full Menu View" at bounding box center [122, 239] width 173 height 21
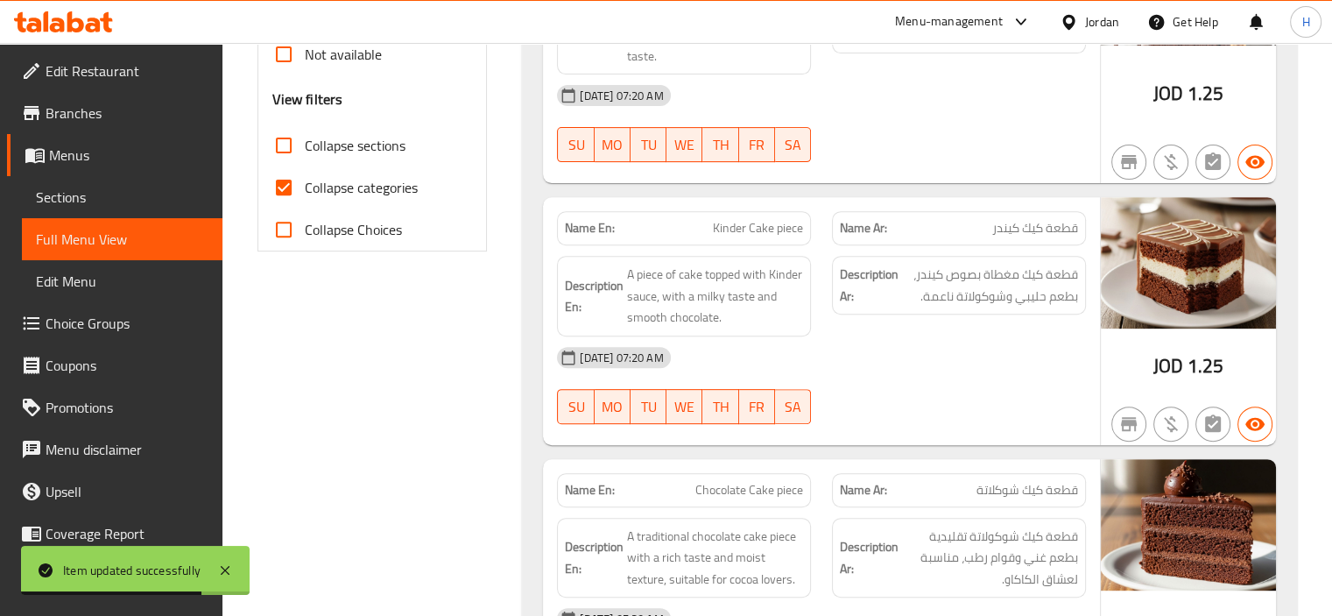
click at [342, 198] on span "Collapse categories" at bounding box center [361, 187] width 113 height 21
click at [305, 199] on input "Collapse categories" at bounding box center [284, 187] width 42 height 42
checkbox input "false"
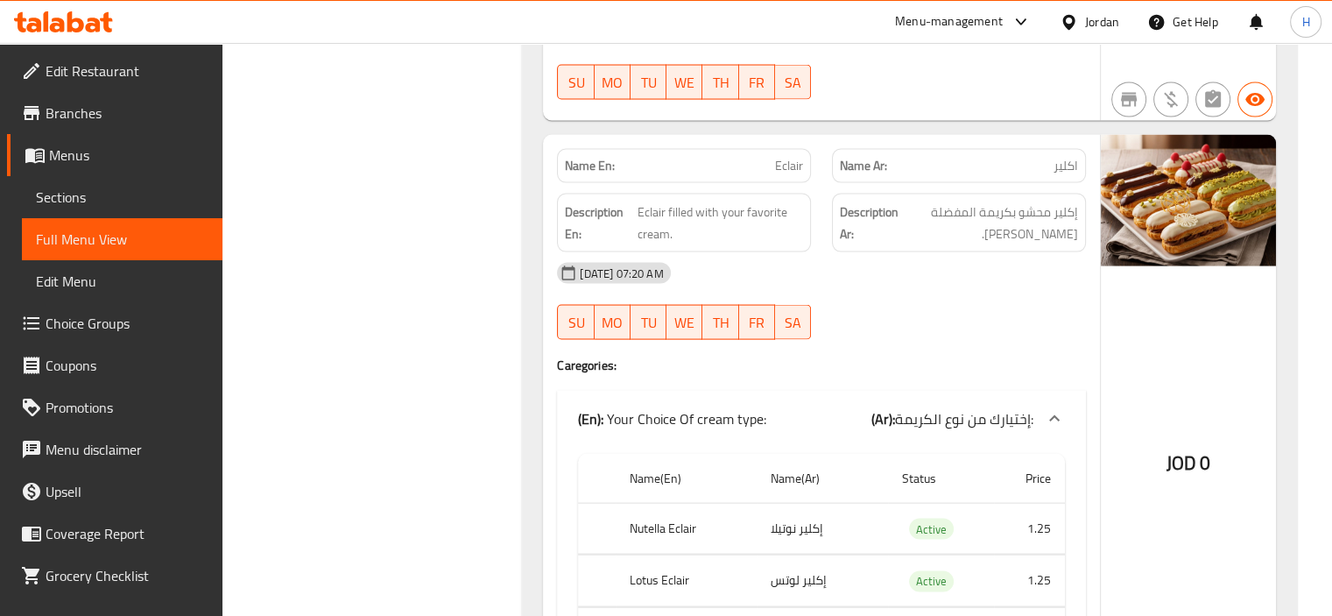
scroll to position [16525, 0]
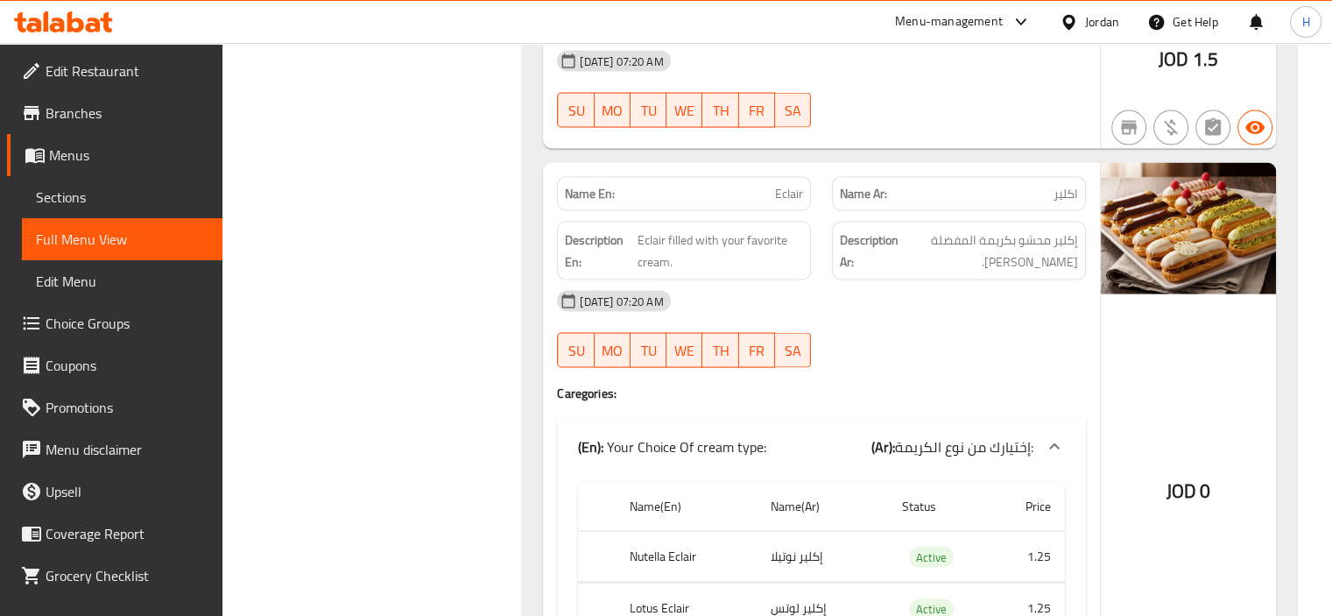
scroll to position [16890, 0]
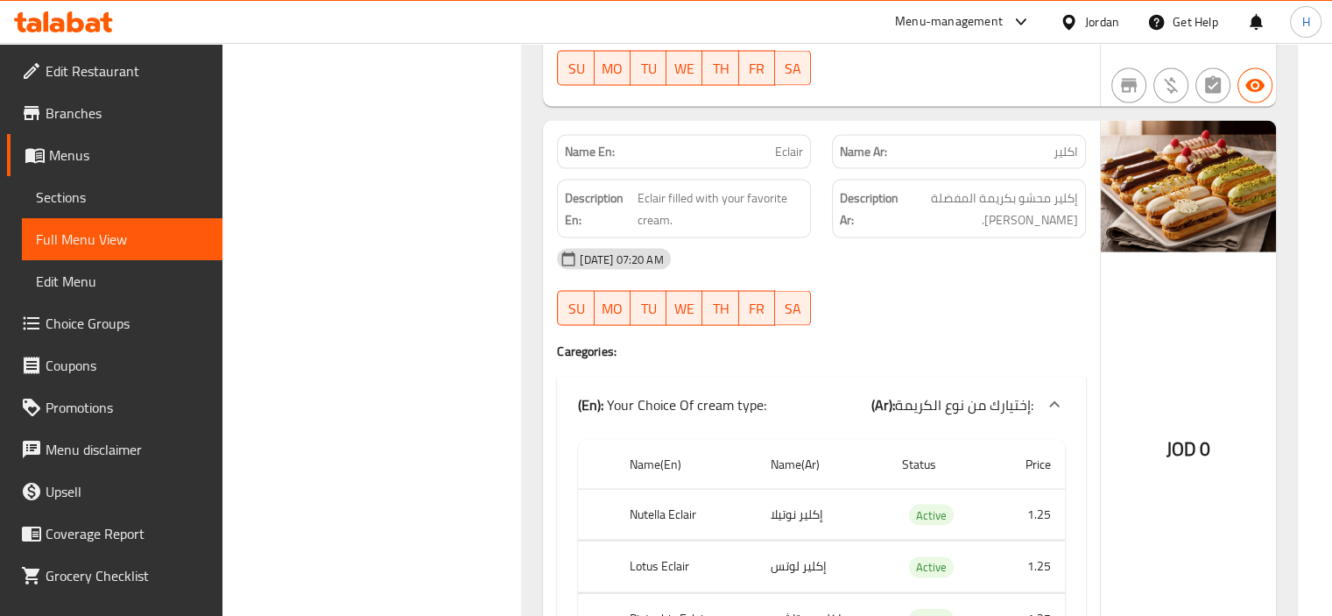
drag, startPoint x: 517, startPoint y: 212, endPoint x: 509, endPoint y: 208, distance: 9.0
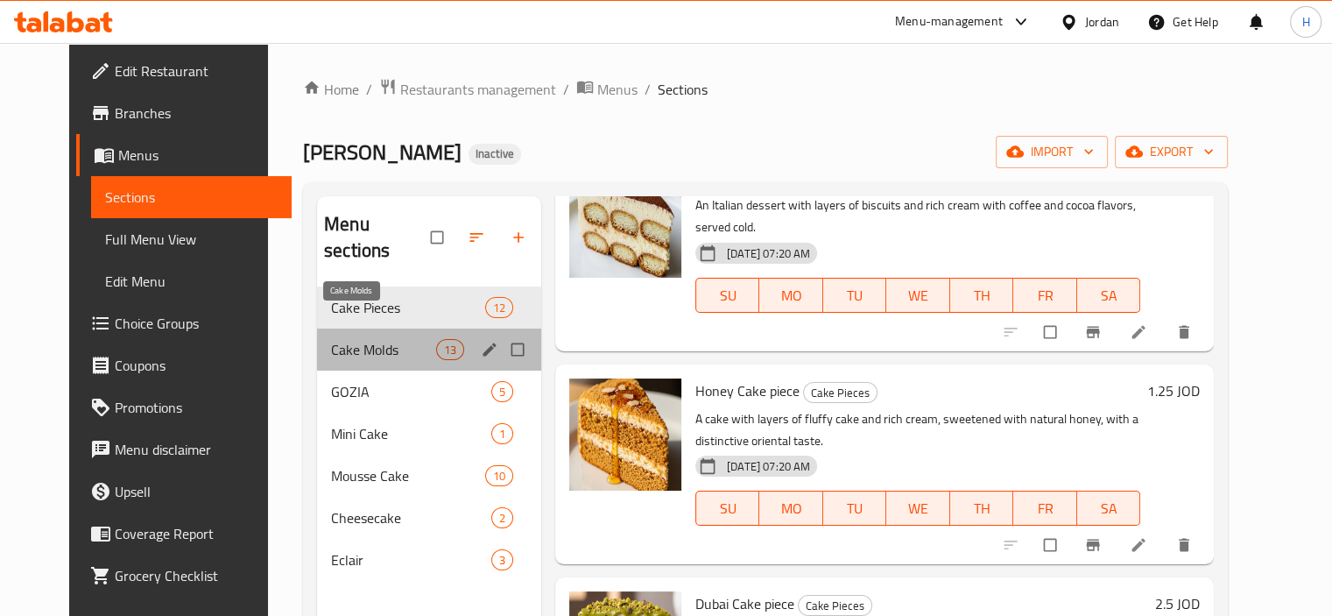
click at [347, 339] on span "Cake Molds" at bounding box center [383, 349] width 105 height 21
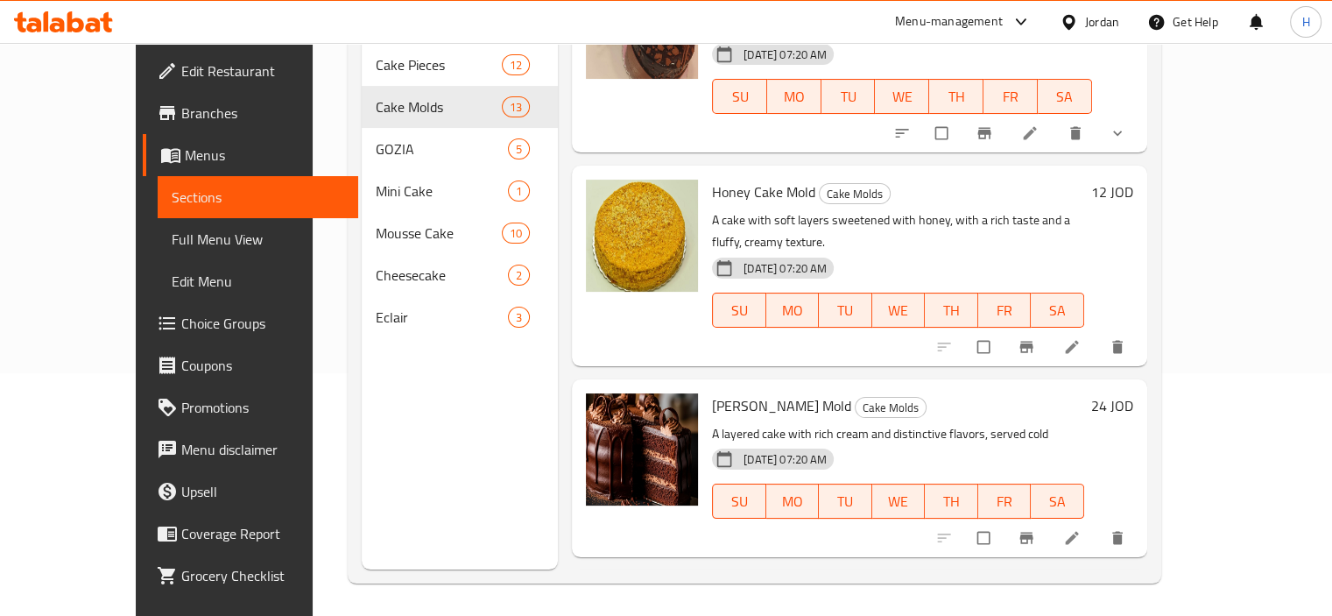
scroll to position [245, 0]
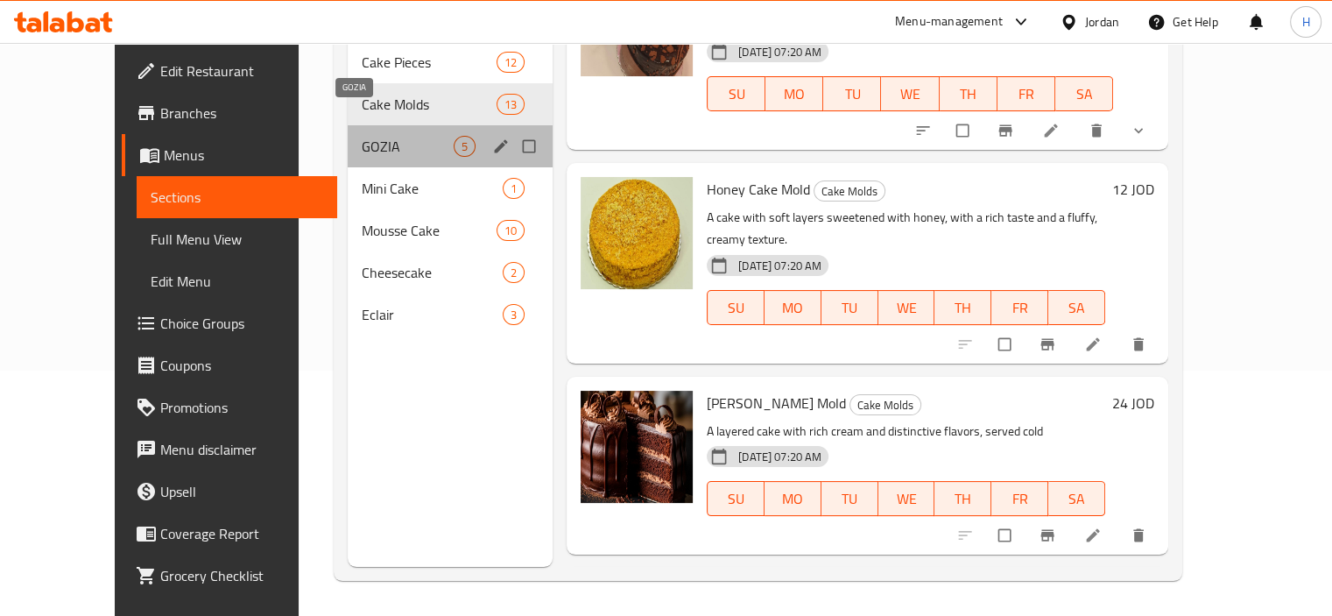
click at [362, 136] on span "GOZIA" at bounding box center [408, 146] width 92 height 21
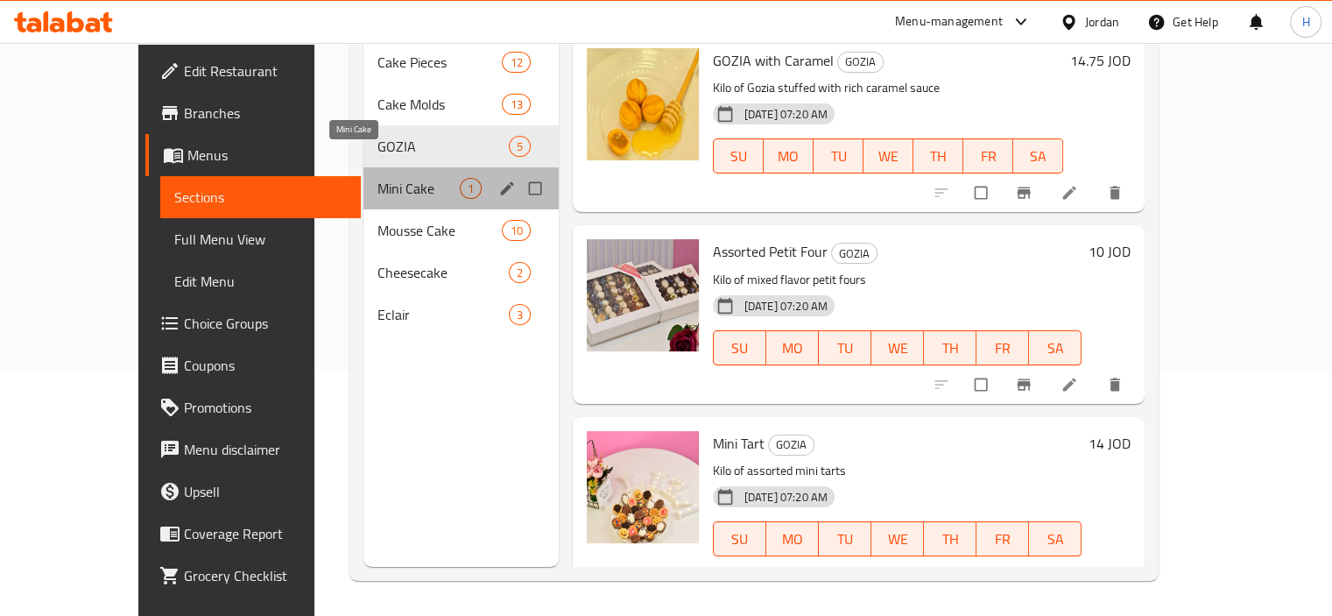
click at [378, 178] on span "Mini Cake" at bounding box center [419, 188] width 82 height 21
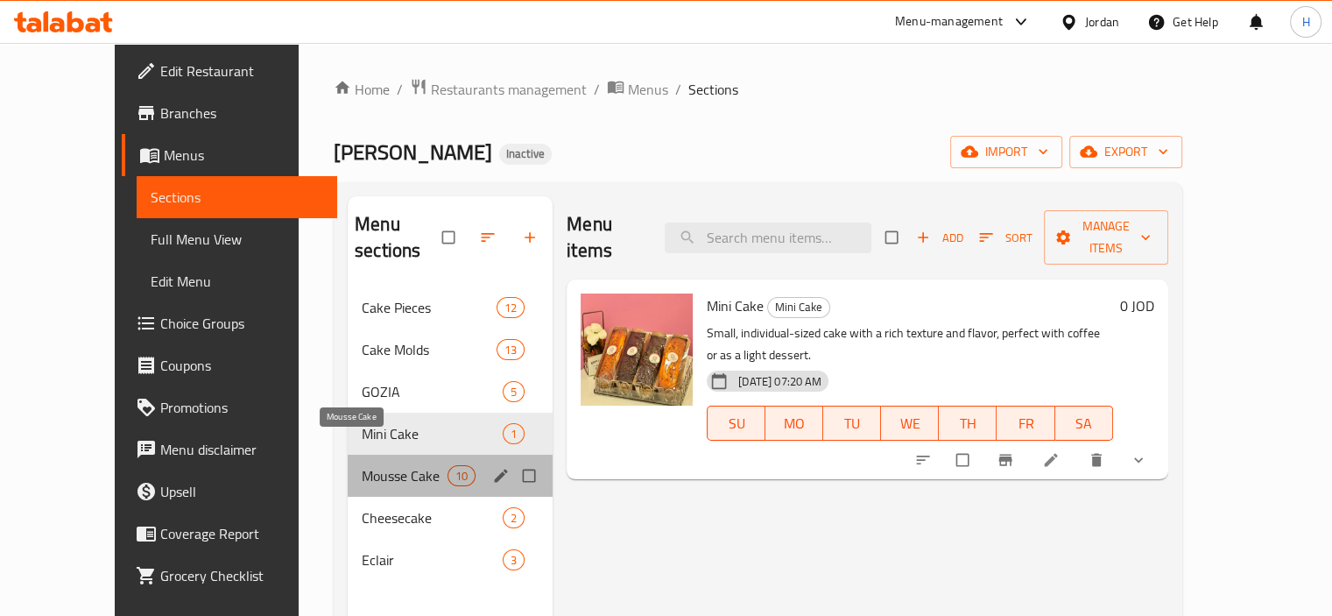
click at [366, 465] on span "Mousse Cake" at bounding box center [405, 475] width 86 height 21
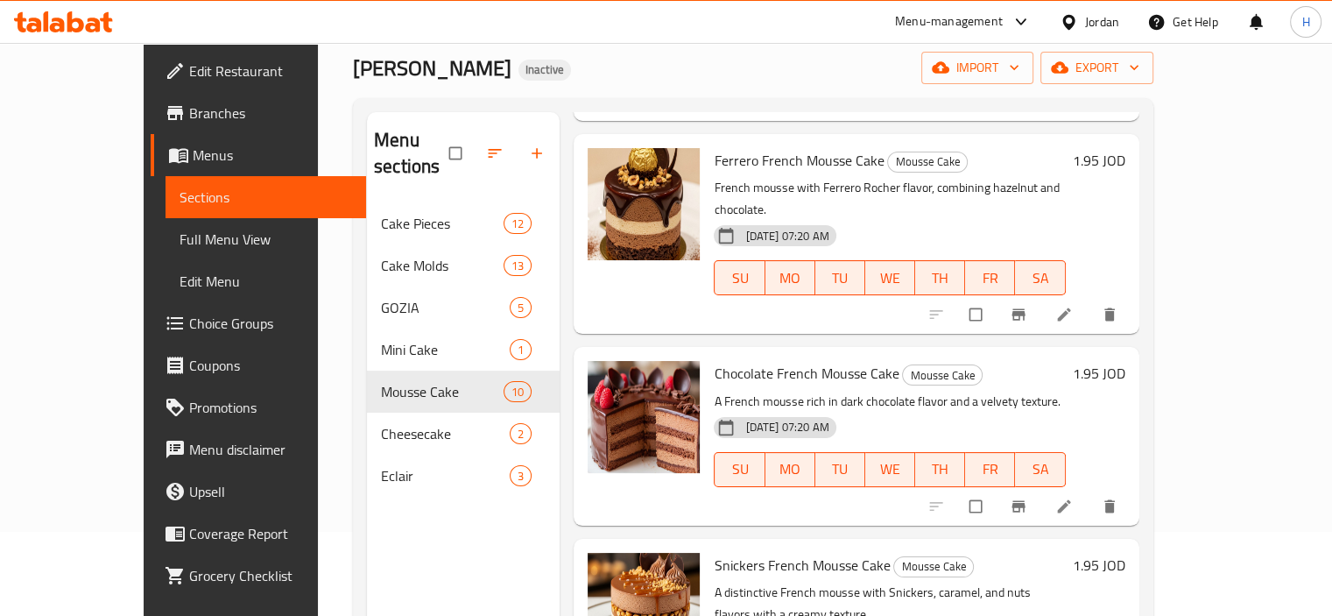
scroll to position [245, 0]
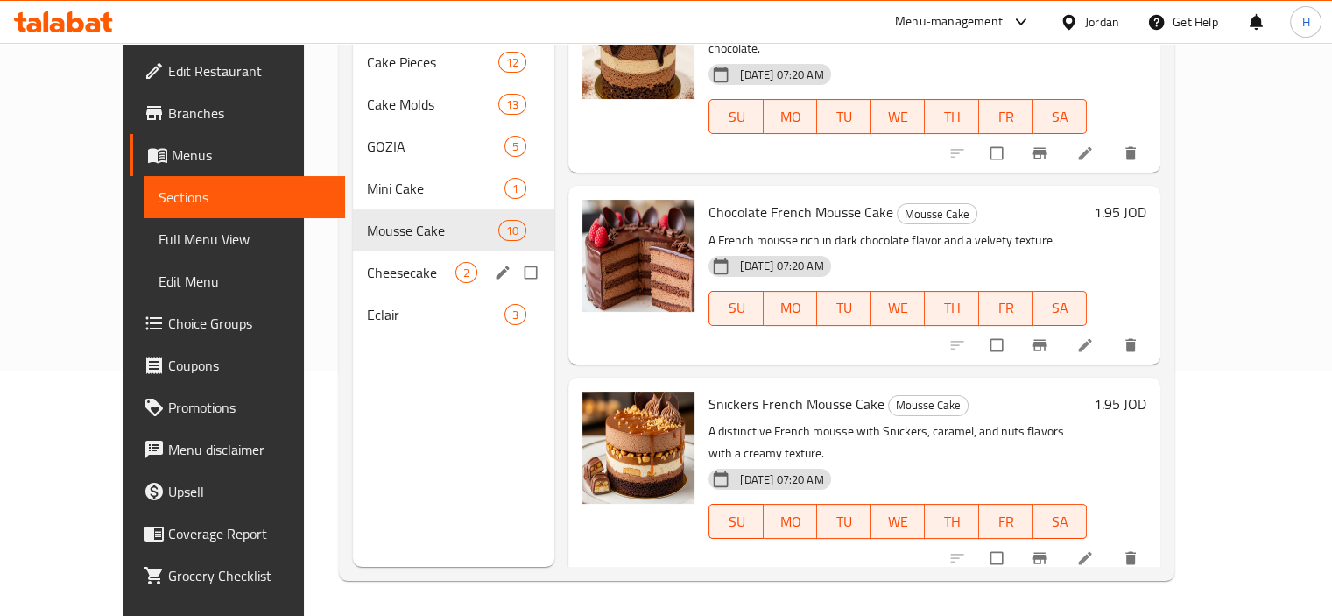
click at [367, 262] on span "Cheesecake" at bounding box center [411, 272] width 88 height 21
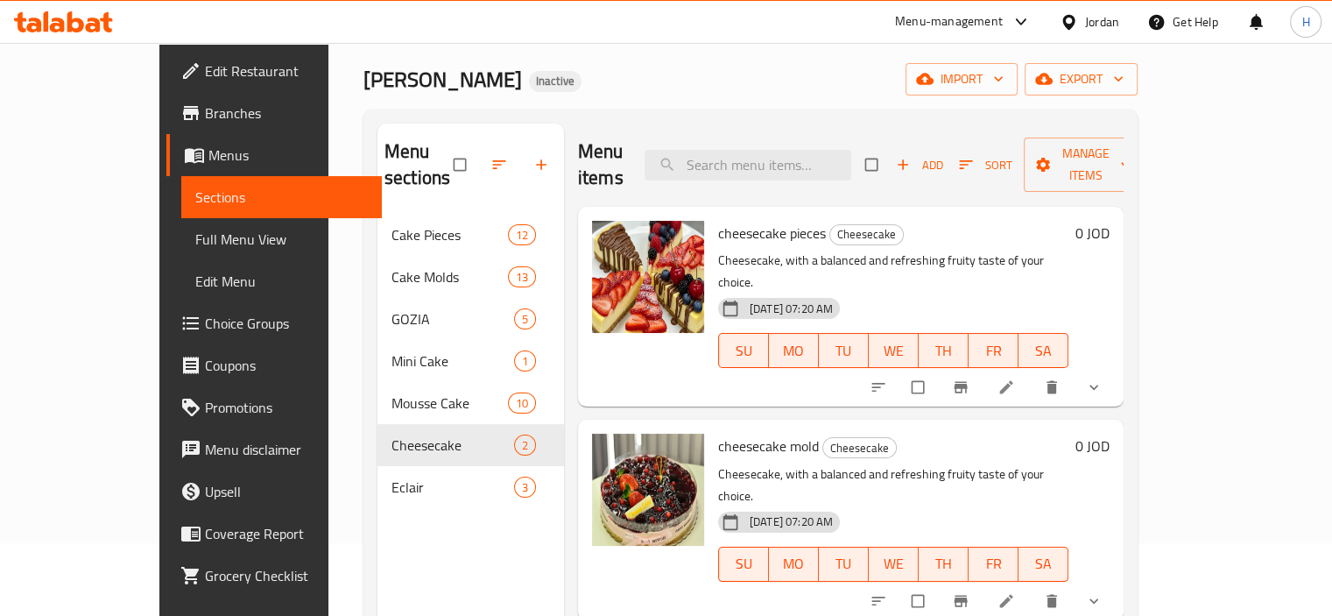
scroll to position [70, 0]
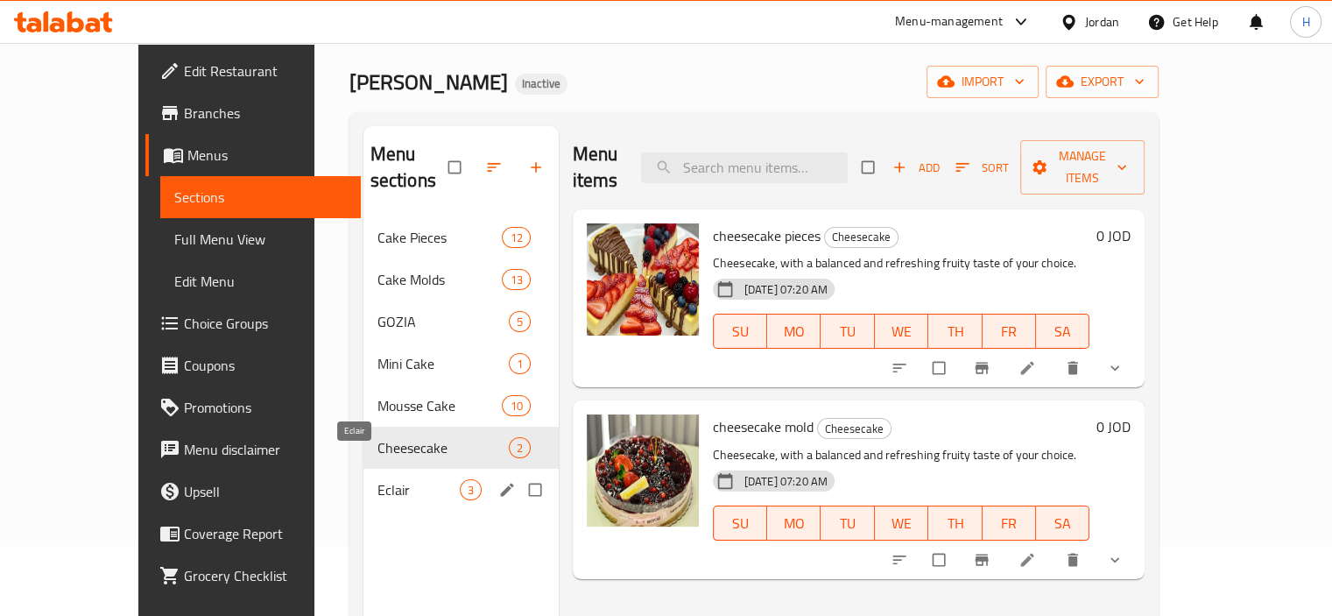
click at [378, 479] on span "Eclair" at bounding box center [419, 489] width 82 height 21
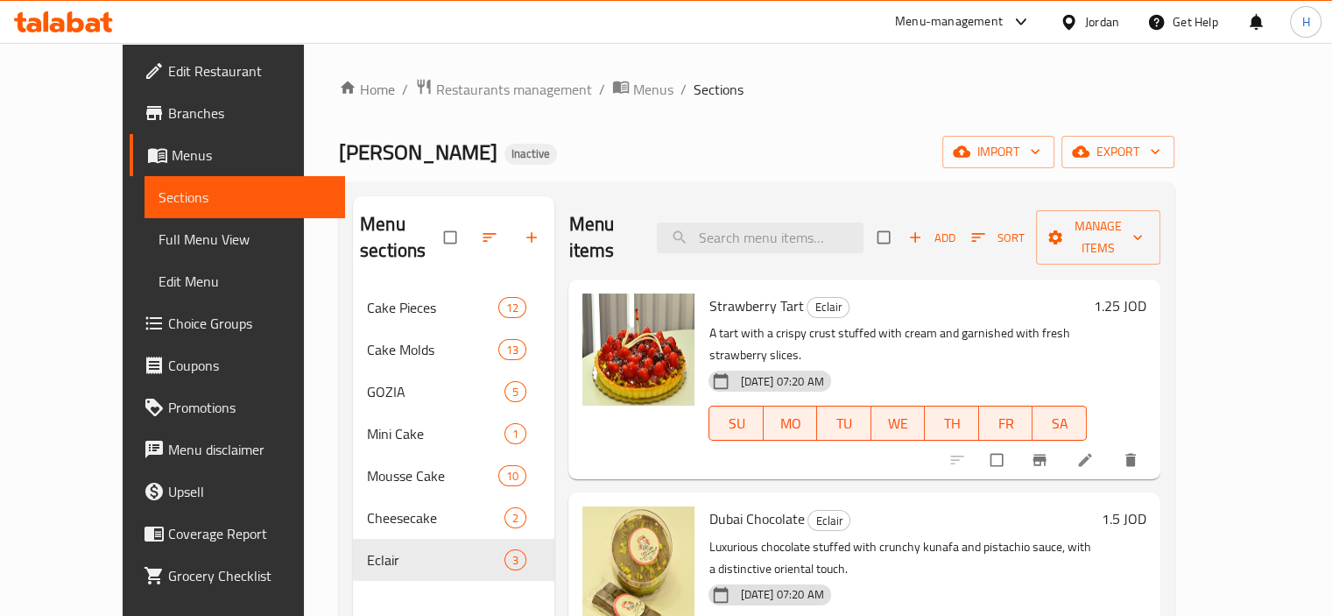
drag, startPoint x: 215, startPoint y: 11, endPoint x: 115, endPoint y: 241, distance: 251.5
click at [159, 240] on span "Full Menu View" at bounding box center [245, 239] width 173 height 21
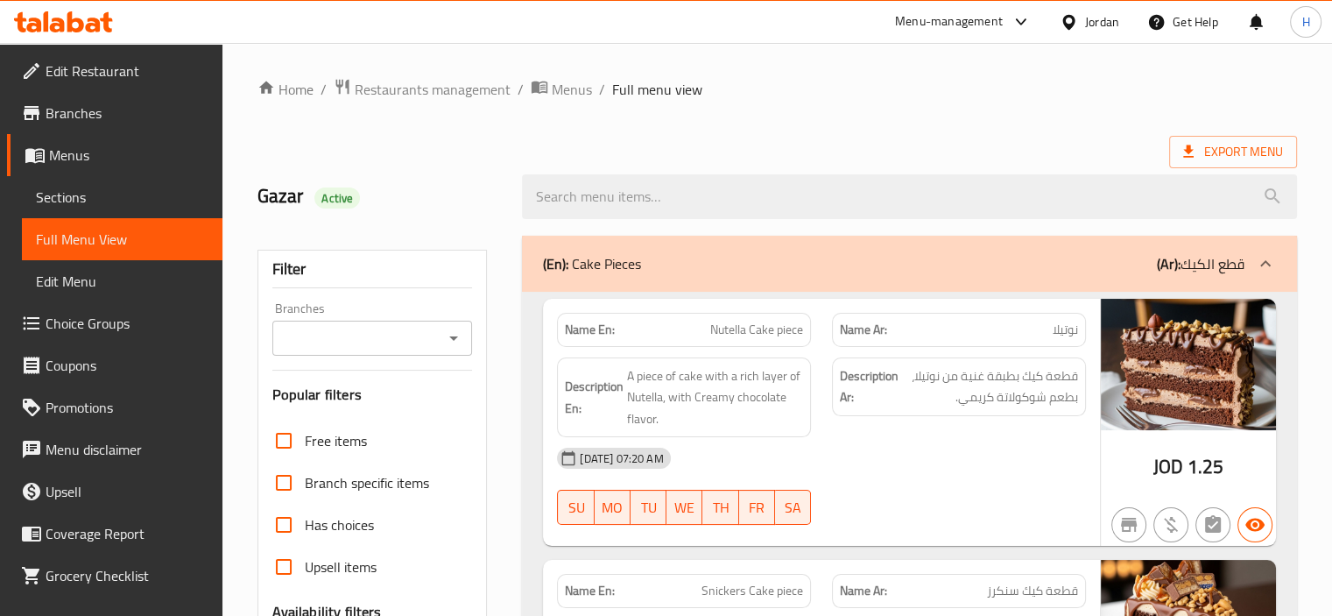
click at [115, 241] on span "Full Menu View" at bounding box center [122, 239] width 173 height 21
click at [760, 142] on div "Export Menu" at bounding box center [778, 152] width 1040 height 32
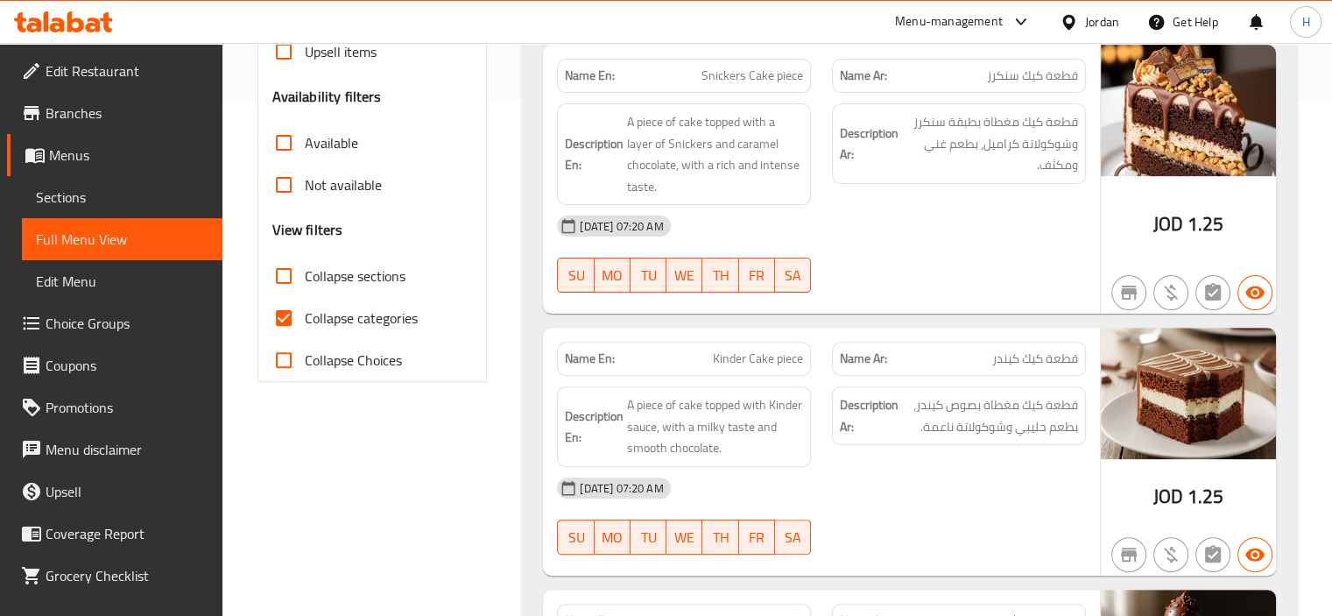
scroll to position [526, 0]
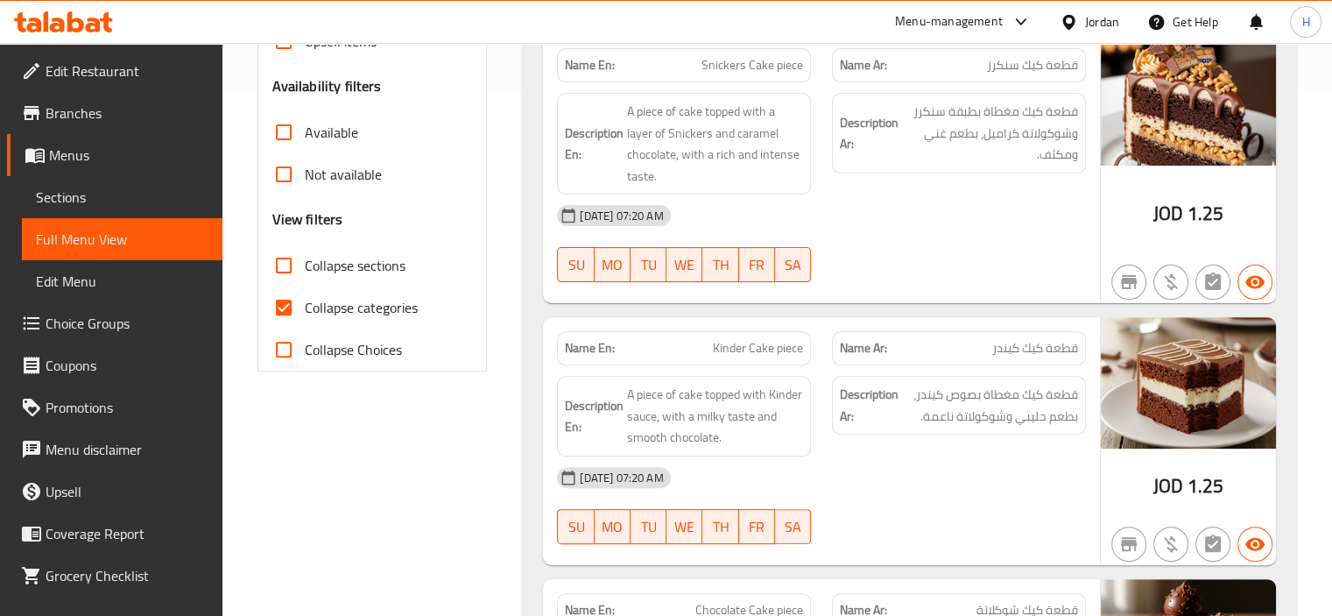
click at [350, 297] on span "Collapse categories" at bounding box center [361, 307] width 113 height 21
click at [305, 297] on input "Collapse categories" at bounding box center [284, 307] width 42 height 42
checkbox input "false"
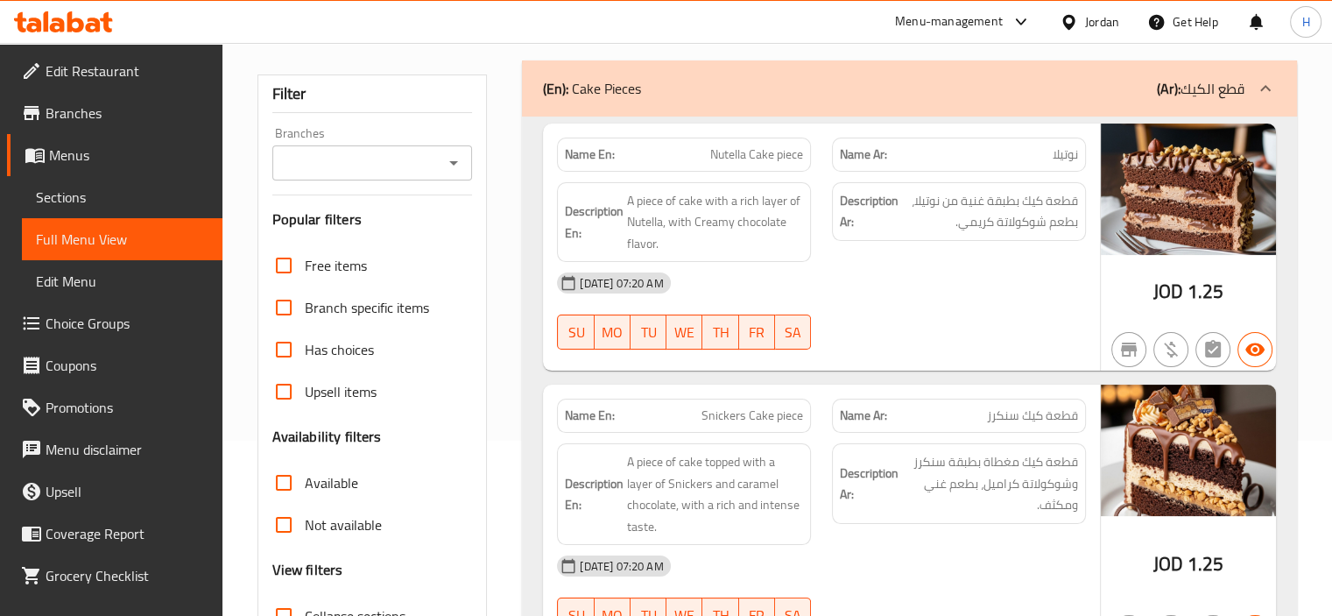
scroll to position [88, 0]
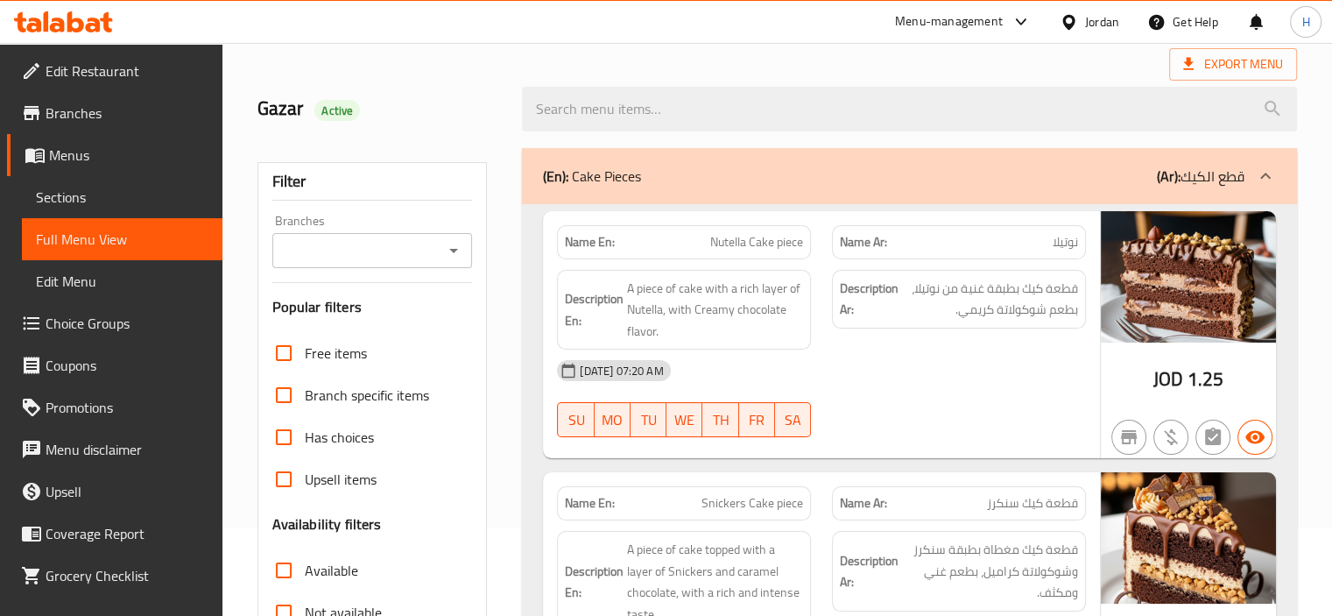
click at [729, 239] on span "Nutella Cake piece" at bounding box center [756, 242] width 93 height 18
copy span "Nutella Cake piece"
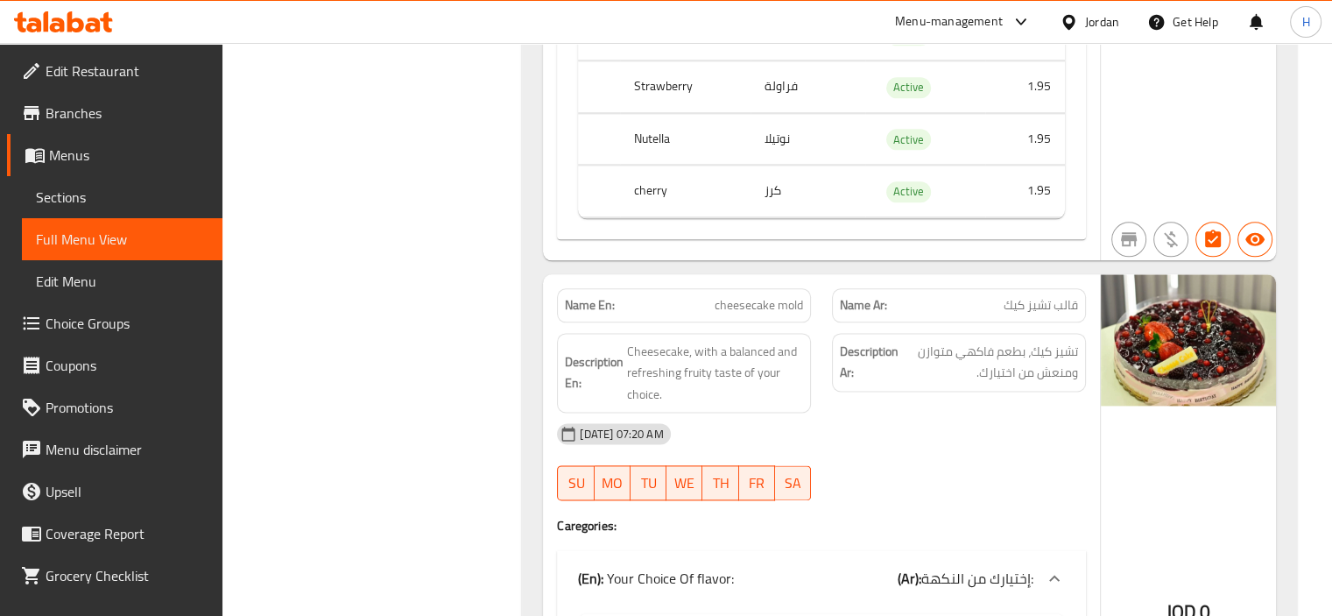
scroll to position [15363, 0]
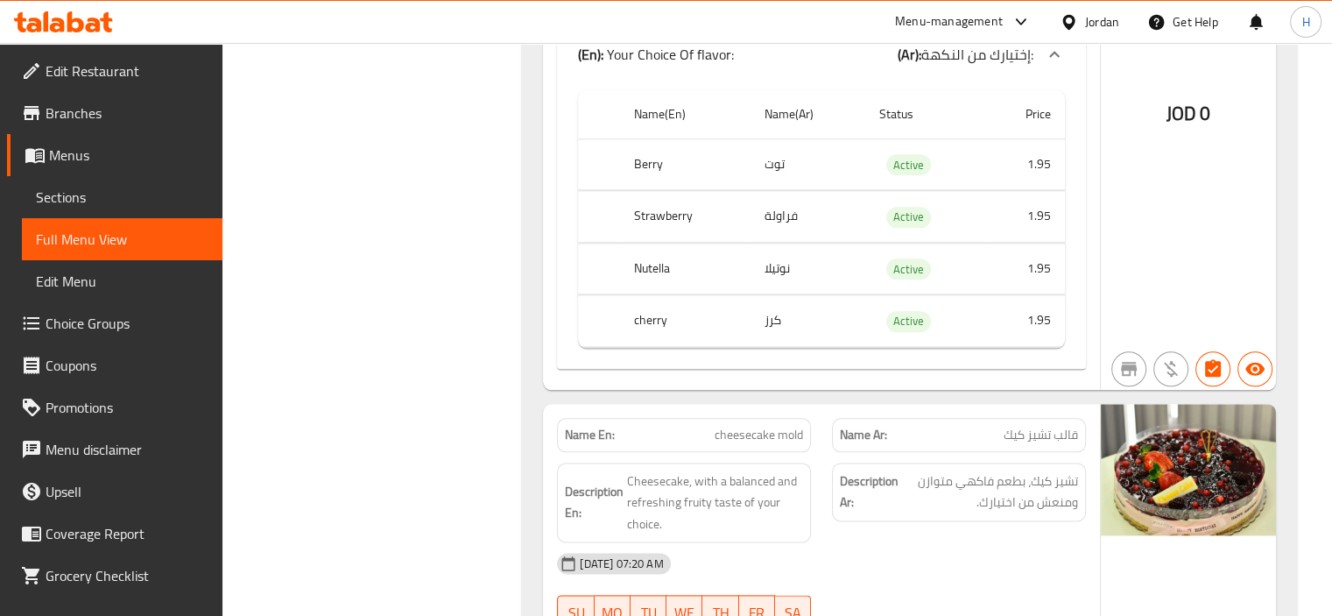
click at [105, 202] on span "Sections" at bounding box center [122, 197] width 173 height 21
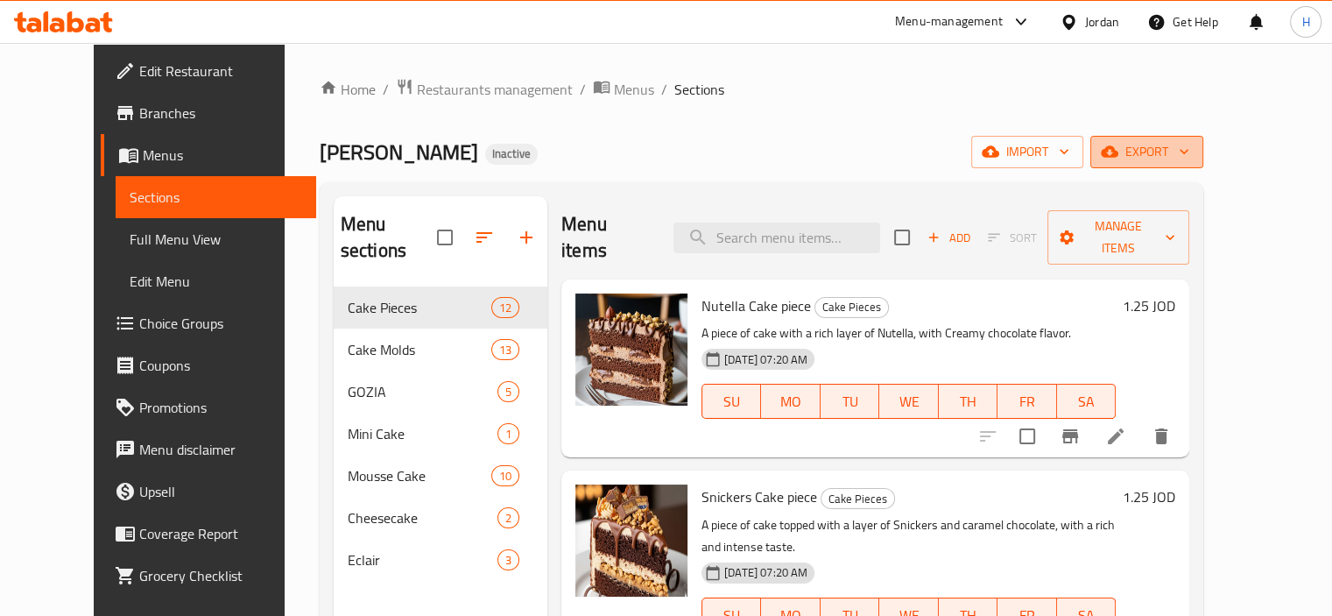
click at [1204, 166] on button "export" at bounding box center [1147, 152] width 113 height 32
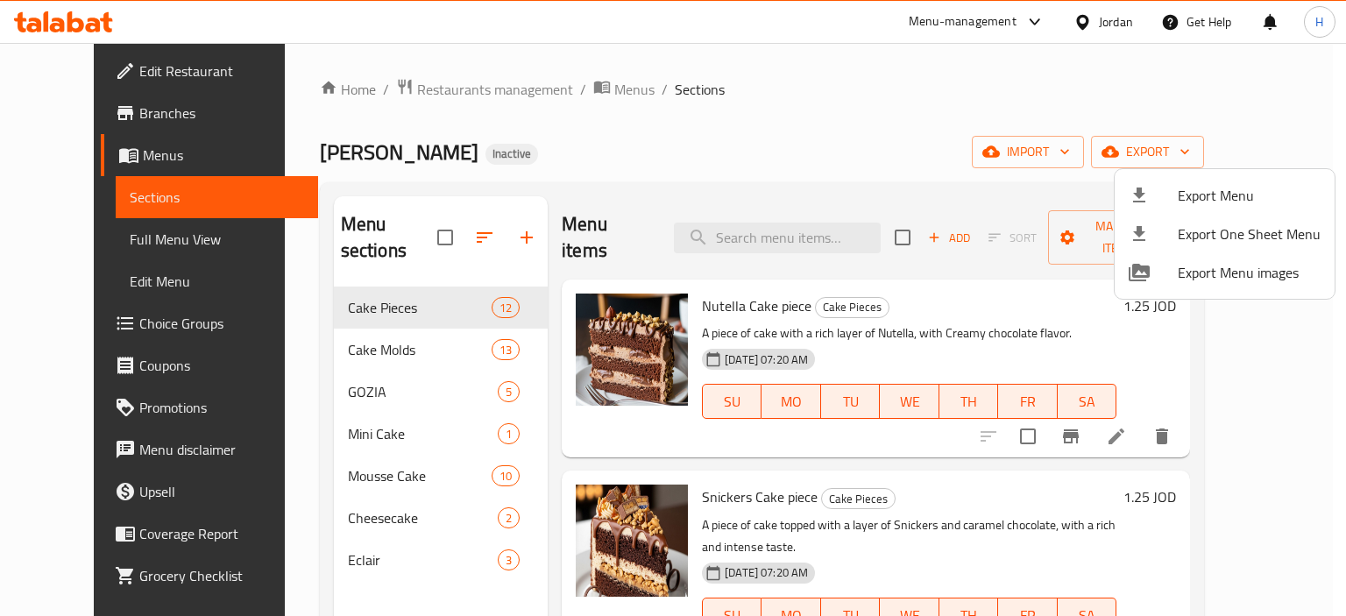
click at [1207, 201] on span "Export Menu" at bounding box center [1248, 195] width 143 height 21
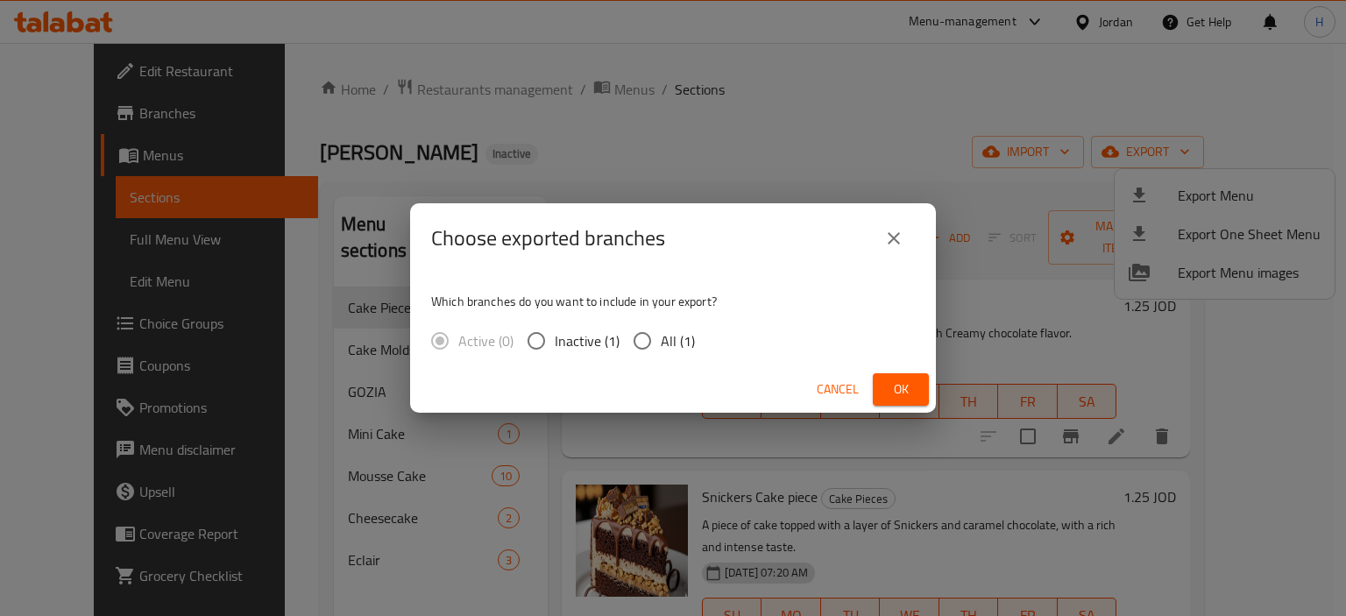
click at [661, 343] on span "All (1)" at bounding box center [678, 340] width 34 height 21
click at [661, 343] on input "All (1)" at bounding box center [642, 340] width 37 height 37
radio input "true"
click at [876, 393] on button "Ok" at bounding box center [901, 389] width 56 height 32
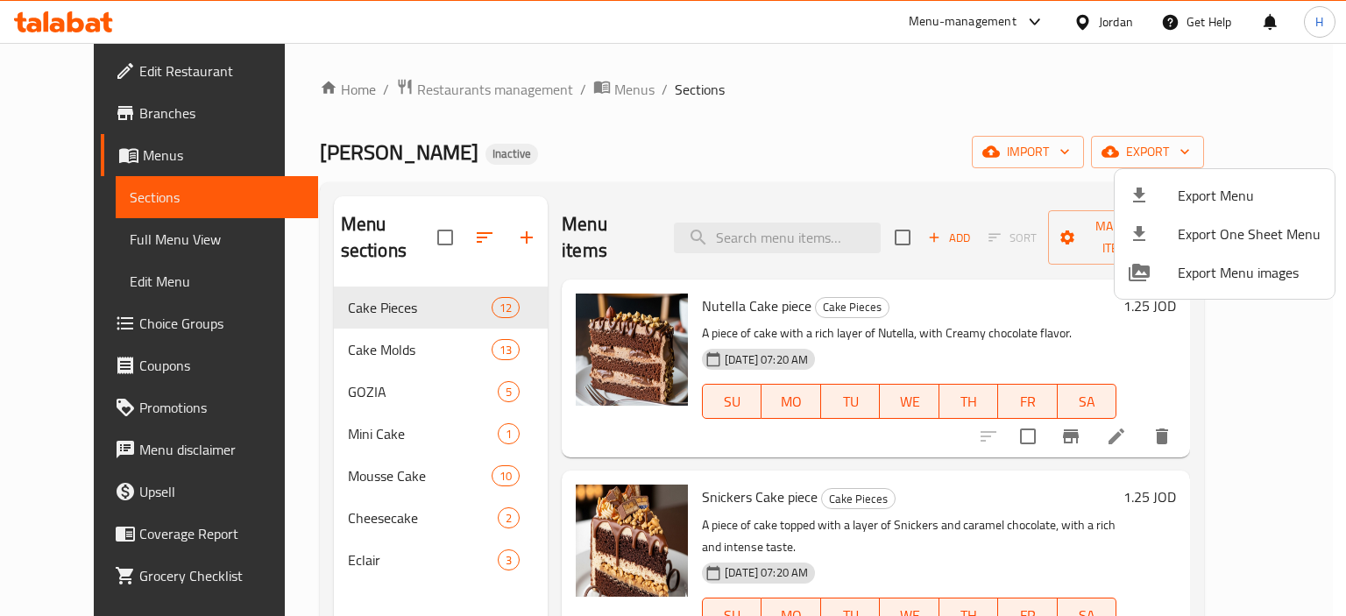
click at [345, 574] on div at bounding box center [673, 308] width 1346 height 616
